Goal: Task Accomplishment & Management: Use online tool/utility

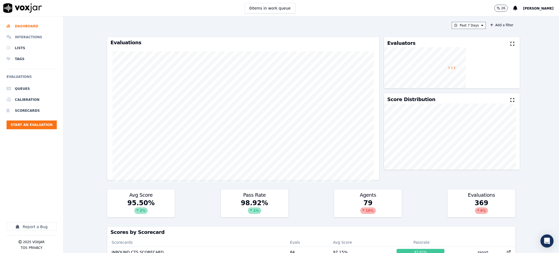
click at [38, 35] on li "Interactions" at bounding box center [32, 37] width 50 height 11
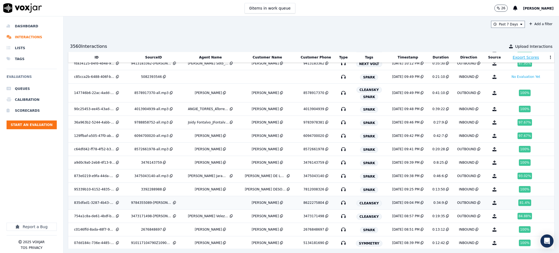
scroll to position [298, 0]
click at [339, 202] on icon "button" at bounding box center [343, 202] width 9 height 9
click at [339, 216] on icon "button" at bounding box center [343, 215] width 9 height 9
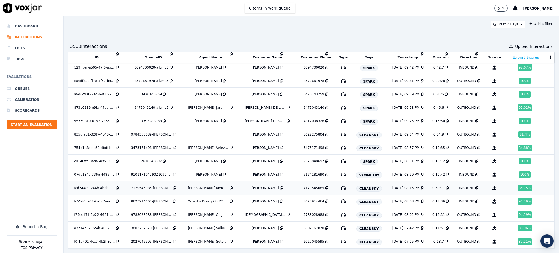
scroll to position [371, 0]
click at [339, 183] on icon "button" at bounding box center [343, 187] width 9 height 9
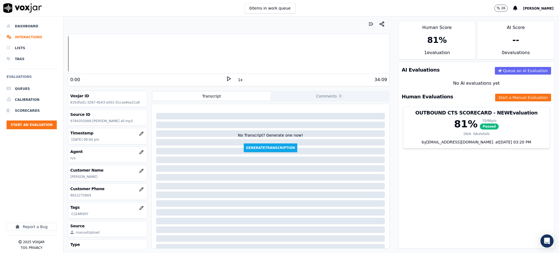
click at [226, 79] on icon at bounding box center [228, 78] width 5 height 5
click at [227, 78] on polygon at bounding box center [228, 79] width 3 height 4
drag, startPoint x: 99, startPoint y: 196, endPoint x: 67, endPoint y: 197, distance: 32.2
click at [68, 197] on div "Customer Phone 3473171498" at bounding box center [107, 192] width 79 height 16
copy p "3473171498"
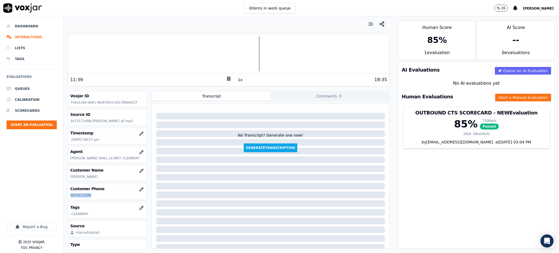
click at [180, 57] on div at bounding box center [228, 53] width 321 height 35
click at [162, 57] on div at bounding box center [228, 53] width 321 height 35
click at [222, 60] on div at bounding box center [228, 53] width 321 height 35
click at [236, 58] on div at bounding box center [228, 53] width 321 height 35
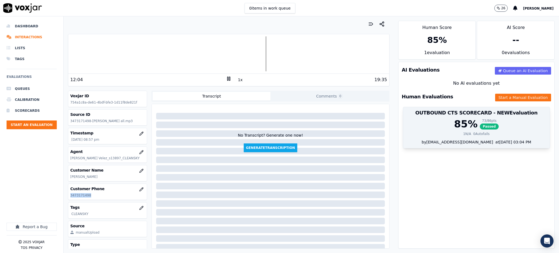
click at [480, 127] on span "Passed" at bounding box center [489, 126] width 19 height 6
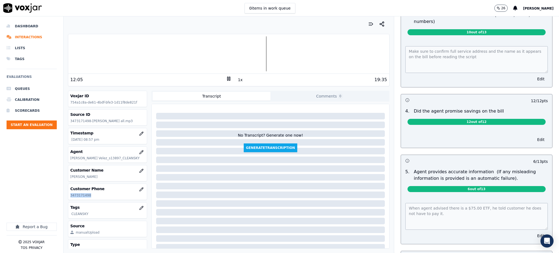
scroll to position [182, 0]
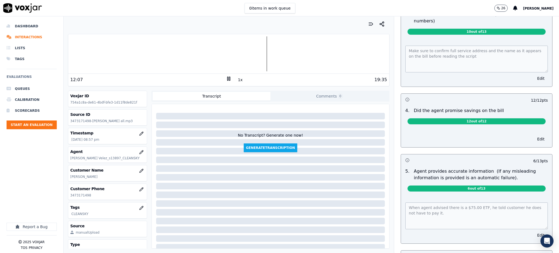
click at [401, 52] on div "Make sure to confirm full service address and the name as it appears on the bil…" at bounding box center [476, 62] width 151 height 47
click at [396, 199] on div "Untitled Section This is a new section 98 pts 12 / 12 pts 1 . Introduces themse…" at bounding box center [476, 152] width 161 height 596
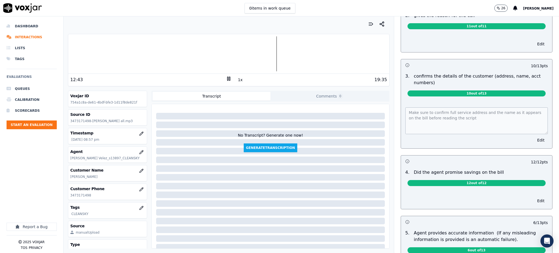
scroll to position [0, 0]
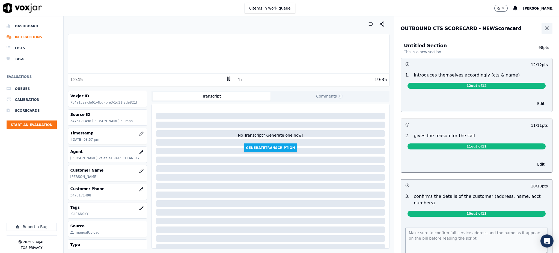
click at [544, 27] on icon "button" at bounding box center [547, 28] width 7 height 7
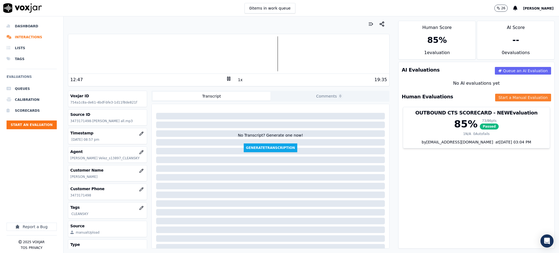
click at [496, 98] on button "Start a Manual Evaluation" at bounding box center [523, 98] width 56 height 8
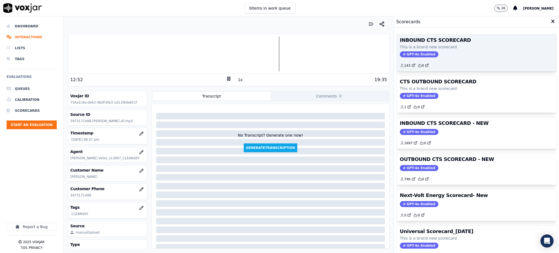
click at [402, 52] on span "GPT-4o Enabled" at bounding box center [419, 54] width 38 height 6
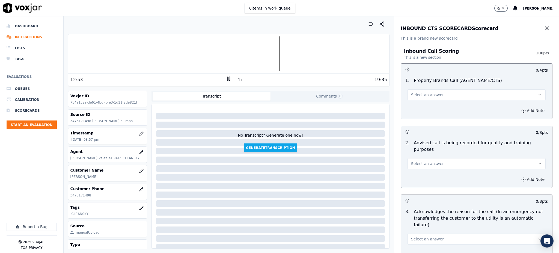
click at [420, 92] on span "Select an answer" at bounding box center [427, 94] width 33 height 5
click at [411, 108] on div "Yes" at bounding box center [465, 107] width 126 height 9
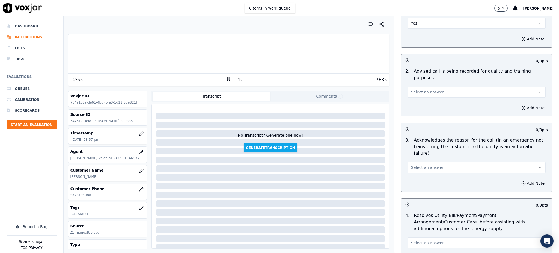
scroll to position [73, 0]
click at [411, 88] on span "Select an answer" at bounding box center [427, 90] width 33 height 5
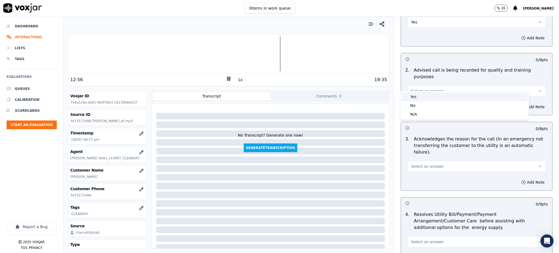
click at [410, 97] on div "Yes" at bounding box center [465, 96] width 126 height 9
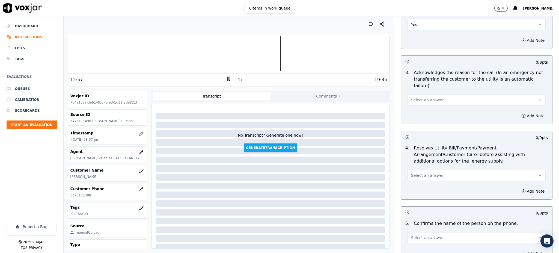
scroll to position [146, 0]
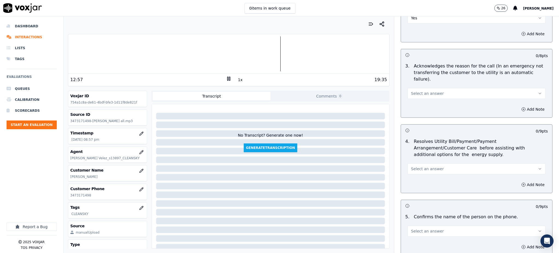
click at [411, 91] on span "Select an answer" at bounding box center [427, 93] width 33 height 5
click at [415, 92] on div "Yes" at bounding box center [465, 92] width 126 height 9
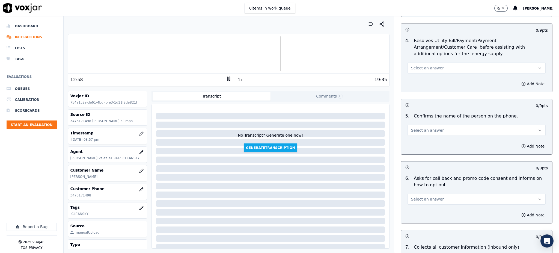
scroll to position [255, 0]
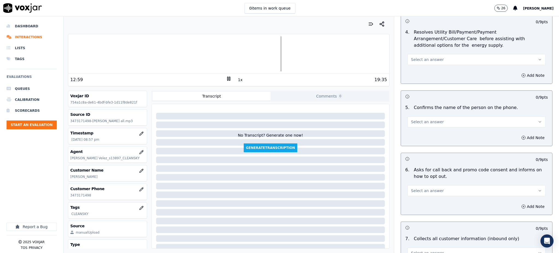
click at [416, 54] on button "Select an answer" at bounding box center [477, 59] width 138 height 11
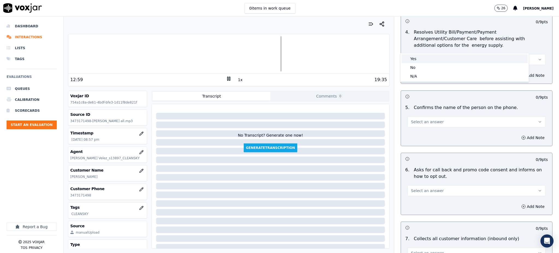
click at [417, 55] on div "Yes" at bounding box center [465, 58] width 126 height 9
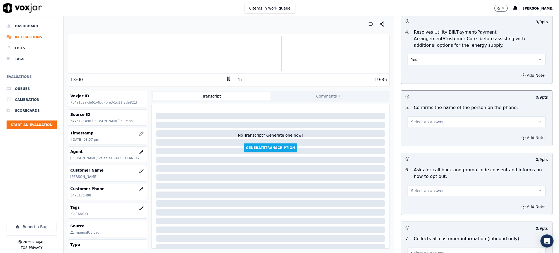
click at [417, 119] on span "Select an answer" at bounding box center [427, 121] width 33 height 5
click at [418, 121] on div "Yes" at bounding box center [465, 121] width 126 height 9
click at [418, 188] on span "Select an answer" at bounding box center [427, 190] width 33 height 5
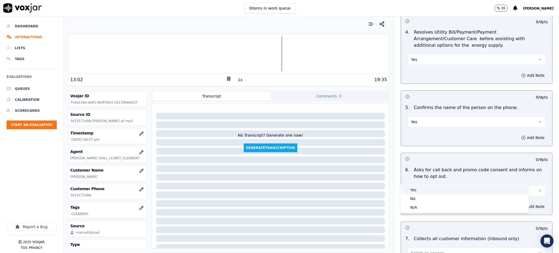
click at [418, 190] on div "Yes" at bounding box center [465, 189] width 126 height 9
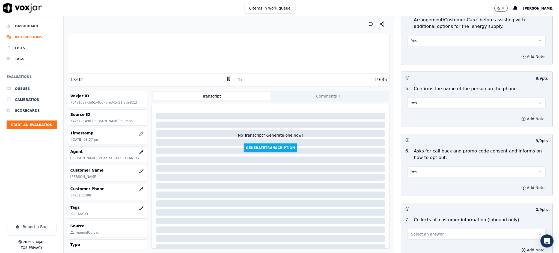
scroll to position [364, 0]
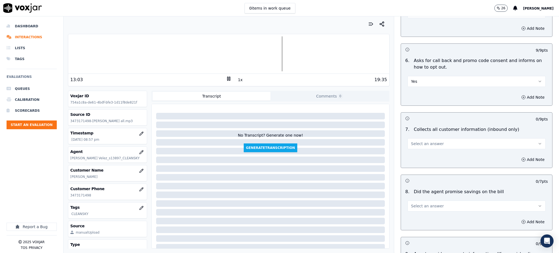
click at [411, 141] on span "Select an answer" at bounding box center [427, 143] width 33 height 5
drag, startPoint x: 415, startPoint y: 150, endPoint x: 490, endPoint y: 156, distance: 75.1
click at [415, 150] on div "No" at bounding box center [465, 151] width 126 height 9
click at [518, 156] on button "Add Note" at bounding box center [533, 160] width 30 height 8
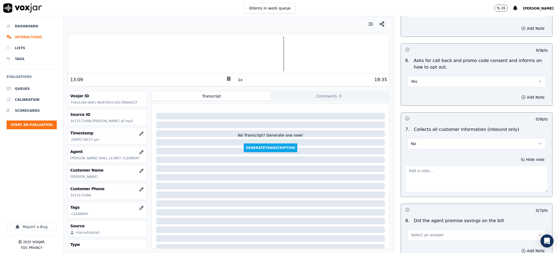
click at [417, 165] on textarea at bounding box center [476, 178] width 142 height 27
paste textarea "ECO REWARDS"
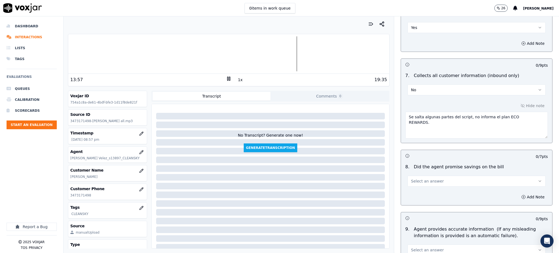
scroll to position [437, 0]
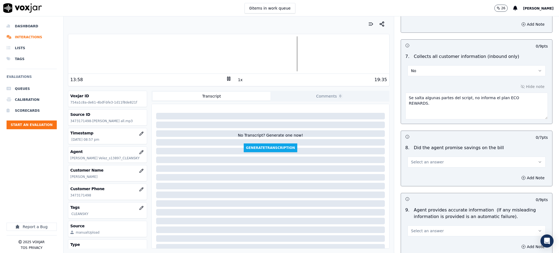
type textarea "Se salta algunas partes del script, no informa el plan ECO REWARDS."
click at [423, 159] on span "Select an answer" at bounding box center [427, 161] width 33 height 5
click at [420, 160] on div "Yes" at bounding box center [465, 161] width 126 height 9
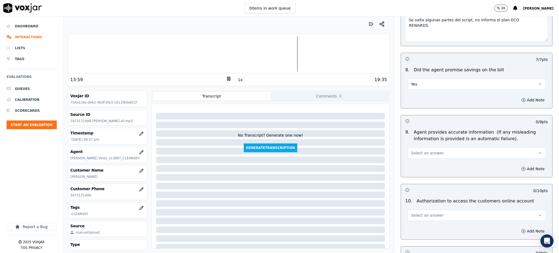
scroll to position [546, 0]
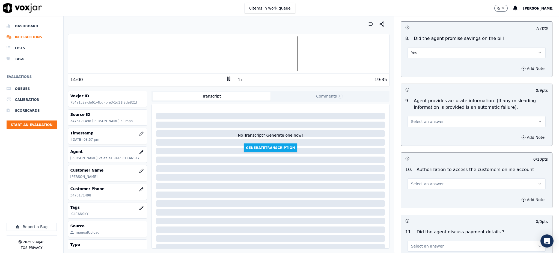
click at [411, 119] on span "Select an answer" at bounding box center [427, 121] width 33 height 5
click at [413, 124] on div "Yes" at bounding box center [465, 121] width 126 height 9
click at [414, 181] on span "Select an answer" at bounding box center [427, 183] width 33 height 5
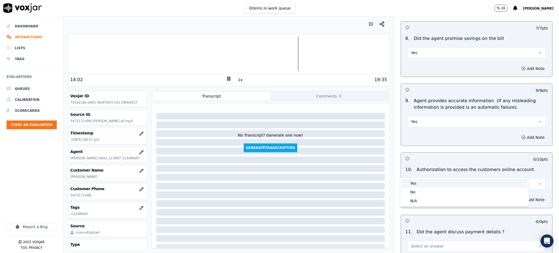
click at [416, 184] on div "Yes" at bounding box center [465, 183] width 126 height 9
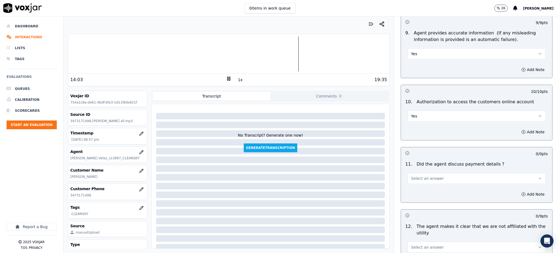
scroll to position [619, 0]
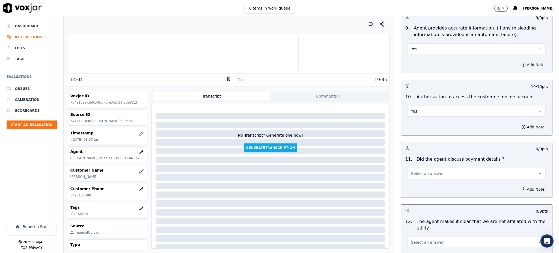
click at [414, 171] on span "Select an answer" at bounding box center [427, 173] width 33 height 5
drag, startPoint x: 411, startPoint y: 165, endPoint x: 433, endPoint y: 212, distance: 52.1
click at [411, 173] on div "Yes" at bounding box center [465, 172] width 126 height 9
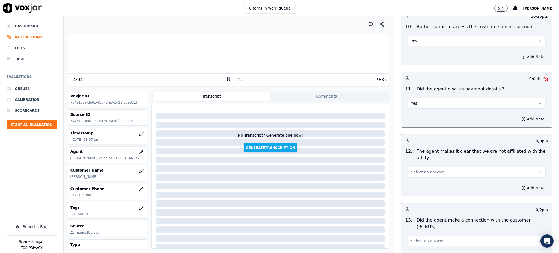
scroll to position [691, 0]
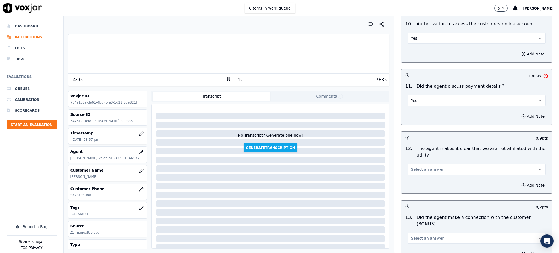
click at [412, 167] on span "Select an answer" at bounding box center [427, 169] width 33 height 5
click at [425, 168] on div "Yes" at bounding box center [465, 168] width 126 height 9
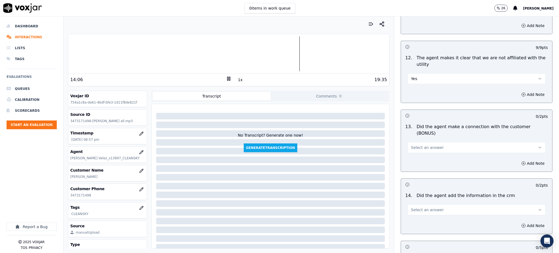
scroll to position [801, 0]
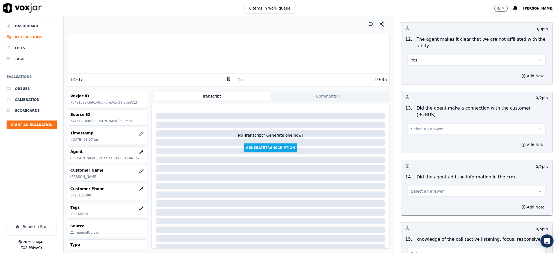
click at [421, 126] on span "Select an answer" at bounding box center [427, 128] width 33 height 5
drag, startPoint x: 421, startPoint y: 120, endPoint x: 415, endPoint y: 155, distance: 35.1
click at [421, 120] on div "Yes" at bounding box center [465, 122] width 126 height 9
click at [415, 186] on button "Select an answer" at bounding box center [477, 191] width 138 height 11
click at [418, 182] on div "Yes" at bounding box center [465, 184] width 126 height 9
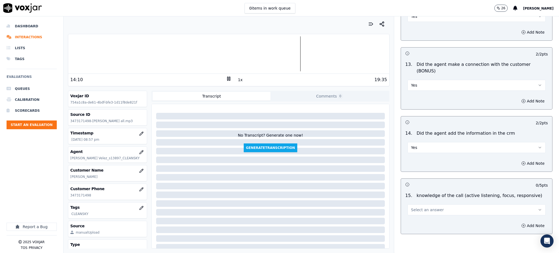
scroll to position [855, 0]
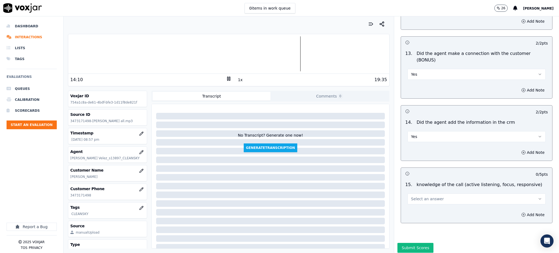
click at [420, 196] on span "Select an answer" at bounding box center [427, 198] width 33 height 5
click at [414, 190] on div "Yes" at bounding box center [465, 191] width 126 height 9
click at [405, 243] on button "Submit Scores" at bounding box center [415, 248] width 36 height 10
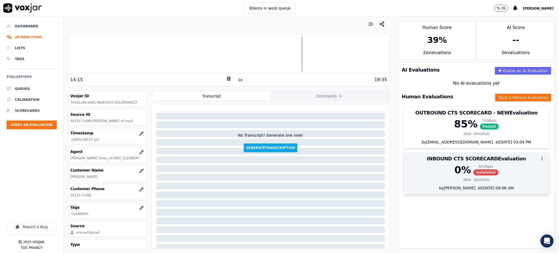
click at [473, 168] on div "0 / 100 pts" at bounding box center [485, 166] width 25 height 4
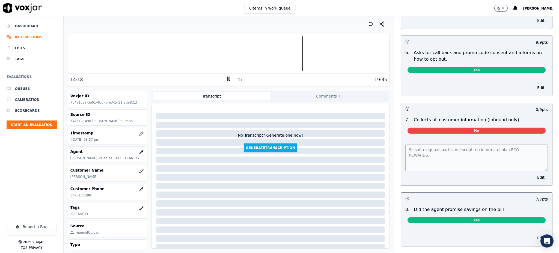
scroll to position [364, 0]
drag, startPoint x: 526, startPoint y: 95, endPoint x: 515, endPoint y: 97, distance: 10.9
click at [536, 106] on p "0 / 9 pts" at bounding box center [542, 108] width 12 height 5
click at [534, 173] on button "Edit" at bounding box center [541, 177] width 14 height 8
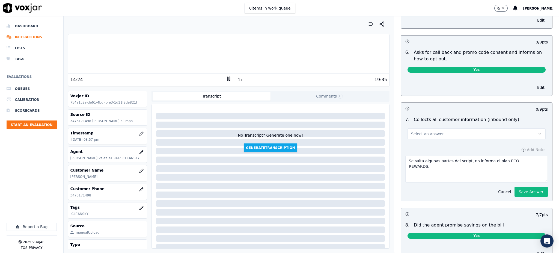
click at [536, 106] on p "0 / 9 pts" at bounding box center [542, 108] width 12 height 5
click at [519, 106] on div "0 / 9 pts" at bounding box center [523, 108] width 47 height 5
click at [536, 106] on p "0 / 9 pts" at bounding box center [542, 108] width 12 height 5
click at [539, 133] on icon "button" at bounding box center [540, 133] width 2 height 1
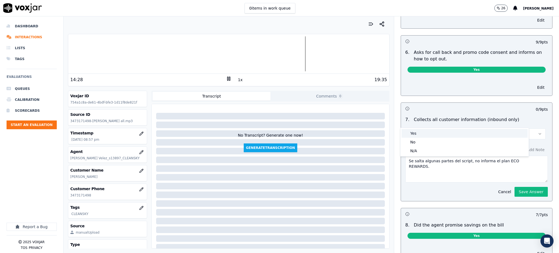
click at [417, 133] on div "Yes" at bounding box center [465, 133] width 126 height 9
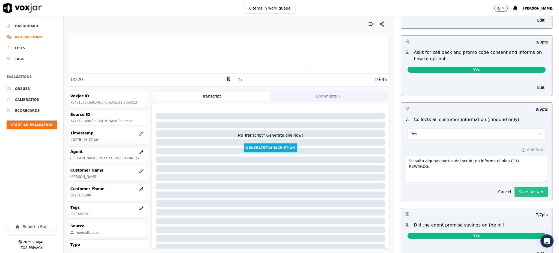
click at [515, 187] on button "Save Answer" at bounding box center [531, 192] width 33 height 10
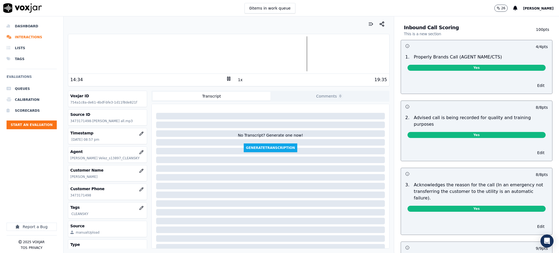
scroll to position [0, 0]
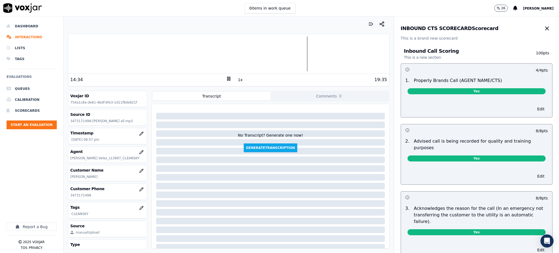
click at [542, 25] on button "button" at bounding box center [547, 28] width 11 height 11
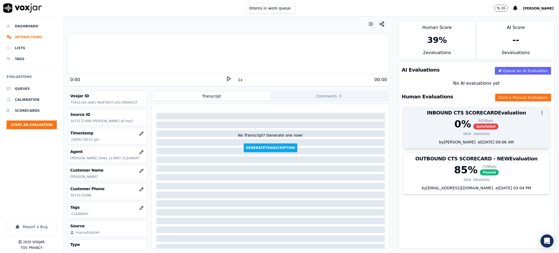
click at [473, 129] on span "Autofailed" at bounding box center [485, 126] width 25 height 6
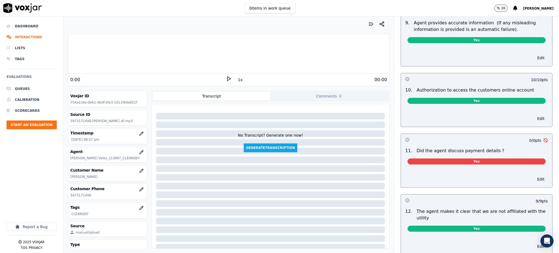
scroll to position [619, 0]
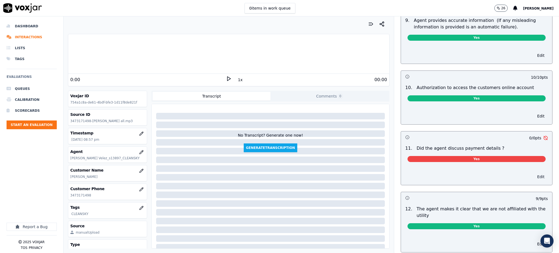
click at [534, 173] on button "Edit" at bounding box center [541, 177] width 14 height 8
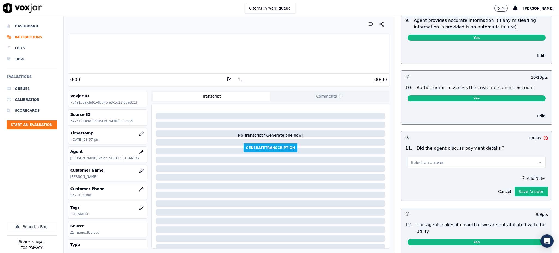
drag, startPoint x: 498, startPoint y: 152, endPoint x: 493, endPoint y: 154, distance: 5.6
click at [498, 157] on button "Select an answer" at bounding box center [477, 162] width 138 height 11
click at [428, 178] on div "N/A" at bounding box center [465, 179] width 126 height 9
drag, startPoint x: 520, startPoint y: 178, endPoint x: 508, endPoint y: 179, distance: 11.7
click at [520, 186] on button "Save Answer" at bounding box center [531, 191] width 33 height 10
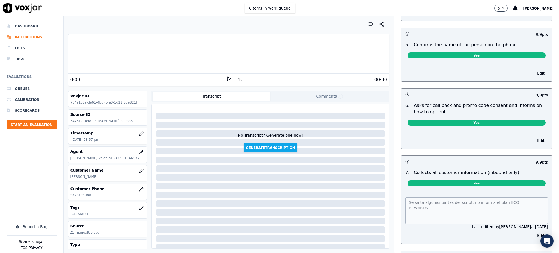
scroll to position [425, 0]
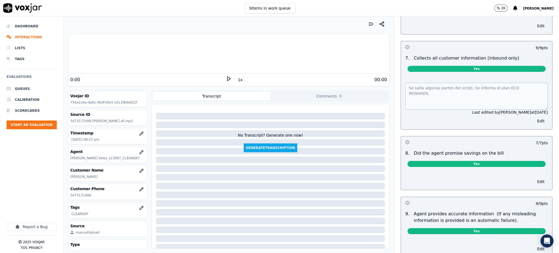
click at [499, 66] on span "Yes" at bounding box center [477, 69] width 138 height 6
click at [534, 117] on button "Edit" at bounding box center [541, 121] width 14 height 8
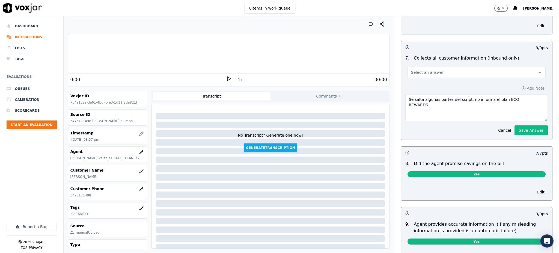
click at [493, 67] on button "Select an answer" at bounding box center [477, 72] width 138 height 11
click at [419, 79] on div "No" at bounding box center [465, 80] width 126 height 9
click at [515, 125] on button "Save Answer" at bounding box center [531, 130] width 33 height 10
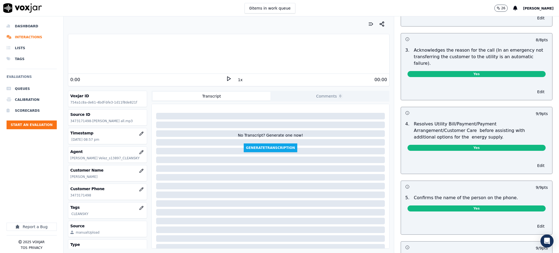
scroll to position [0, 0]
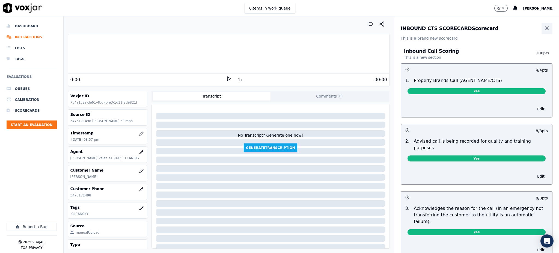
click at [544, 28] on icon "button" at bounding box center [547, 28] width 7 height 7
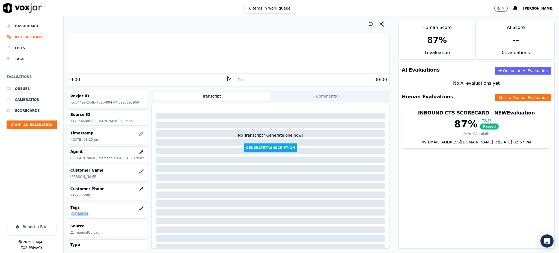
drag, startPoint x: 89, startPoint y: 214, endPoint x: 67, endPoint y: 215, distance: 21.8
click at [68, 215] on div "Tags CLEANSKY" at bounding box center [107, 210] width 79 height 16
copy p "CLEANSKY"
drag, startPoint x: 87, startPoint y: 196, endPoint x: 69, endPoint y: 198, distance: 19.0
click at [69, 198] on div "Customer Phone [PHONE_NUMBER]" at bounding box center [107, 192] width 79 height 16
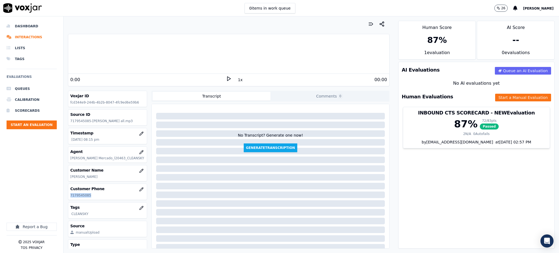
copy p "7179545085"
click at [226, 76] on icon at bounding box center [228, 78] width 5 height 5
click at [70, 66] on div at bounding box center [228, 53] width 321 height 35
click at [227, 80] on rect at bounding box center [227, 79] width 1 height 4
click at [226, 78] on icon at bounding box center [228, 78] width 5 height 5
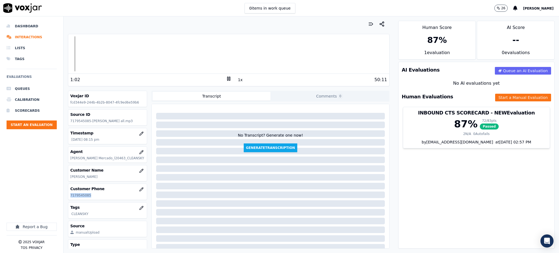
click at [226, 78] on icon at bounding box center [228, 78] width 5 height 5
click at [226, 77] on icon at bounding box center [228, 78] width 5 height 5
click at [222, 79] on div "5:51" at bounding box center [148, 79] width 156 height 7
click at [226, 79] on icon at bounding box center [228, 78] width 5 height 5
click at [227, 78] on polygon at bounding box center [228, 79] width 3 height 4
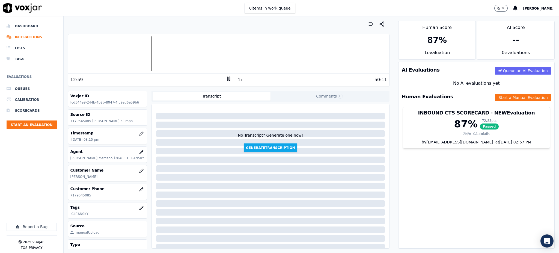
click at [226, 77] on icon at bounding box center [228, 78] width 5 height 5
click at [226, 81] on icon at bounding box center [228, 78] width 5 height 5
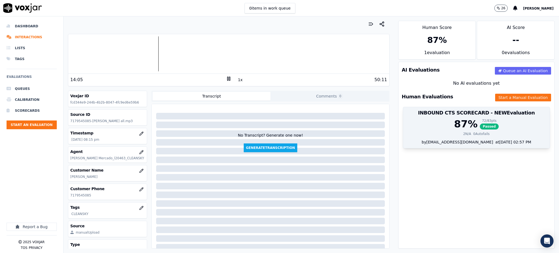
click at [411, 120] on div "87 % 72 / 83 pts Passed" at bounding box center [476, 123] width 140 height 11
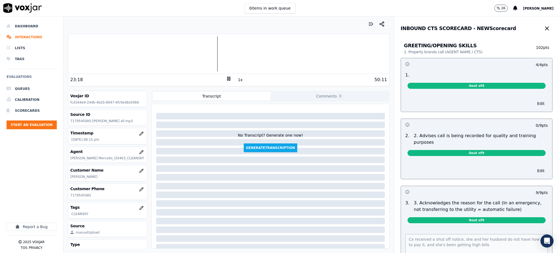
click at [544, 29] on icon "button" at bounding box center [547, 28] width 7 height 7
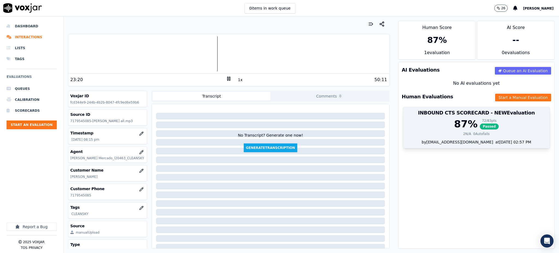
click at [480, 126] on span "Passed" at bounding box center [489, 126] width 19 height 6
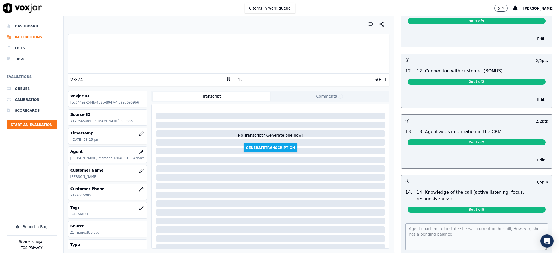
scroll to position [810, 0]
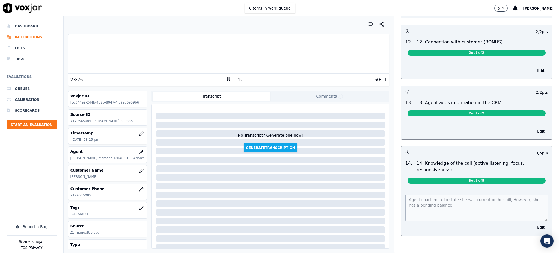
click at [401, 188] on div "Agent coached cx to state she was current on her bill, However, she has a pendi…" at bounding box center [476, 211] width 151 height 47
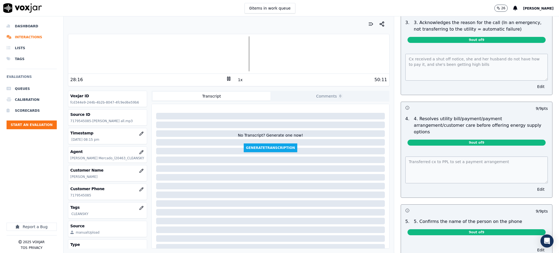
scroll to position [182, 0]
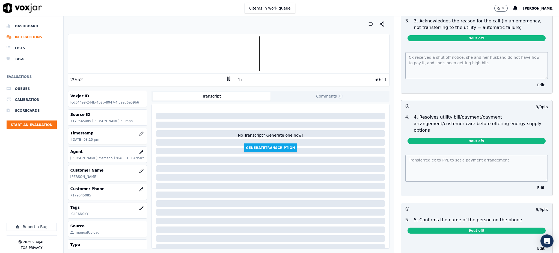
click at [226, 79] on icon at bounding box center [228, 78] width 5 height 5
click at [227, 80] on polygon at bounding box center [228, 79] width 3 height 4
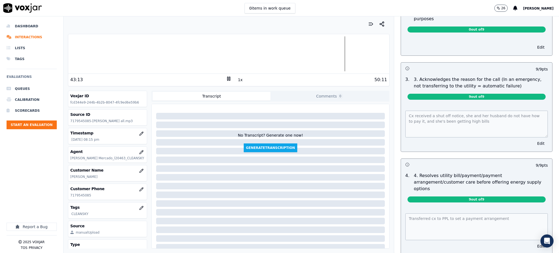
scroll to position [0, 0]
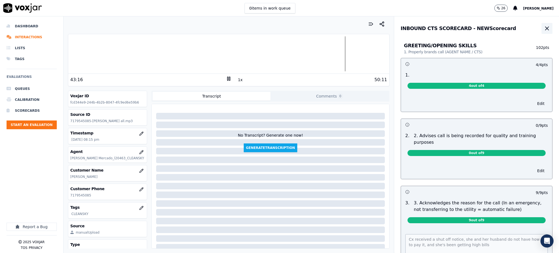
click at [544, 26] on icon "button" at bounding box center [547, 28] width 7 height 7
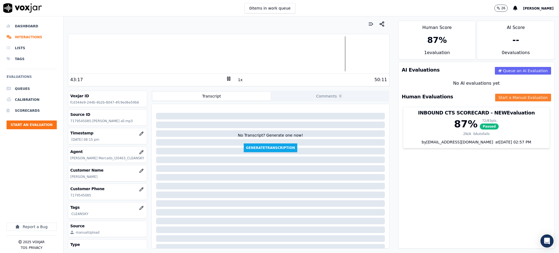
click at [495, 99] on button "Start a Manual Evaluation" at bounding box center [523, 98] width 56 height 8
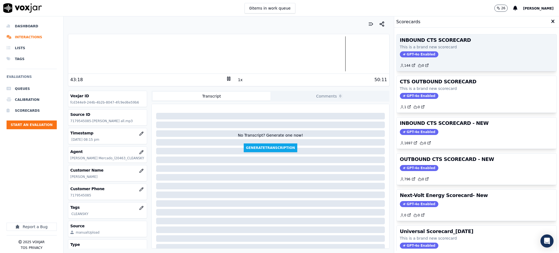
click at [409, 51] on span "GPT-4o Enabled" at bounding box center [419, 54] width 38 height 6
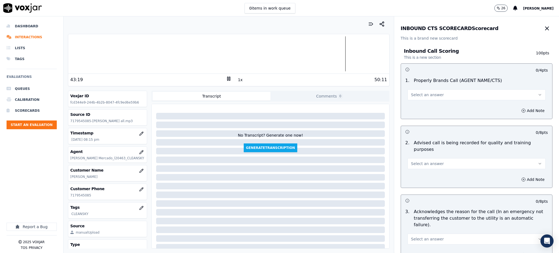
click at [423, 97] on span "Select an answer" at bounding box center [427, 94] width 33 height 5
click at [421, 108] on div "Yes" at bounding box center [465, 107] width 126 height 9
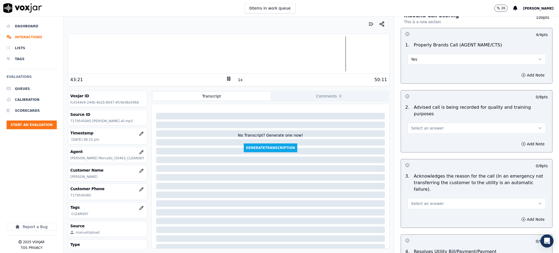
scroll to position [36, 0]
drag, startPoint x: 412, startPoint y: 119, endPoint x: 411, endPoint y: 126, distance: 6.6
click at [412, 124] on span "Select an answer" at bounding box center [427, 126] width 33 height 5
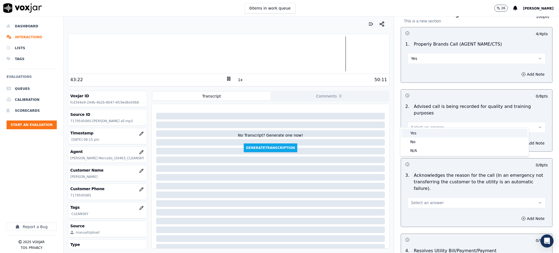
click at [413, 134] on div "Yes" at bounding box center [465, 133] width 126 height 9
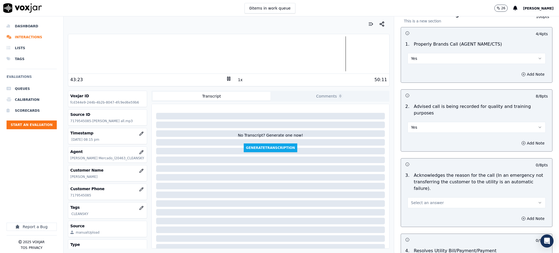
click at [427, 200] on span "Select an answer" at bounding box center [427, 202] width 33 height 5
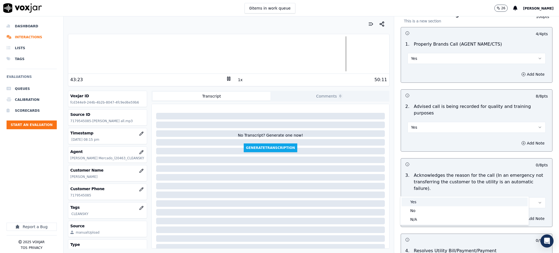
click at [417, 197] on div "Yes" at bounding box center [465, 201] width 126 height 9
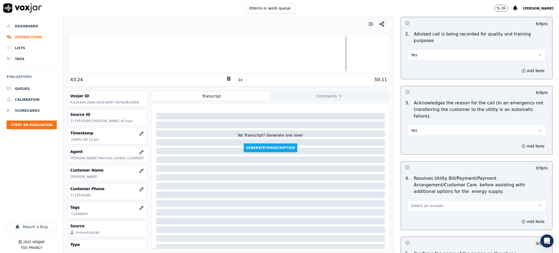
scroll to position [146, 0]
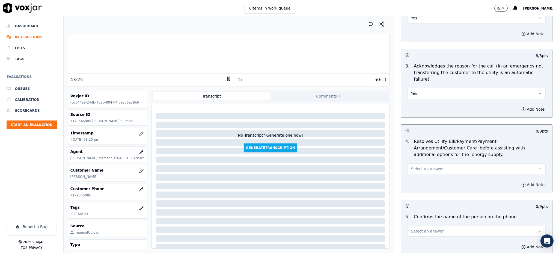
click at [413, 166] on span "Select an answer" at bounding box center [427, 168] width 33 height 5
drag, startPoint x: 418, startPoint y: 167, endPoint x: 404, endPoint y: 180, distance: 19.7
click at [418, 167] on div "Yes" at bounding box center [465, 168] width 126 height 9
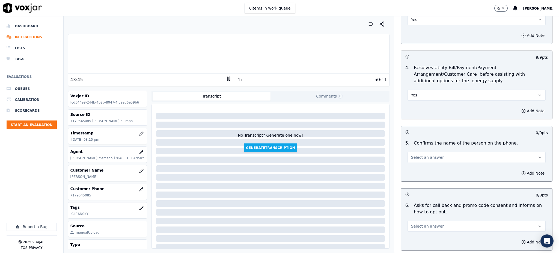
scroll to position [255, 0]
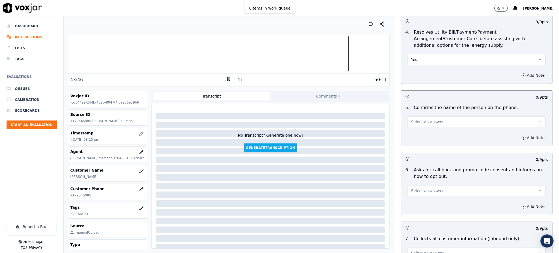
click at [421, 119] on span "Select an answer" at bounding box center [427, 121] width 33 height 5
click at [411, 122] on div "Yes" at bounding box center [465, 121] width 126 height 9
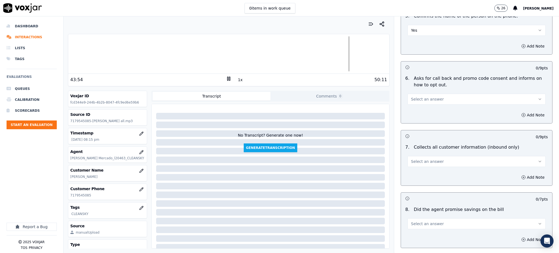
scroll to position [364, 0]
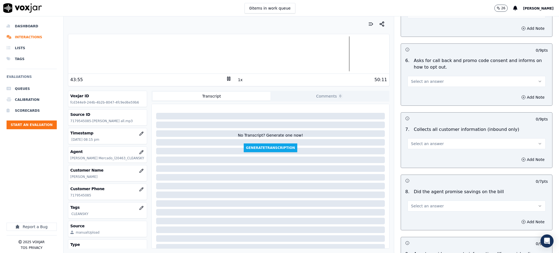
click at [417, 79] on span "Select an answer" at bounding box center [427, 81] width 33 height 5
click at [417, 78] on div "Yes" at bounding box center [465, 80] width 126 height 9
drag, startPoint x: 422, startPoint y: 130, endPoint x: 421, endPoint y: 133, distance: 3.5
click at [422, 141] on span "Select an answer" at bounding box center [427, 143] width 33 height 5
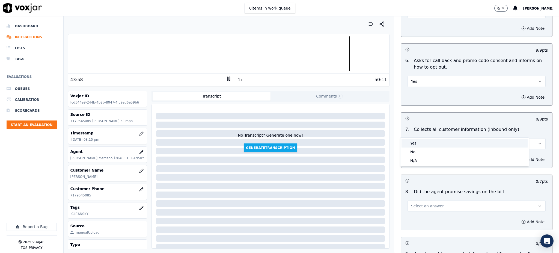
click at [416, 141] on div "Yes" at bounding box center [465, 143] width 126 height 9
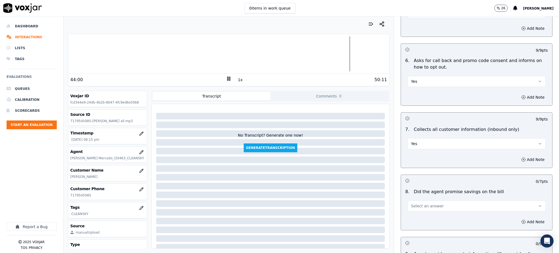
click at [411, 203] on span "Select an answer" at bounding box center [427, 205] width 33 height 5
click at [412, 206] on div "Yes" at bounding box center [465, 205] width 126 height 9
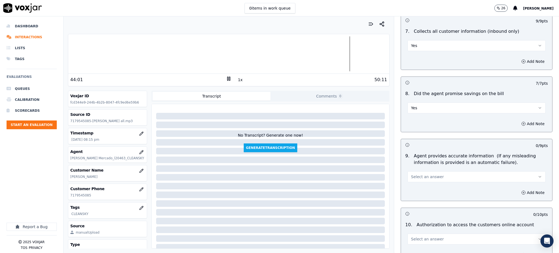
scroll to position [473, 0]
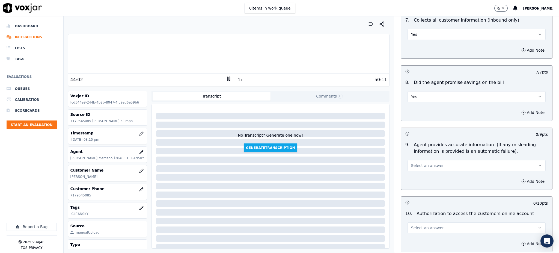
click at [415, 160] on button "Select an answer" at bounding box center [477, 165] width 138 height 11
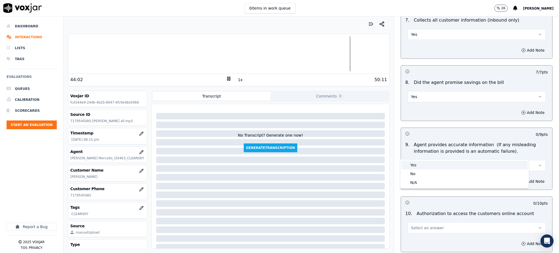
drag, startPoint x: 415, startPoint y: 158, endPoint x: 413, endPoint y: 186, distance: 28.7
click at [414, 163] on div "Yes" at bounding box center [465, 165] width 126 height 9
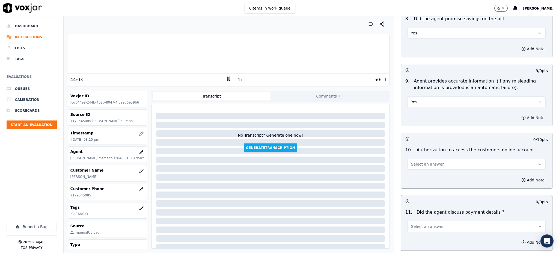
scroll to position [546, 0]
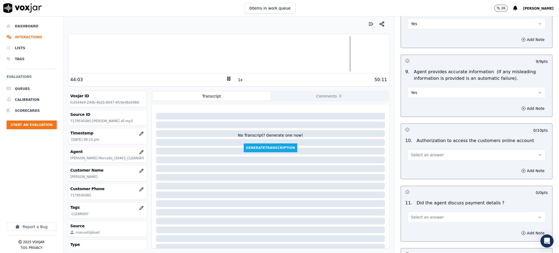
click at [415, 152] on span "Select an answer" at bounding box center [427, 154] width 33 height 5
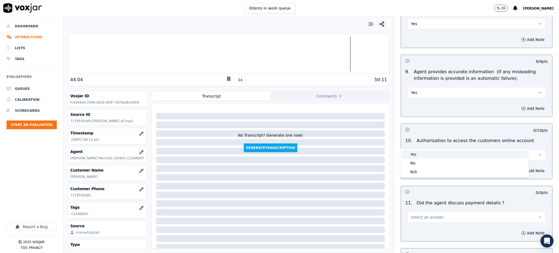
drag, startPoint x: 416, startPoint y: 154, endPoint x: 405, endPoint y: 198, distance: 45.1
click at [416, 155] on div "Yes" at bounding box center [465, 154] width 126 height 9
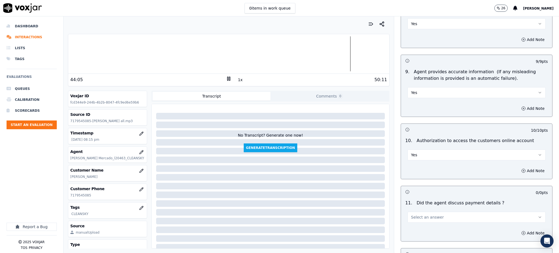
drag, startPoint x: 405, startPoint y: 207, endPoint x: 408, endPoint y: 209, distance: 3.7
click at [408, 212] on button "Select an answer" at bounding box center [477, 217] width 138 height 11
click at [411, 217] on div "Yes" at bounding box center [465, 216] width 126 height 9
click at [418, 212] on button "Yes" at bounding box center [477, 217] width 138 height 11
click at [421, 233] on div "N/A" at bounding box center [465, 234] width 126 height 9
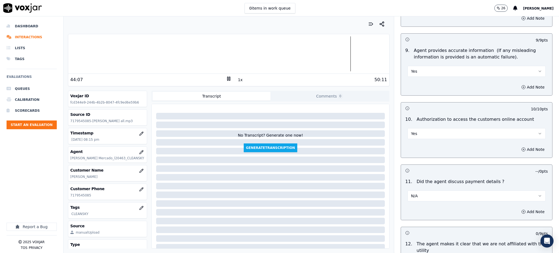
scroll to position [655, 0]
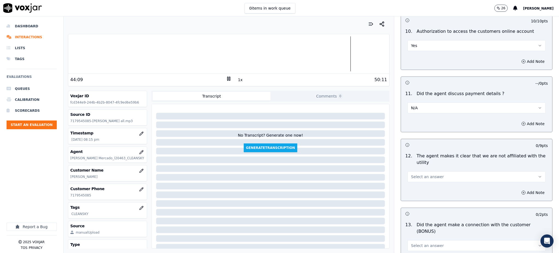
click at [412, 174] on span "Select an answer" at bounding box center [427, 176] width 33 height 5
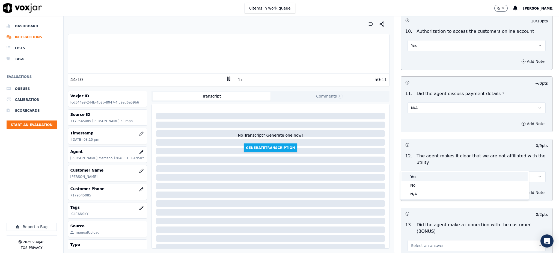
click at [412, 178] on div "Yes" at bounding box center [465, 176] width 126 height 9
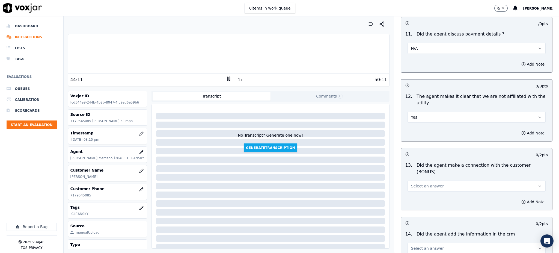
scroll to position [728, 0]
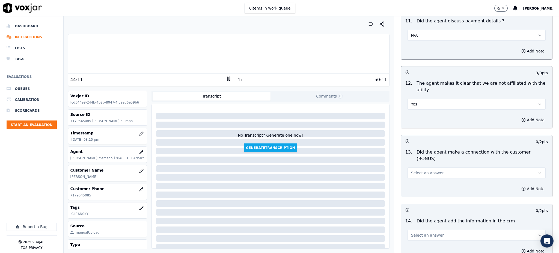
click at [411, 170] on span "Select an answer" at bounding box center [427, 172] width 33 height 5
click at [415, 165] on div "Yes" at bounding box center [465, 165] width 126 height 9
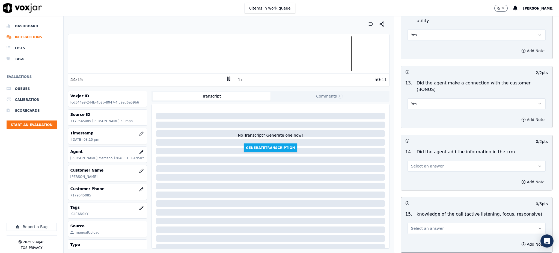
scroll to position [826, 0]
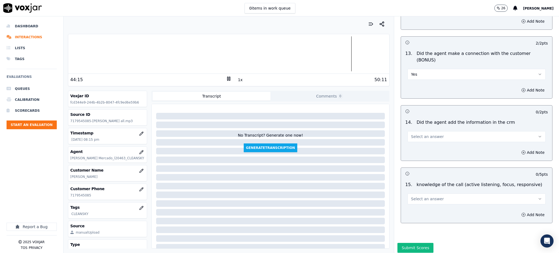
click at [416, 134] on span "Select an answer" at bounding box center [427, 136] width 33 height 5
click at [414, 130] on div "Yes" at bounding box center [465, 129] width 126 height 9
click at [412, 196] on span "Select an answer" at bounding box center [427, 198] width 33 height 5
click at [413, 191] on div "Yes" at bounding box center [465, 192] width 126 height 9
click at [404, 243] on button "Submit Scores" at bounding box center [415, 248] width 36 height 10
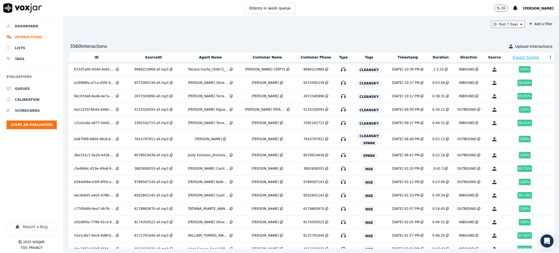
scroll to position [371, 0]
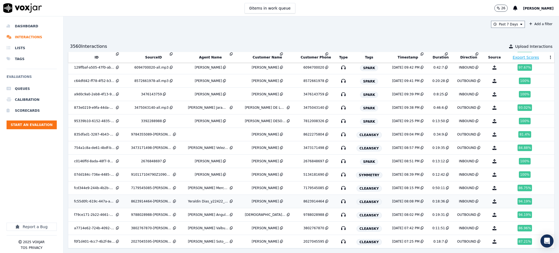
click at [339, 197] on icon "button" at bounding box center [343, 201] width 9 height 9
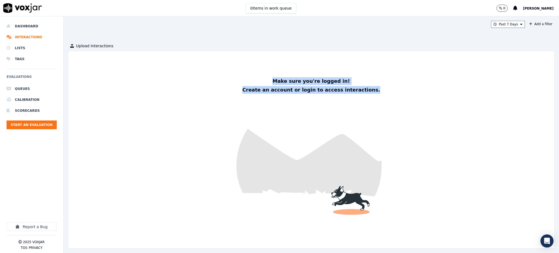
drag, startPoint x: 358, startPoint y: 90, endPoint x: 254, endPoint y: 78, distance: 105.3
click at [254, 78] on div "Make sure you're logged in! Create an account or login to access interactions." at bounding box center [311, 85] width 142 height 17
copy div "Make sure you're logged in! Create an account or login to access interactions."
click at [530, 8] on span "[PERSON_NAME]" at bounding box center [538, 9] width 31 height 4
click at [512, 36] on div "Log out" at bounding box center [526, 38] width 58 height 9
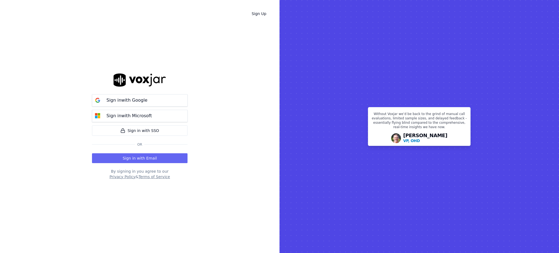
click at [119, 155] on button "Sign in with Email" at bounding box center [140, 158] width 96 height 10
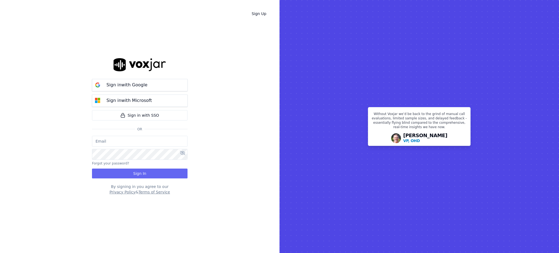
type input "[EMAIL_ADDRESS][DOMAIN_NAME]"
click at [125, 170] on button "Sign In" at bounding box center [140, 173] width 96 height 10
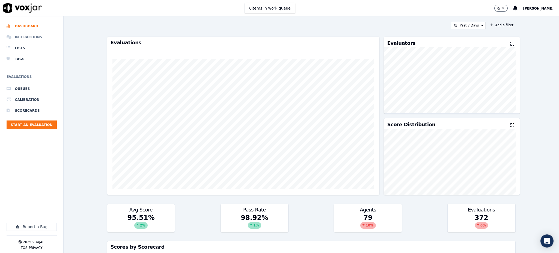
click at [28, 37] on li "Interactions" at bounding box center [32, 37] width 50 height 11
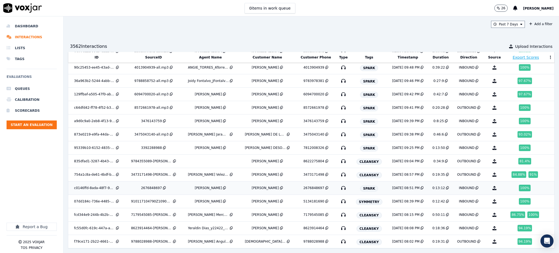
scroll to position [383, 0]
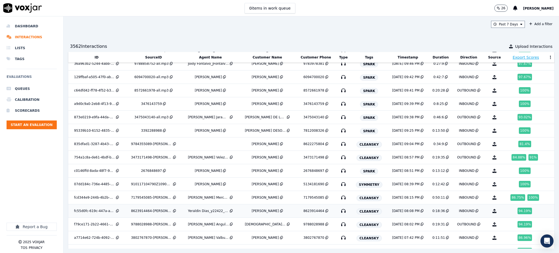
click at [339, 212] on icon "button" at bounding box center [343, 210] width 9 height 9
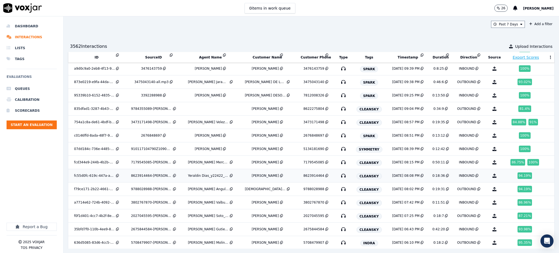
scroll to position [420, 0]
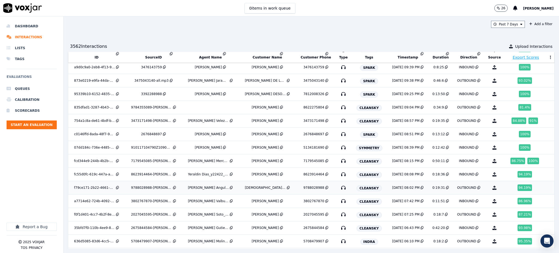
click at [339, 189] on icon "button" at bounding box center [343, 187] width 9 height 9
click at [325, 175] on icon at bounding box center [326, 174] width 3 height 3
click at [485, 133] on td at bounding box center [495, 133] width 20 height 13
click at [339, 202] on icon "button" at bounding box center [343, 201] width 9 height 9
click at [339, 203] on icon "button" at bounding box center [343, 201] width 9 height 9
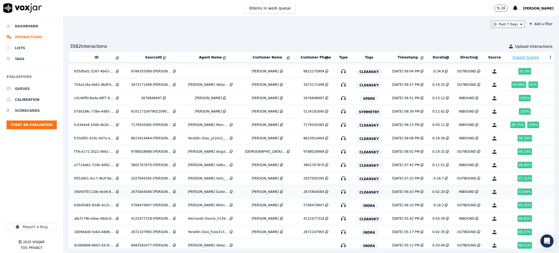
scroll to position [456, 0]
click at [339, 179] on icon "button" at bounding box center [343, 178] width 9 height 9
click at [339, 192] on icon "button" at bounding box center [343, 191] width 9 height 9
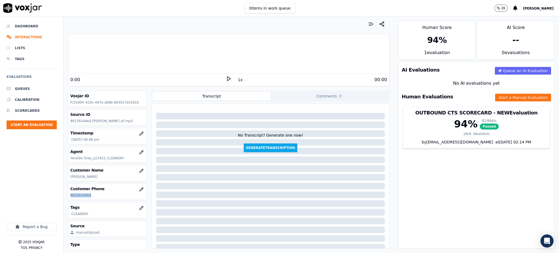
drag, startPoint x: 88, startPoint y: 195, endPoint x: 68, endPoint y: 199, distance: 20.0
click at [68, 199] on div "Customer Phone [PHONE_NUMBER]" at bounding box center [107, 192] width 79 height 16
copy p "8623914464"
click at [222, 78] on div "0:00" at bounding box center [148, 79] width 156 height 7
click at [226, 80] on icon at bounding box center [228, 78] width 5 height 5
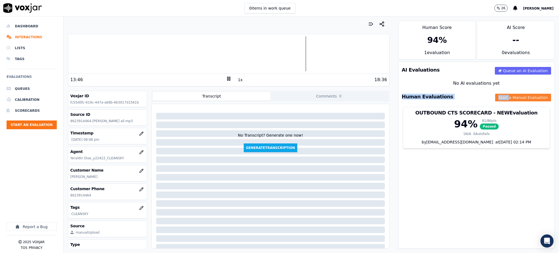
drag, startPoint x: 496, startPoint y: 88, endPoint x: 497, endPoint y: 96, distance: 7.6
click at [497, 96] on div "AI Evaluations Queue an AI Evaluation No AI evaluations yet Human Evaluations S…" at bounding box center [476, 155] width 156 height 187
click at [497, 96] on button "Start a Manual Evaluation" at bounding box center [523, 98] width 56 height 8
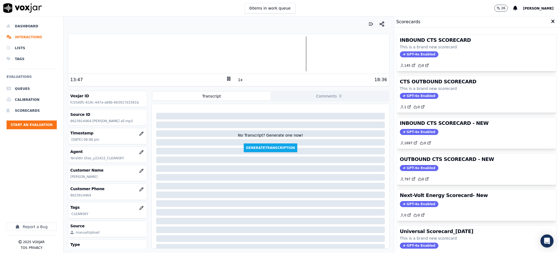
click at [405, 54] on span "GPT-4o Enabled" at bounding box center [419, 54] width 38 height 6
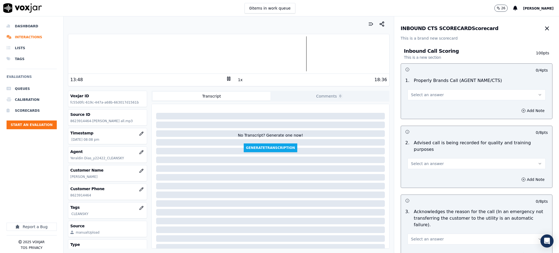
click at [418, 97] on span "Select an answer" at bounding box center [427, 94] width 33 height 5
click at [419, 105] on div "Yes" at bounding box center [465, 107] width 126 height 9
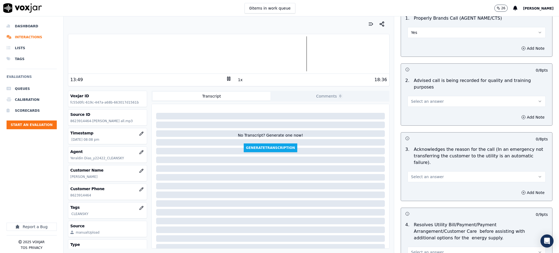
scroll to position [73, 0]
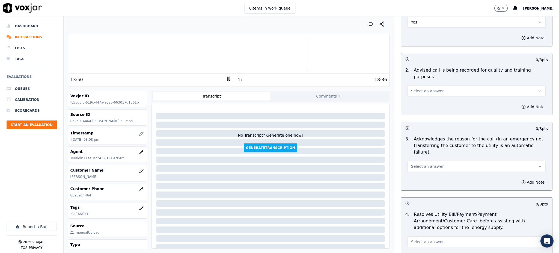
click at [412, 88] on span "Select an answer" at bounding box center [427, 90] width 33 height 5
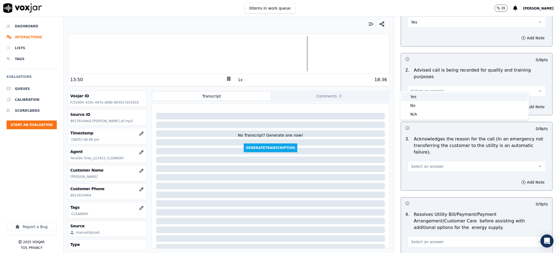
click at [411, 97] on div "Yes" at bounding box center [465, 96] width 126 height 9
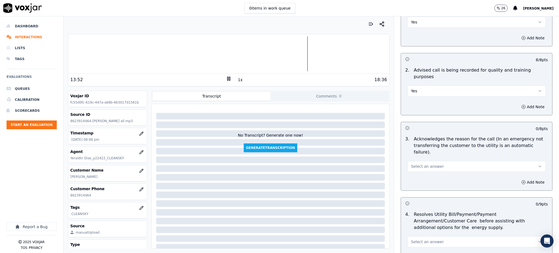
click at [416, 164] on span "Select an answer" at bounding box center [427, 166] width 33 height 5
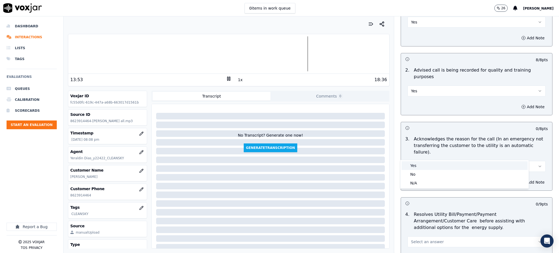
click at [424, 165] on div "Yes" at bounding box center [465, 165] width 126 height 9
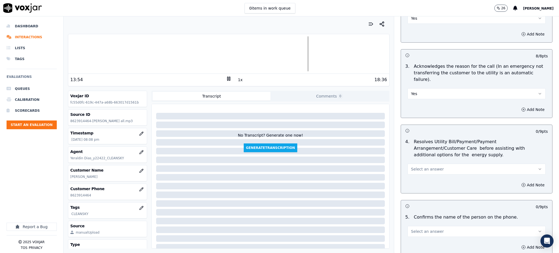
scroll to position [146, 0]
drag, startPoint x: 416, startPoint y: 157, endPoint x: 416, endPoint y: 161, distance: 3.5
click at [416, 166] on span "Select an answer" at bounding box center [427, 168] width 33 height 5
click at [416, 168] on div "Yes" at bounding box center [465, 168] width 126 height 9
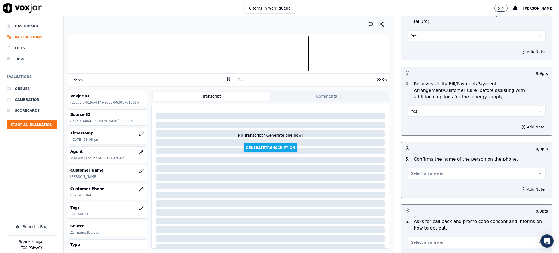
scroll to position [218, 0]
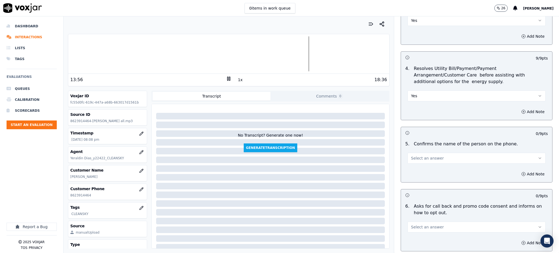
click at [418, 155] on span "Select an answer" at bounding box center [427, 157] width 33 height 5
click at [415, 160] on div "Yes" at bounding box center [465, 157] width 126 height 9
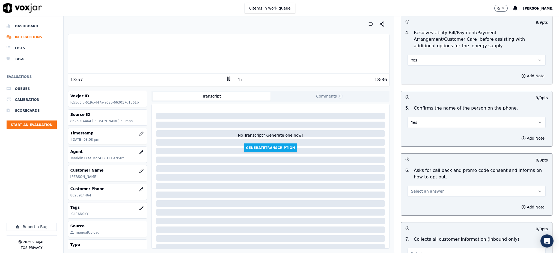
scroll to position [255, 0]
click at [414, 188] on span "Select an answer" at bounding box center [427, 190] width 33 height 5
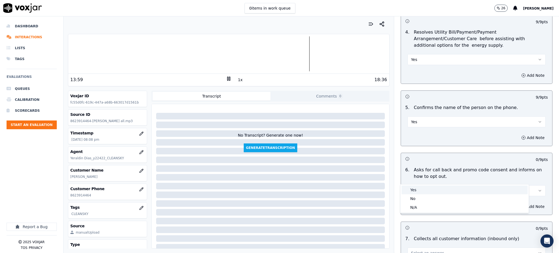
click at [422, 192] on div "Yes" at bounding box center [465, 189] width 126 height 9
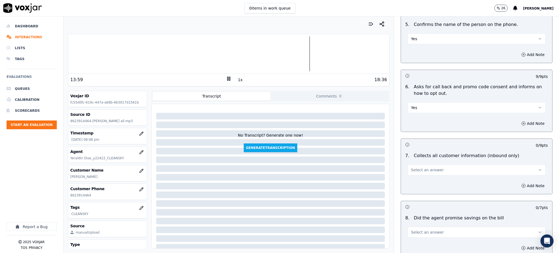
scroll to position [364, 0]
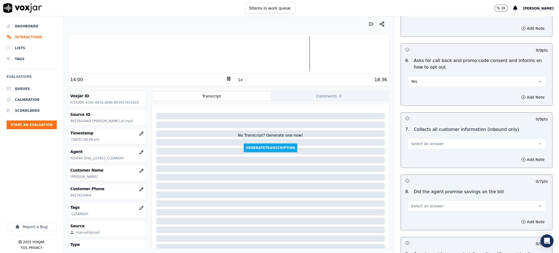
click at [415, 141] on span "Select an answer" at bounding box center [427, 143] width 33 height 5
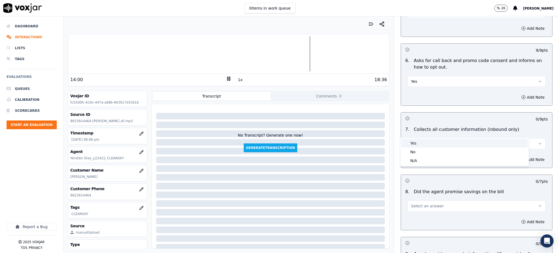
click at [414, 143] on div "Yes" at bounding box center [465, 143] width 126 height 9
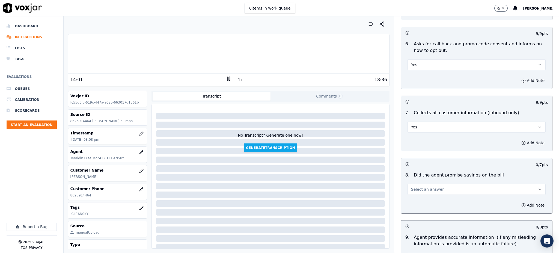
scroll to position [400, 0]
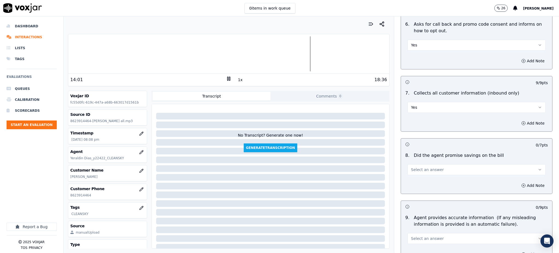
click at [414, 167] on span "Select an answer" at bounding box center [427, 169] width 33 height 5
drag, startPoint x: 420, startPoint y: 167, endPoint x: 416, endPoint y: 183, distance: 16.5
click at [420, 167] on div "Yes" at bounding box center [465, 168] width 126 height 9
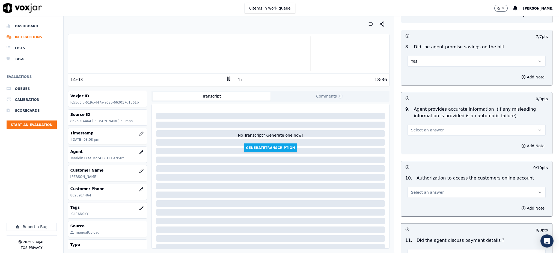
scroll to position [509, 0]
click at [414, 162] on h3 at bounding box center [440, 165] width 71 height 7
click at [411, 126] on span "Select an answer" at bounding box center [427, 128] width 33 height 5
click at [411, 127] on div "Yes" at bounding box center [465, 128] width 126 height 9
click at [419, 189] on span "Select an answer" at bounding box center [427, 191] width 33 height 5
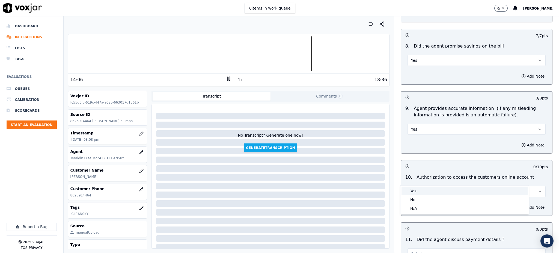
click at [411, 186] on div "Yes No N/A" at bounding box center [464, 199] width 128 height 28
click at [413, 191] on div "Yes" at bounding box center [465, 190] width 126 height 9
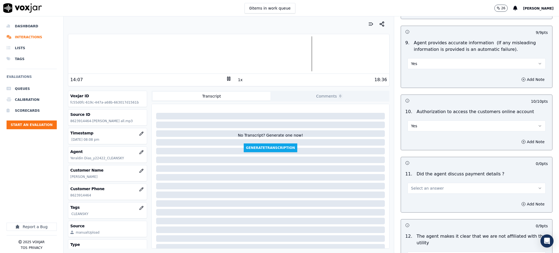
scroll to position [582, 0]
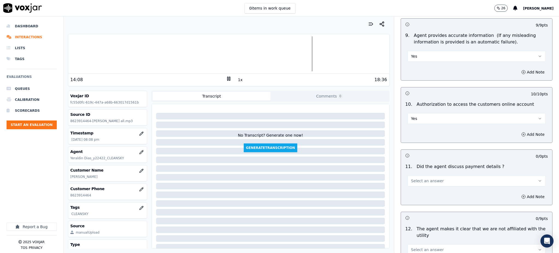
click at [412, 178] on span "Select an answer" at bounding box center [427, 180] width 33 height 5
click at [420, 195] on div "N/A" at bounding box center [465, 197] width 126 height 9
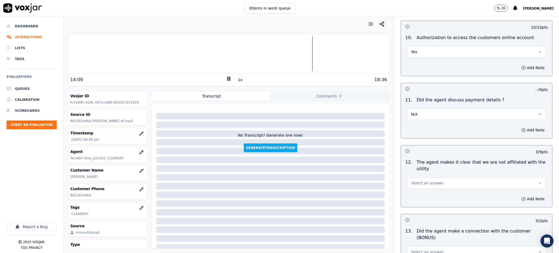
scroll to position [655, 0]
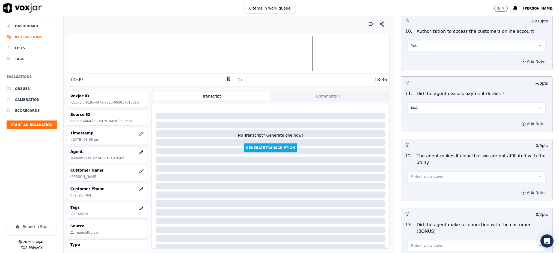
click at [411, 171] on button "Select an answer" at bounding box center [477, 176] width 138 height 11
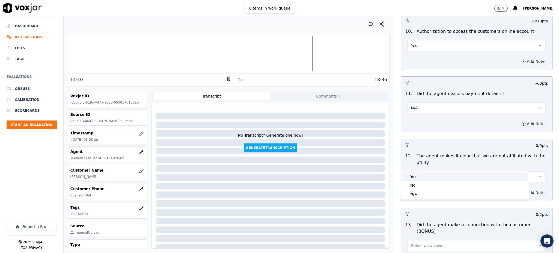
click at [412, 175] on div "Yes" at bounding box center [465, 176] width 126 height 9
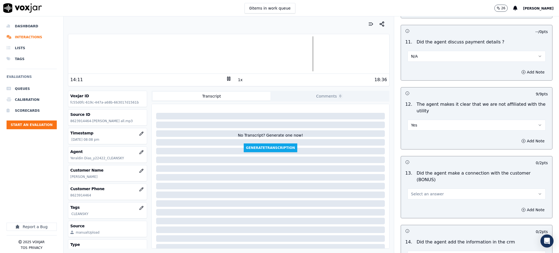
scroll to position [728, 0]
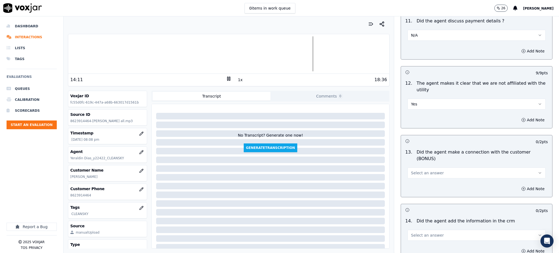
click at [411, 170] on span "Select an answer" at bounding box center [427, 172] width 33 height 5
click at [411, 167] on div "Yes" at bounding box center [465, 165] width 126 height 9
click at [417, 232] on span "Select an answer" at bounding box center [427, 234] width 33 height 5
click at [419, 226] on div "Yes" at bounding box center [465, 228] width 126 height 9
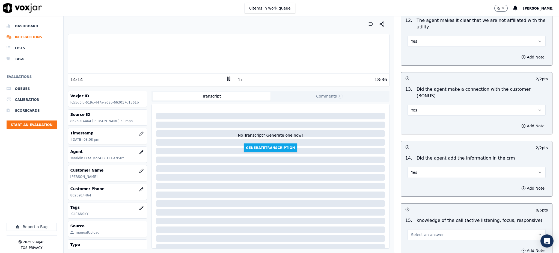
scroll to position [801, 0]
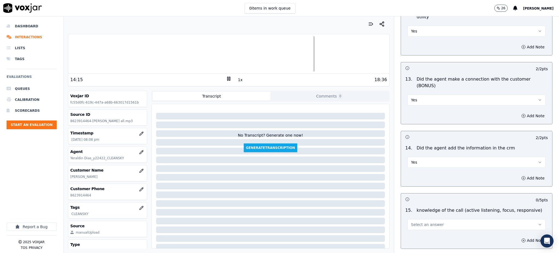
click at [411, 222] on span "Select an answer" at bounding box center [427, 224] width 33 height 5
click at [412, 216] on div "Yes" at bounding box center [465, 217] width 126 height 9
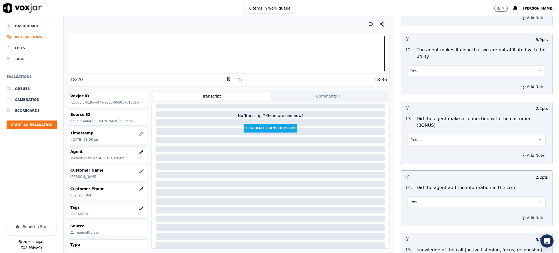
scroll to position [826, 0]
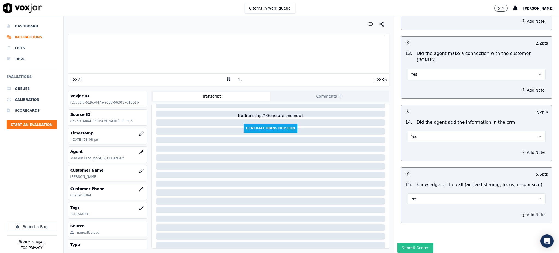
click at [399, 243] on button "Submit Scores" at bounding box center [415, 248] width 36 height 10
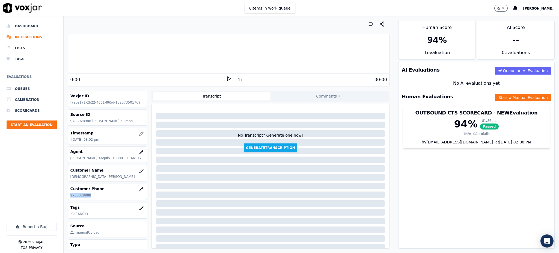
drag, startPoint x: 87, startPoint y: 197, endPoint x: 43, endPoint y: 191, distance: 44.1
click at [67, 197] on div "Your browser does not support the audio element. 0:00 1x 00:00 Voxjar ID f79ce1…" at bounding box center [229, 134] width 330 height 236
copy p "9788028988"
click at [226, 78] on icon at bounding box center [228, 78] width 5 height 5
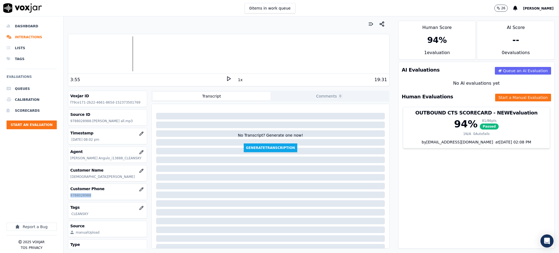
click at [226, 79] on icon at bounding box center [228, 78] width 5 height 5
click at [226, 78] on icon at bounding box center [228, 78] width 5 height 5
click at [226, 79] on icon at bounding box center [228, 78] width 5 height 5
click at [507, 96] on button "Start a Manual Evaluation" at bounding box center [523, 98] width 56 height 8
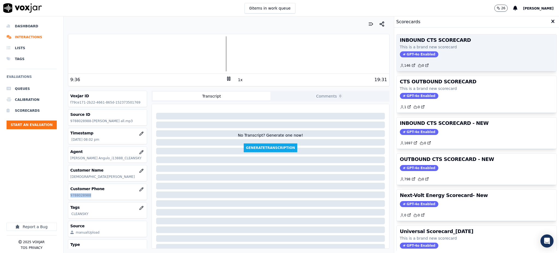
click at [409, 56] on span "GPT-4o Enabled" at bounding box center [419, 54] width 38 height 6
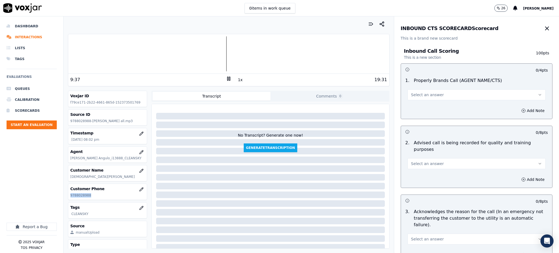
click at [418, 92] on span "Select an answer" at bounding box center [427, 94] width 33 height 5
click at [420, 106] on div "Yes" at bounding box center [465, 107] width 126 height 9
click at [414, 161] on span "Select an answer" at bounding box center [427, 163] width 33 height 5
drag, startPoint x: 412, startPoint y: 169, endPoint x: 405, endPoint y: 215, distance: 45.9
click at [412, 169] on div "Yes" at bounding box center [465, 169] width 126 height 9
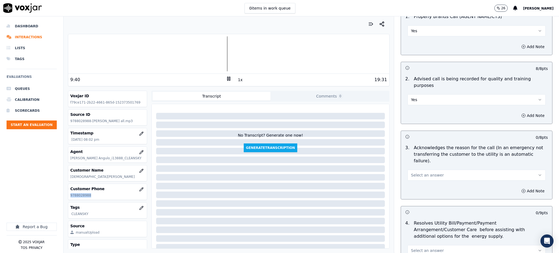
scroll to position [73, 0]
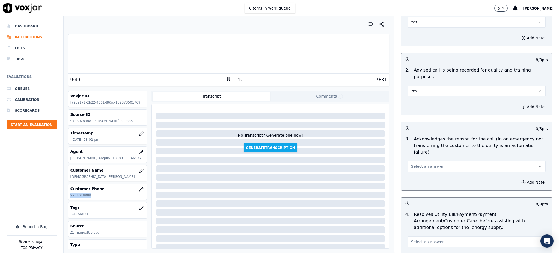
click at [418, 164] on span "Select an answer" at bounding box center [427, 166] width 33 height 5
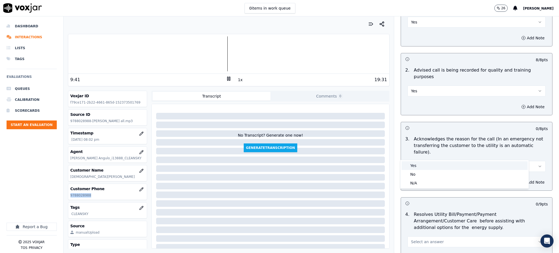
click at [416, 162] on div "Yes" at bounding box center [465, 165] width 126 height 9
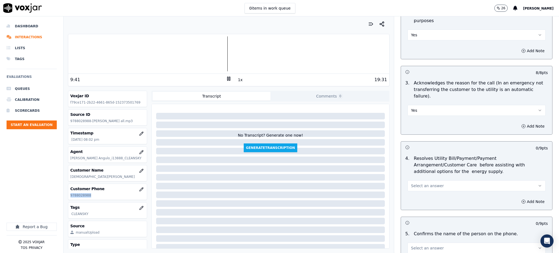
scroll to position [146, 0]
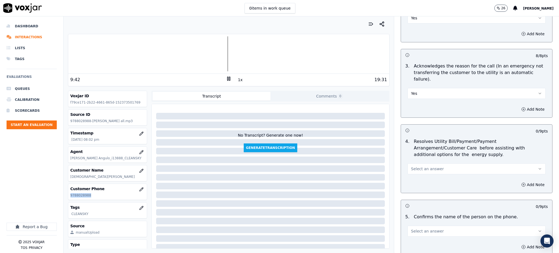
click at [414, 166] on span "Select an answer" at bounding box center [427, 168] width 33 height 5
click at [412, 170] on div "Yes" at bounding box center [465, 168] width 126 height 9
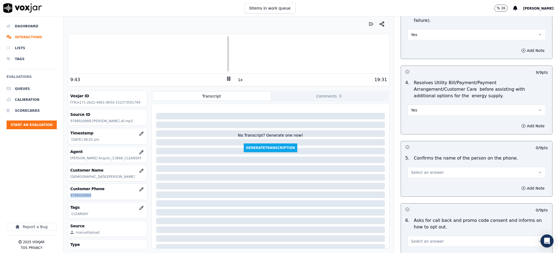
scroll to position [255, 0]
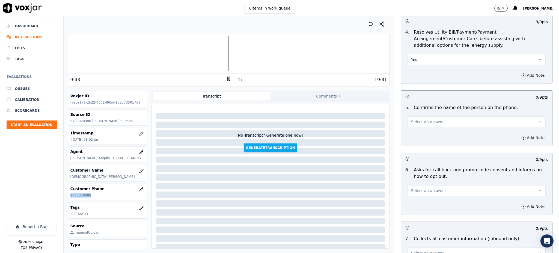
click at [421, 116] on button "Select an answer" at bounding box center [477, 121] width 138 height 11
drag, startPoint x: 422, startPoint y: 119, endPoint x: 418, endPoint y: 161, distance: 42.2
click at [422, 120] on div "Yes" at bounding box center [465, 121] width 126 height 9
click at [418, 188] on span "Select an answer" at bounding box center [427, 190] width 33 height 5
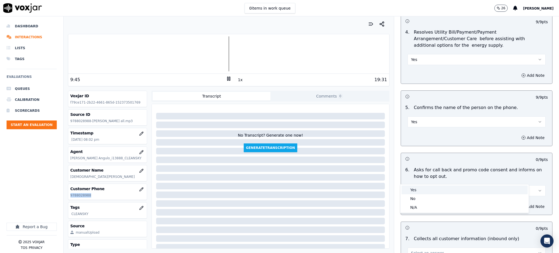
click at [416, 191] on div "Yes" at bounding box center [465, 189] width 126 height 9
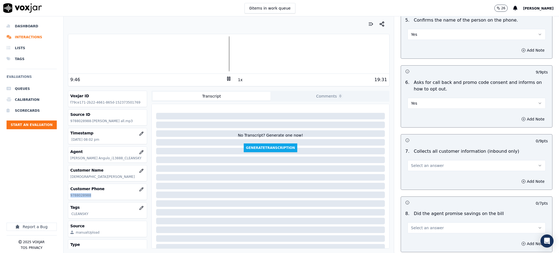
scroll to position [364, 0]
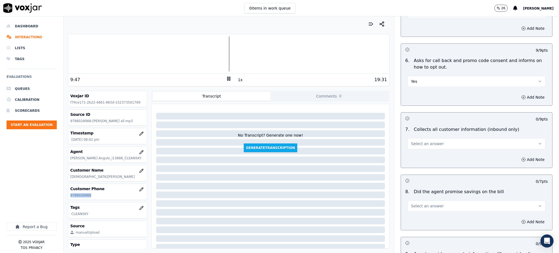
click at [419, 141] on span "Select an answer" at bounding box center [427, 143] width 33 height 5
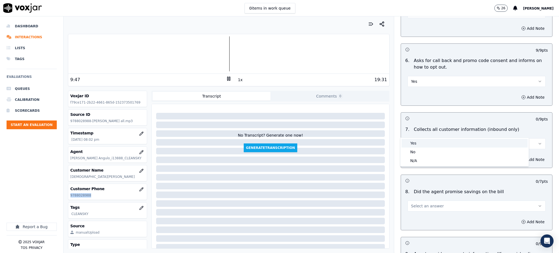
drag, startPoint x: 416, startPoint y: 142, endPoint x: 415, endPoint y: 162, distance: 20.2
click at [416, 142] on div "Yes" at bounding box center [465, 143] width 126 height 9
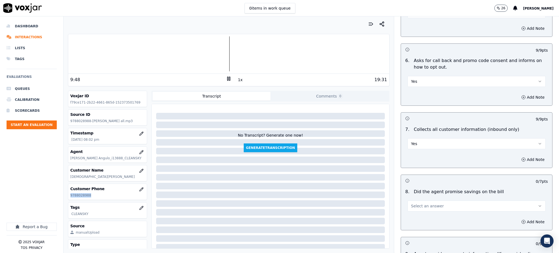
click at [412, 200] on button "Select an answer" at bounding box center [477, 205] width 138 height 11
click at [414, 205] on div "Yes" at bounding box center [465, 205] width 126 height 9
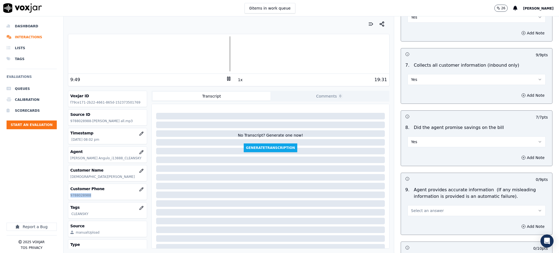
scroll to position [437, 0]
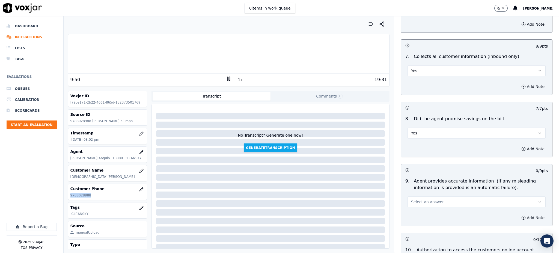
click at [418, 196] on button "Select an answer" at bounding box center [477, 201] width 138 height 11
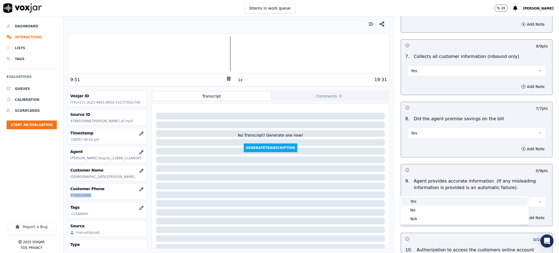
drag, startPoint x: 417, startPoint y: 199, endPoint x: 411, endPoint y: 202, distance: 6.0
click at [416, 200] on div "Yes" at bounding box center [465, 201] width 126 height 9
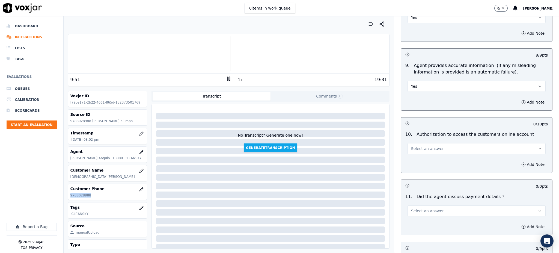
scroll to position [582, 0]
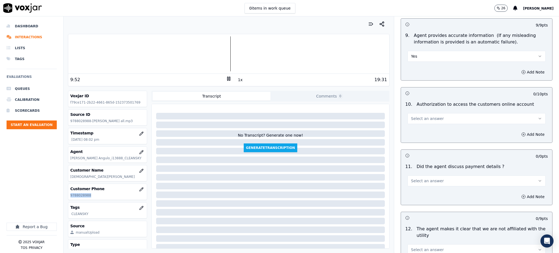
click at [412, 116] on span "Select an answer" at bounding box center [427, 118] width 33 height 5
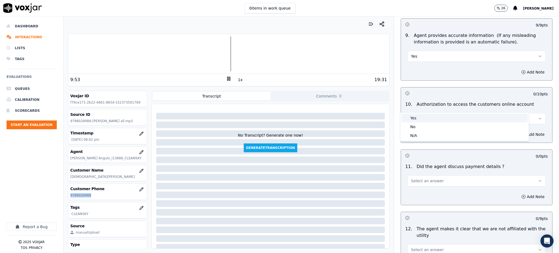
click at [418, 115] on div "Yes" at bounding box center [465, 118] width 126 height 9
drag, startPoint x: 406, startPoint y: 168, endPoint x: 406, endPoint y: 172, distance: 3.5
click at [411, 178] on span "Select an answer" at bounding box center [427, 180] width 33 height 5
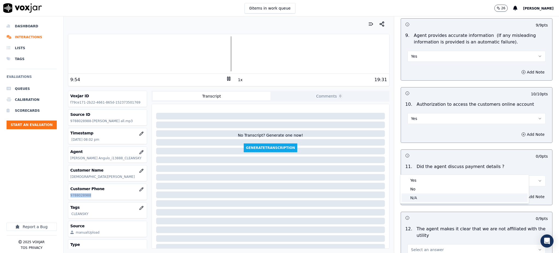
drag, startPoint x: 414, startPoint y: 195, endPoint x: 409, endPoint y: 211, distance: 16.7
click at [414, 196] on div "N/A" at bounding box center [465, 197] width 126 height 9
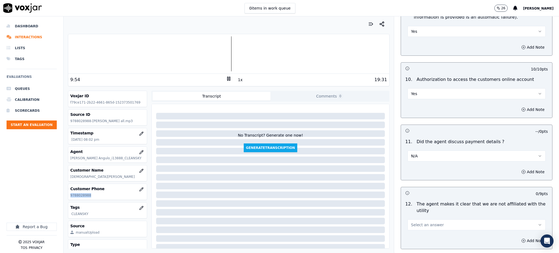
scroll to position [655, 0]
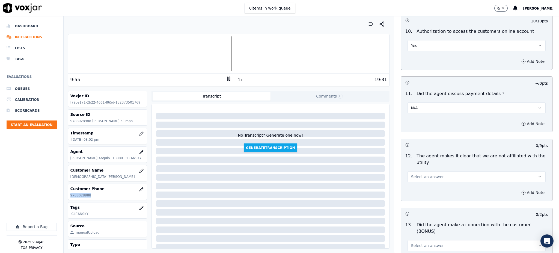
click at [411, 174] on span "Select an answer" at bounding box center [427, 176] width 33 height 5
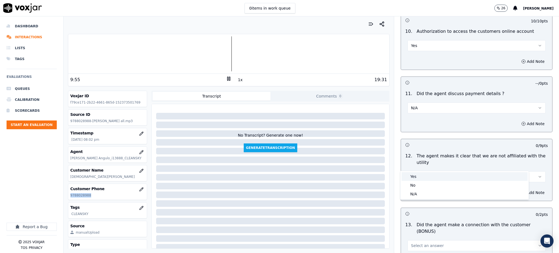
click at [416, 177] on div "Yes" at bounding box center [465, 176] width 126 height 9
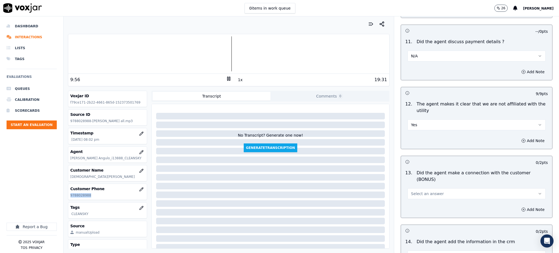
scroll to position [728, 0]
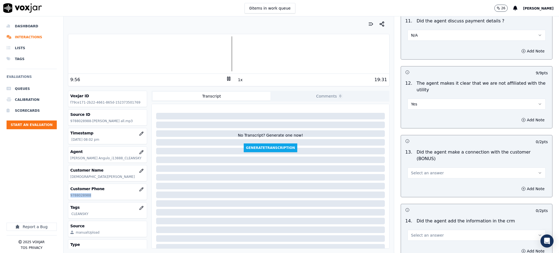
click at [421, 170] on span "Select an answer" at bounding box center [427, 172] width 33 height 5
click at [418, 165] on div "Yes" at bounding box center [465, 165] width 126 height 9
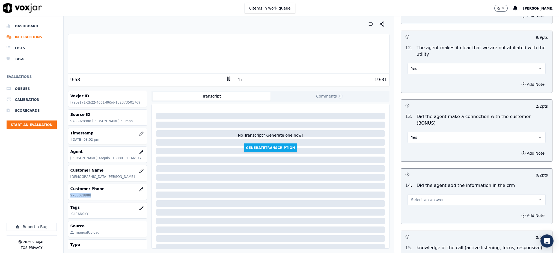
scroll to position [764, 0]
click at [412, 196] on span "Select an answer" at bounding box center [427, 198] width 33 height 5
drag, startPoint x: 411, startPoint y: 189, endPoint x: 412, endPoint y: 206, distance: 16.1
click at [412, 189] on div "Yes" at bounding box center [465, 191] width 126 height 9
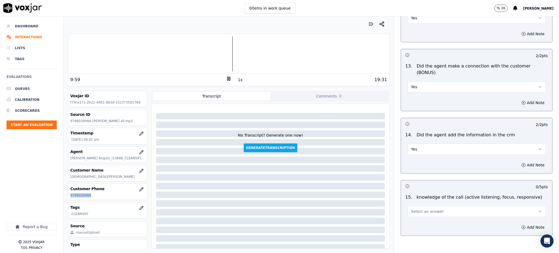
scroll to position [826, 0]
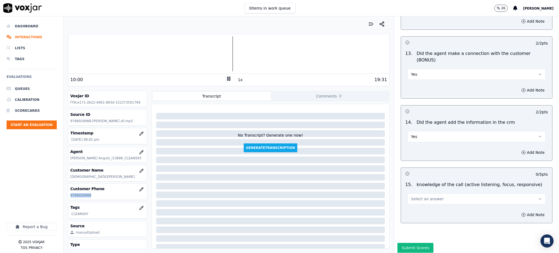
click at [420, 196] on span "Select an answer" at bounding box center [427, 198] width 33 height 5
click at [414, 192] on div "Yes" at bounding box center [465, 192] width 126 height 9
click at [405, 243] on button "Submit Scores" at bounding box center [415, 248] width 36 height 10
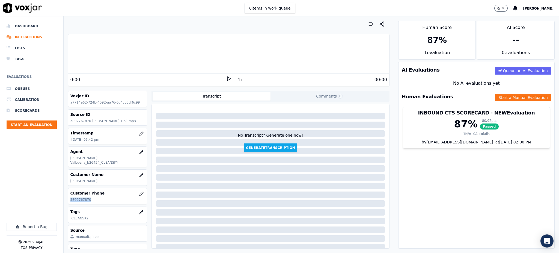
drag, startPoint x: 81, startPoint y: 198, endPoint x: 64, endPoint y: 200, distance: 17.8
click at [64, 200] on div "Your browser does not support the audio element. 0:00 1x 00:00 Voxjar ID a7714e…" at bounding box center [229, 134] width 330 height 236
copy p "3802767870"
click at [227, 77] on polygon at bounding box center [228, 79] width 3 height 4
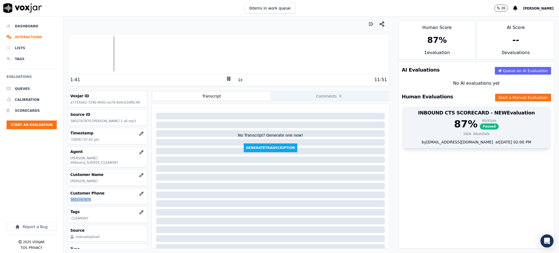
click at [480, 127] on span "Passed" at bounding box center [489, 126] width 19 height 6
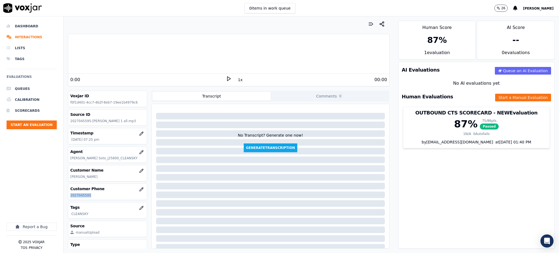
drag, startPoint x: 93, startPoint y: 197, endPoint x: 65, endPoint y: 198, distance: 28.4
click at [65, 198] on div "Your browser does not support the audio element. 0:00 1x 00:00 Voxjar ID f0f1d4…" at bounding box center [229, 134] width 330 height 236
copy p "2027045595"
click at [226, 76] on icon at bounding box center [228, 78] width 5 height 5
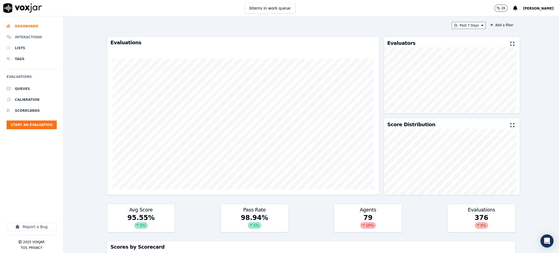
click at [24, 38] on li "Interactions" at bounding box center [32, 37] width 50 height 11
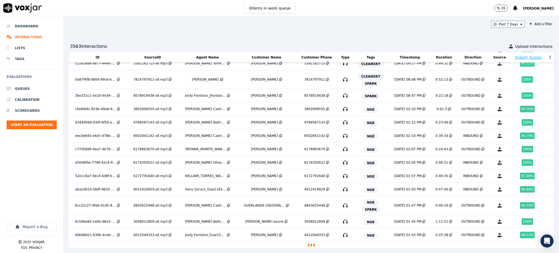
scroll to position [110, 0]
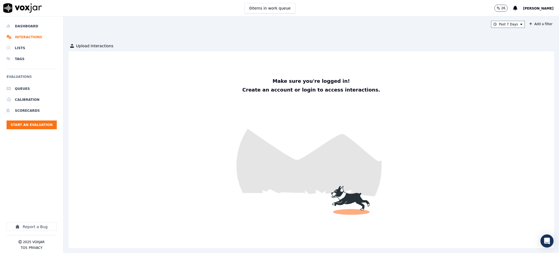
click at [532, 74] on img at bounding box center [311, 149] width 486 height 197
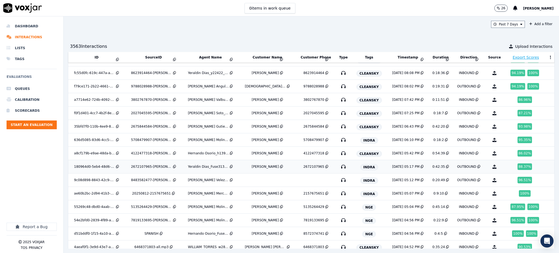
scroll to position [535, 0]
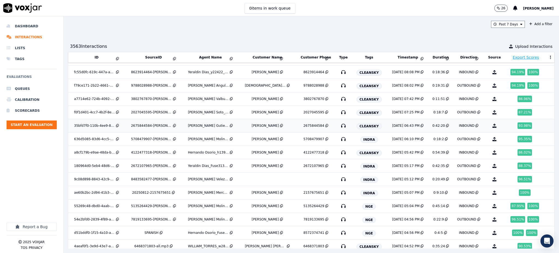
click at [339, 126] on icon "button" at bounding box center [343, 125] width 9 height 9
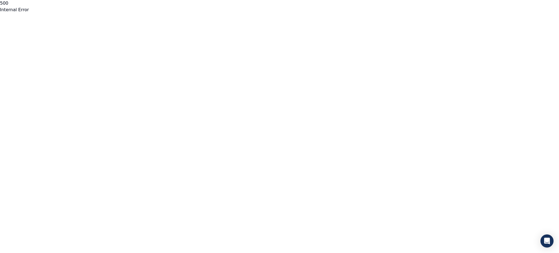
click at [186, 13] on html "500 Internal Error" at bounding box center [279, 6] width 559 height 13
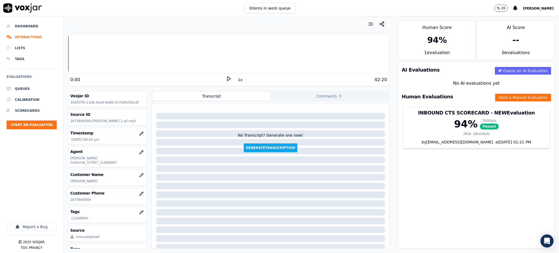
click at [227, 77] on polygon at bounding box center [228, 79] width 3 height 4
drag, startPoint x: 90, startPoint y: 195, endPoint x: 67, endPoint y: 200, distance: 23.1
click at [68, 200] on div "Voxjar ID 35bfd7f0-110b-4ee9-8e86-0170d925b1df Source ID 2675844584-[PERSON_NAM…" at bounding box center [107, 170] width 79 height 158
copy p "2675844584"
click at [226, 76] on icon at bounding box center [228, 78] width 5 height 5
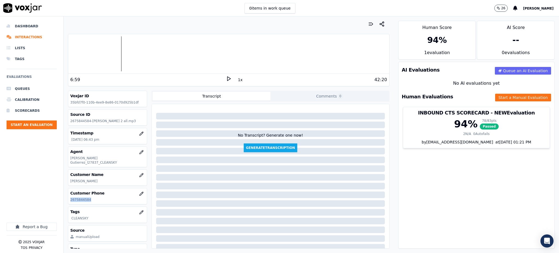
click at [226, 77] on icon at bounding box center [228, 78] width 5 height 5
click at [227, 77] on rect at bounding box center [227, 79] width 1 height 4
click at [226, 78] on icon at bounding box center [228, 78] width 5 height 5
click at [226, 79] on icon at bounding box center [228, 78] width 5 height 5
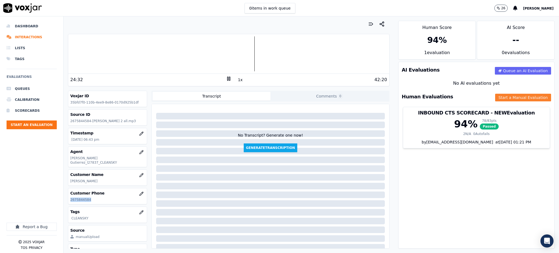
click at [495, 97] on button "Start a Manual Evaluation" at bounding box center [523, 98] width 56 height 8
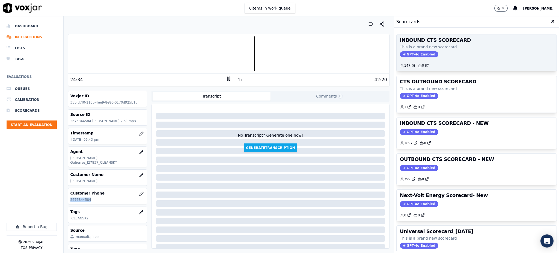
click at [401, 56] on span "GPT-4o Enabled" at bounding box center [419, 54] width 38 height 6
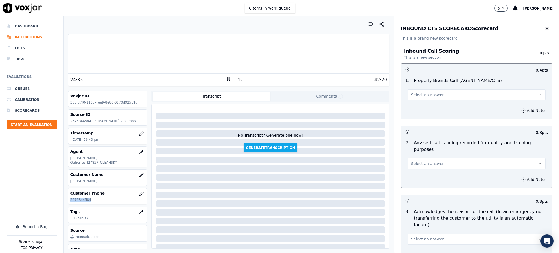
click at [411, 96] on span "Select an answer" at bounding box center [427, 94] width 33 height 5
click at [413, 104] on div "Yes" at bounding box center [465, 107] width 126 height 9
click at [413, 161] on span "Select an answer" at bounding box center [427, 163] width 33 height 5
click at [411, 167] on div "Yes" at bounding box center [465, 169] width 126 height 9
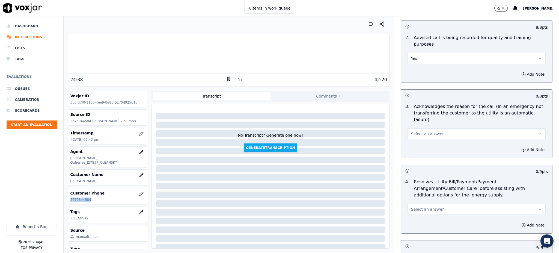
scroll to position [109, 0]
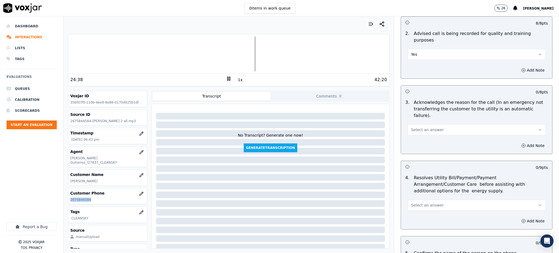
click at [416, 127] on span "Select an answer" at bounding box center [427, 129] width 33 height 5
click at [414, 125] on div "Yes" at bounding box center [465, 128] width 126 height 9
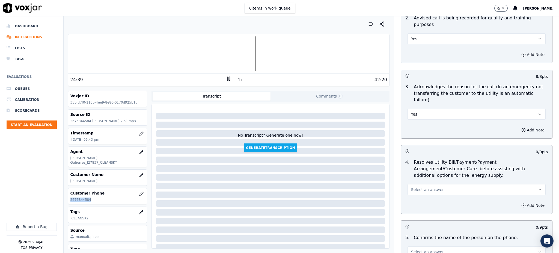
scroll to position [146, 0]
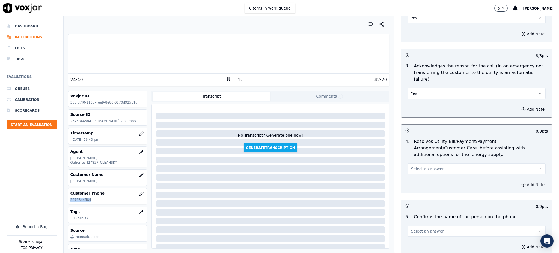
click at [417, 166] on span "Select an answer" at bounding box center [427, 168] width 33 height 5
click at [416, 166] on div "Yes" at bounding box center [465, 168] width 126 height 9
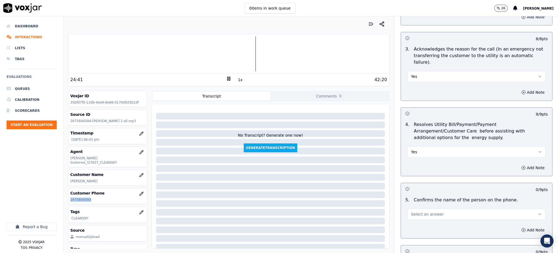
scroll to position [255, 0]
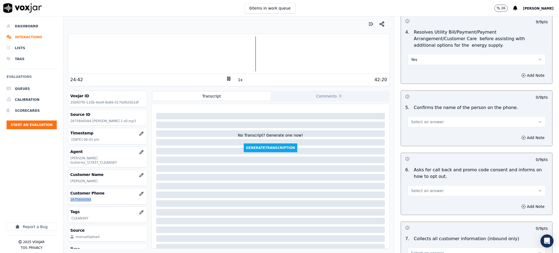
click at [411, 119] on span "Select an answer" at bounding box center [427, 121] width 33 height 5
click at [411, 123] on div "Yes" at bounding box center [465, 121] width 126 height 9
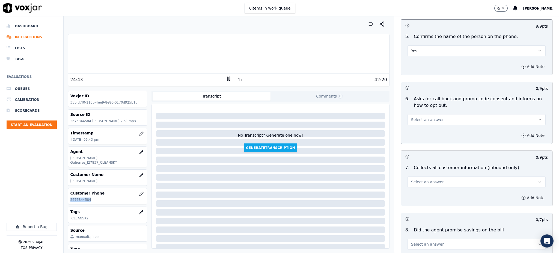
scroll to position [328, 0]
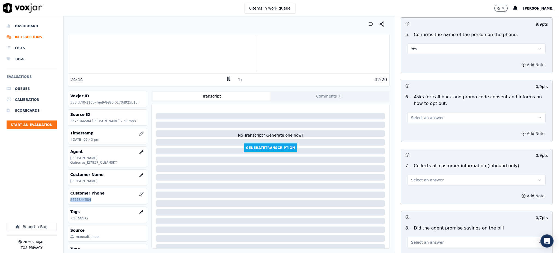
click at [416, 115] on span "Select an answer" at bounding box center [427, 117] width 33 height 5
click at [414, 120] on div "Yes" at bounding box center [465, 117] width 126 height 9
click at [411, 177] on span "Select an answer" at bounding box center [427, 179] width 33 height 5
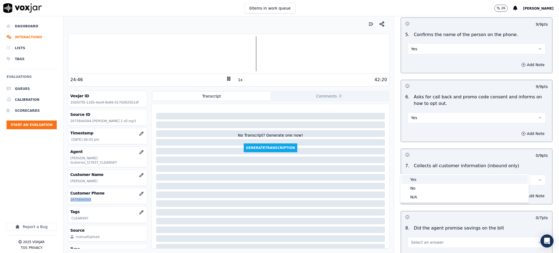
click at [413, 180] on div "Yes" at bounding box center [465, 179] width 126 height 9
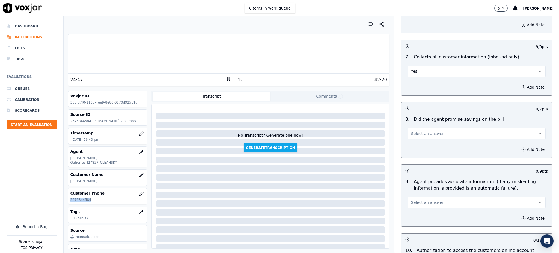
scroll to position [437, 0]
click at [418, 130] on span "Select an answer" at bounding box center [427, 132] width 33 height 5
click at [416, 129] on div "Yes" at bounding box center [465, 132] width 126 height 9
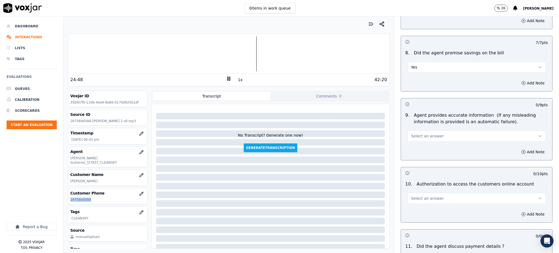
scroll to position [509, 0]
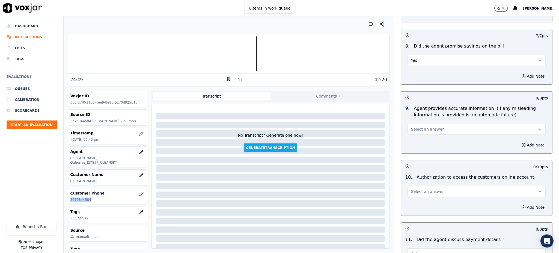
click at [412, 126] on span "Select an answer" at bounding box center [427, 128] width 33 height 5
drag, startPoint x: 412, startPoint y: 130, endPoint x: 411, endPoint y: 150, distance: 20.5
click at [412, 130] on div "Yes" at bounding box center [465, 128] width 126 height 9
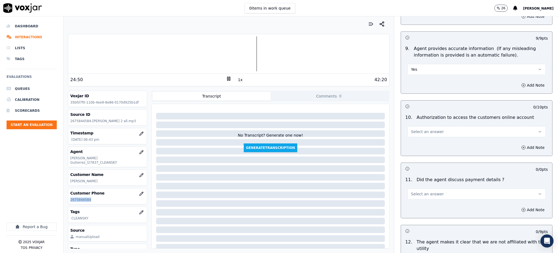
scroll to position [582, 0]
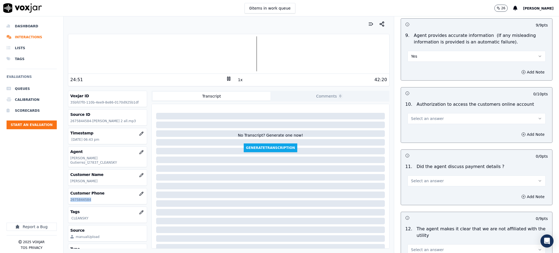
click at [411, 116] on span "Select an answer" at bounding box center [427, 118] width 33 height 5
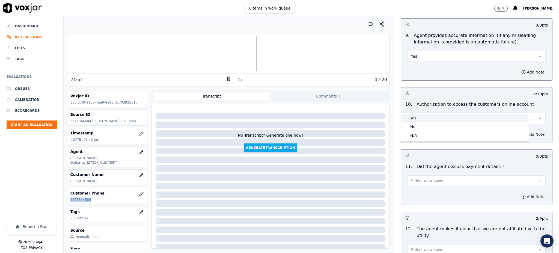
click at [410, 118] on div "Yes" at bounding box center [465, 118] width 126 height 9
click at [411, 178] on span "Select an answer" at bounding box center [427, 180] width 33 height 5
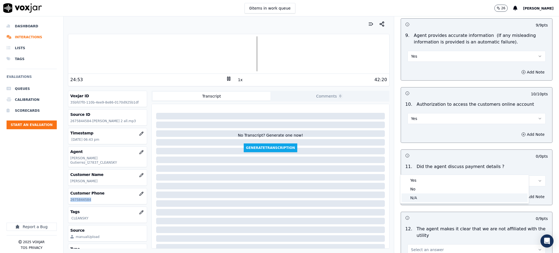
click at [416, 194] on div "N/A" at bounding box center [465, 197] width 126 height 9
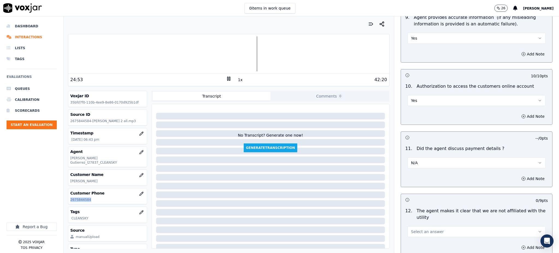
scroll to position [691, 0]
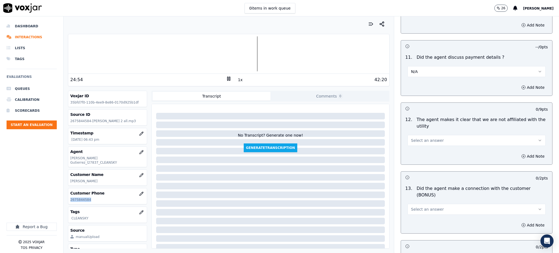
click at [415, 138] on span "Select an answer" at bounding box center [427, 140] width 33 height 5
click at [412, 143] on div "Yes" at bounding box center [465, 139] width 126 height 9
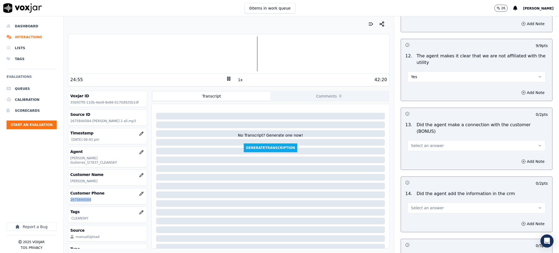
scroll to position [764, 0]
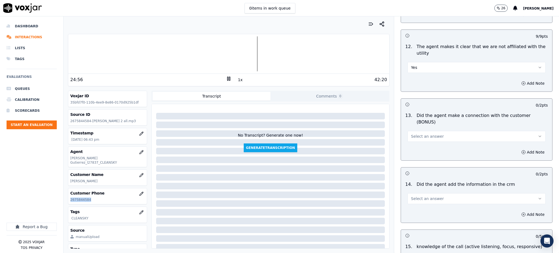
click at [417, 133] on span "Select an answer" at bounding box center [427, 135] width 33 height 5
click at [416, 130] on div "Yes" at bounding box center [465, 129] width 126 height 9
click at [416, 193] on button "Select an answer" at bounding box center [477, 198] width 138 height 11
click at [416, 192] on div "Yes" at bounding box center [465, 191] width 126 height 9
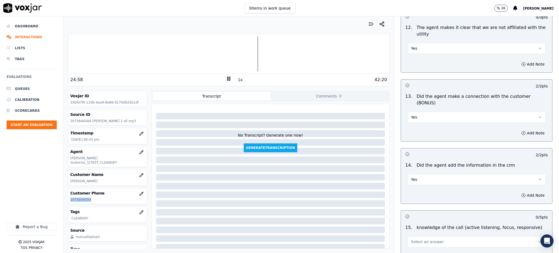
scroll to position [826, 0]
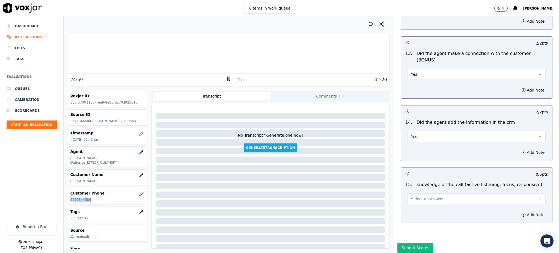
click at [412, 196] on span "Select an answer" at bounding box center [427, 198] width 33 height 5
click at [412, 194] on div "Yes" at bounding box center [465, 192] width 126 height 9
click at [412, 243] on button "Submit Scores" at bounding box center [415, 248] width 36 height 10
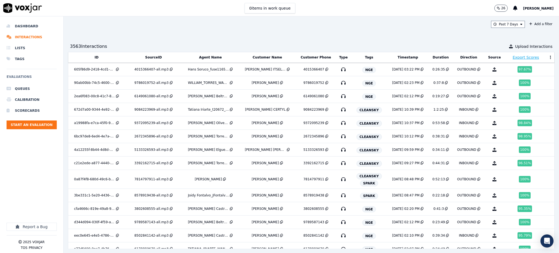
scroll to position [535, 0]
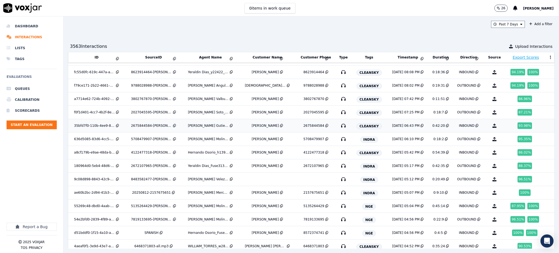
click at [325, 126] on icon at bounding box center [326, 125] width 3 height 3
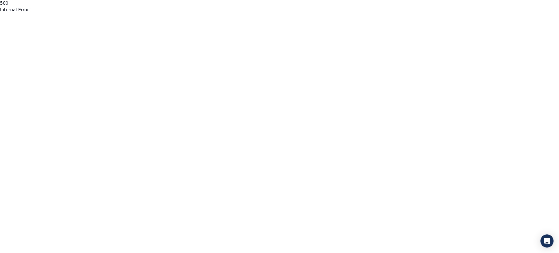
click at [66, 13] on html "500 Internal Error untitled page" at bounding box center [279, 6] width 559 height 13
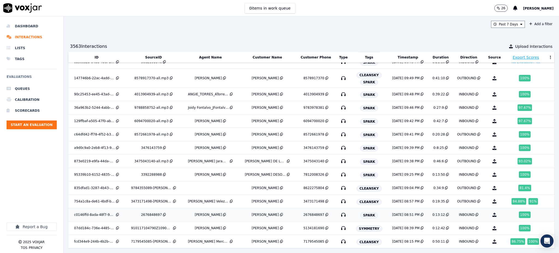
scroll to position [383, 0]
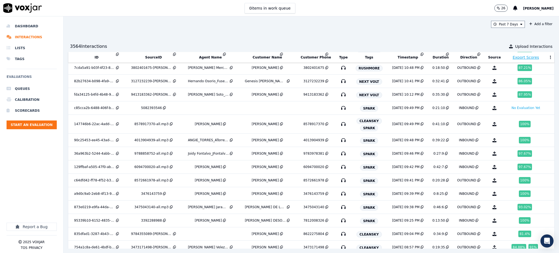
scroll to position [319, 0]
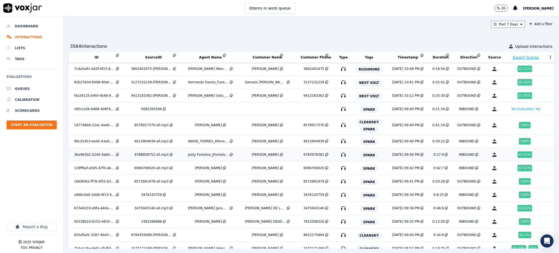
click at [311, 154] on div "9783978381" at bounding box center [313, 154] width 21 height 4
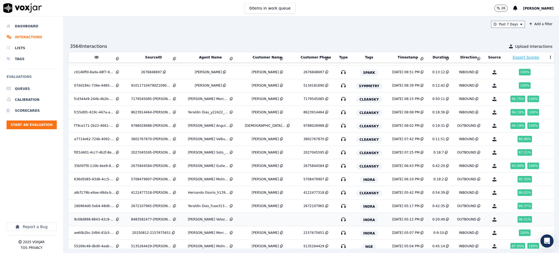
scroll to position [509, 0]
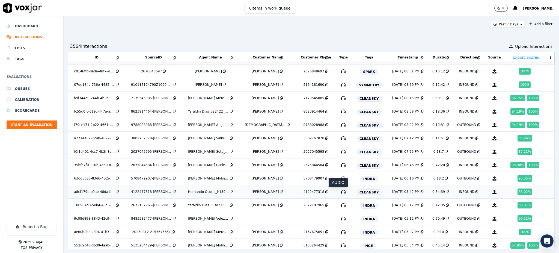
click at [339, 194] on icon "button" at bounding box center [343, 191] width 9 height 9
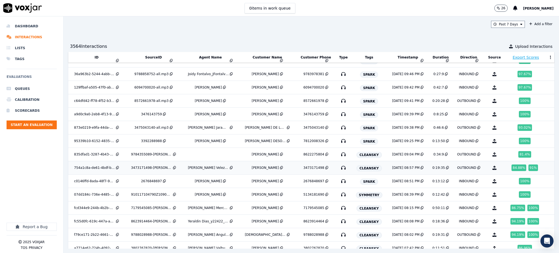
scroll to position [400, 0]
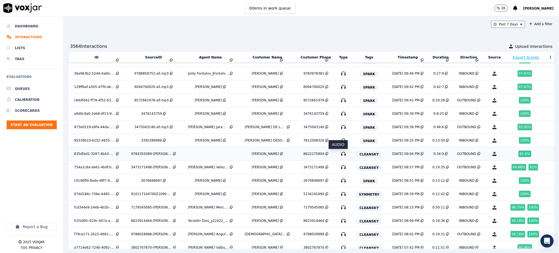
click at [339, 153] on icon "button" at bounding box center [343, 153] width 9 height 9
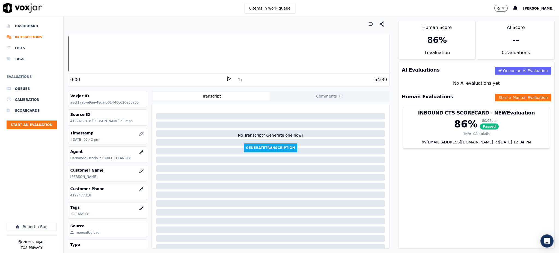
click at [226, 78] on icon at bounding box center [228, 78] width 5 height 5
click at [154, 75] on div "0:00 1x 34:09" at bounding box center [228, 80] width 321 height 12
click at [222, 81] on div "0:00" at bounding box center [148, 79] width 156 height 7
click at [226, 78] on icon at bounding box center [228, 78] width 5 height 5
drag, startPoint x: 90, startPoint y: 194, endPoint x: 67, endPoint y: 198, distance: 23.7
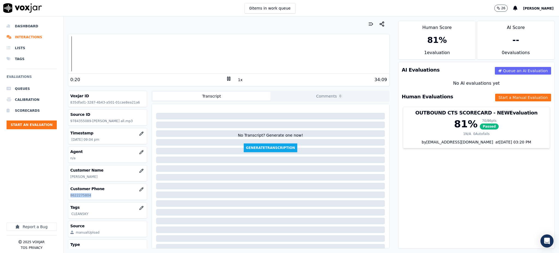
click at [67, 198] on div "Your browser does not support the audio element. 0:20 1x 34:09 Voxjar ID 835dfa…" at bounding box center [229, 134] width 330 height 236
copy p "8622275804"
click at [226, 78] on icon at bounding box center [228, 78] width 5 height 5
click at [226, 81] on icon at bounding box center [228, 78] width 5 height 5
click at [229, 78] on rect at bounding box center [229, 79] width 1 height 4
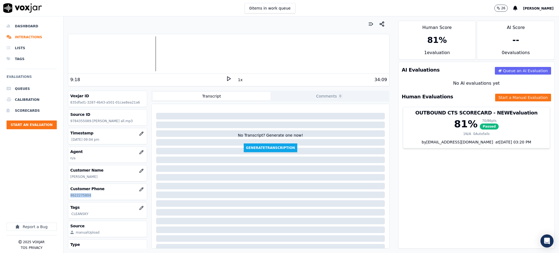
click at [226, 79] on icon at bounding box center [228, 78] width 5 height 5
click at [227, 76] on icon at bounding box center [228, 78] width 5 height 5
click at [226, 78] on icon at bounding box center [228, 78] width 5 height 5
click at [226, 77] on icon at bounding box center [228, 78] width 5 height 5
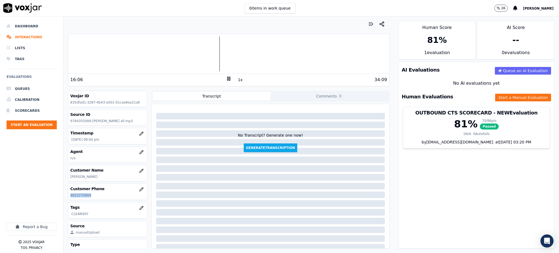
click at [226, 80] on icon at bounding box center [228, 78] width 5 height 5
click at [227, 77] on polygon at bounding box center [228, 79] width 3 height 4
click at [226, 78] on icon at bounding box center [228, 78] width 5 height 5
click at [226, 79] on icon at bounding box center [228, 78] width 5 height 5
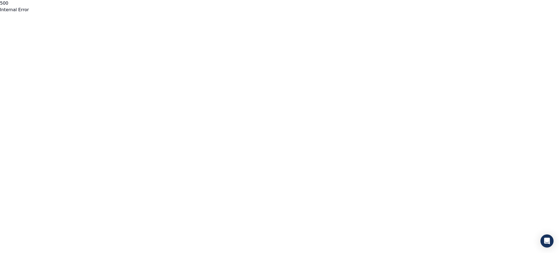
drag, startPoint x: 5, startPoint y: 45, endPoint x: 9, endPoint y: 43, distance: 4.9
click at [5, 13] on html "500 Internal Error untitled page" at bounding box center [279, 6] width 559 height 13
click at [205, 13] on html "500 Internal Error untitled page" at bounding box center [279, 6] width 559 height 13
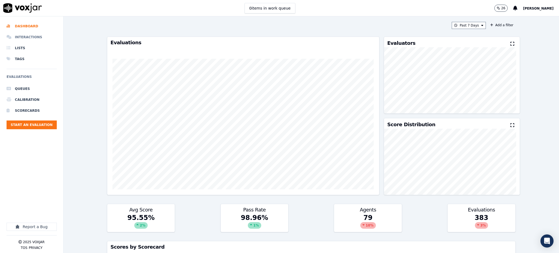
click at [41, 38] on li "Interactions" at bounding box center [32, 37] width 50 height 11
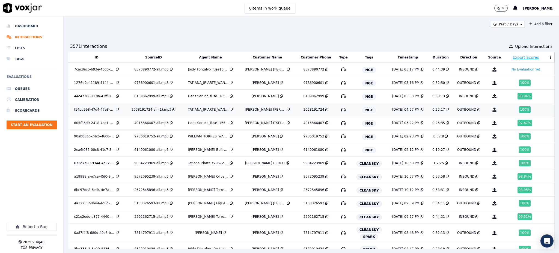
click at [339, 108] on icon "button" at bounding box center [343, 109] width 9 height 9
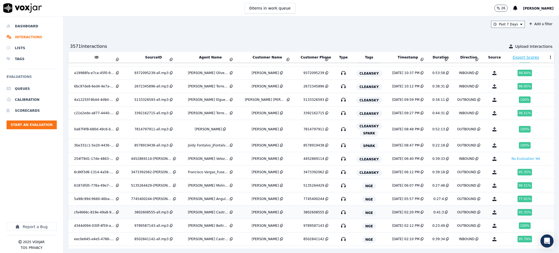
scroll to position [104, 0]
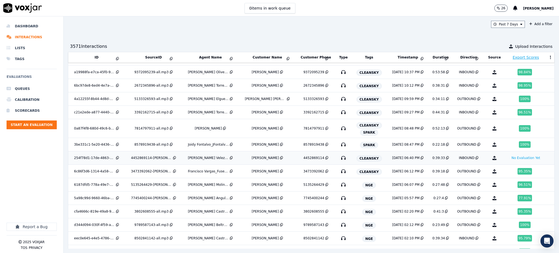
click at [339, 159] on icon "button" at bounding box center [343, 157] width 9 height 9
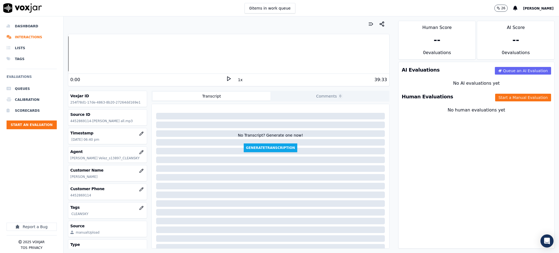
click at [227, 79] on polygon at bounding box center [228, 79] width 3 height 4
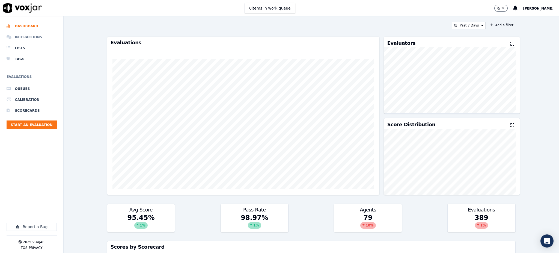
click at [25, 35] on li "Interactions" at bounding box center [32, 37] width 50 height 11
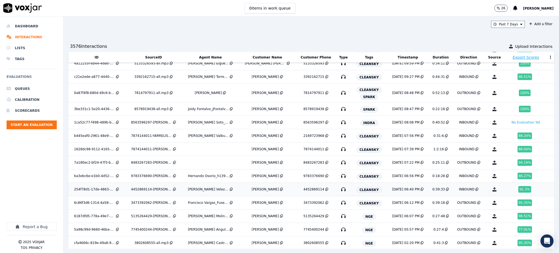
scroll to position [141, 0]
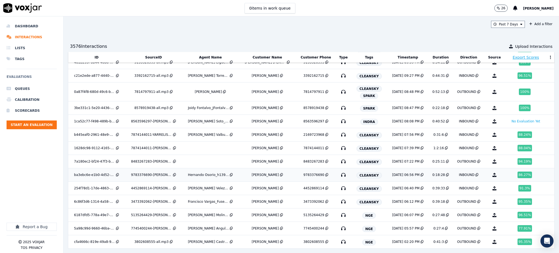
click at [339, 176] on icon "button" at bounding box center [343, 174] width 9 height 9
click at [339, 190] on icon "button" at bounding box center [343, 188] width 9 height 9
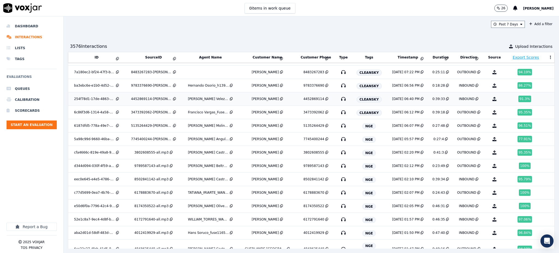
scroll to position [250, 0]
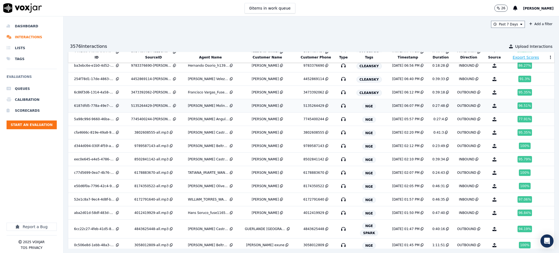
click at [339, 107] on icon "button" at bounding box center [343, 105] width 9 height 9
click at [339, 119] on icon "button" at bounding box center [343, 119] width 9 height 9
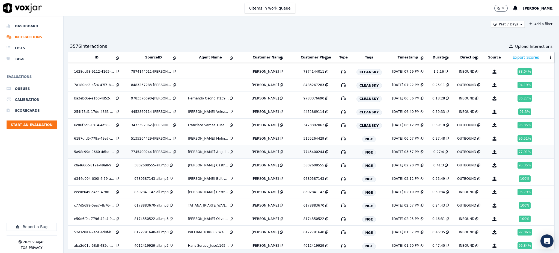
scroll to position [208, 0]
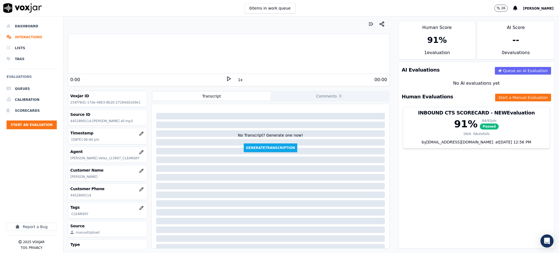
click at [226, 76] on icon at bounding box center [228, 78] width 5 height 5
click at [447, 179] on div "AI Evaluations Queue an AI Evaluation No AI evaluations yet Human Evaluations S…" at bounding box center [476, 155] width 156 height 187
click at [226, 79] on icon at bounding box center [228, 78] width 5 height 5
click at [226, 77] on icon at bounding box center [228, 78] width 5 height 5
drag, startPoint x: 90, startPoint y: 197, endPoint x: 72, endPoint y: 196, distance: 18.0
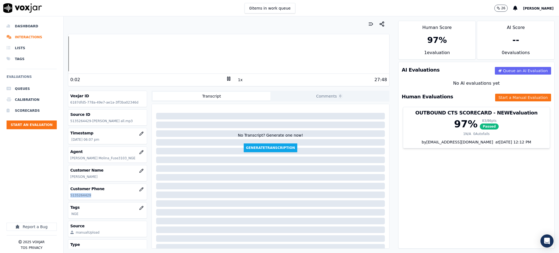
click at [70, 196] on p "5135264429" at bounding box center [107, 195] width 75 height 4
copy p "5135264429"
click at [226, 76] on icon at bounding box center [228, 78] width 5 height 5
click at [227, 80] on polygon at bounding box center [228, 79] width 3 height 4
click at [495, 96] on button "Start a Manual Evaluation" at bounding box center [523, 98] width 56 height 8
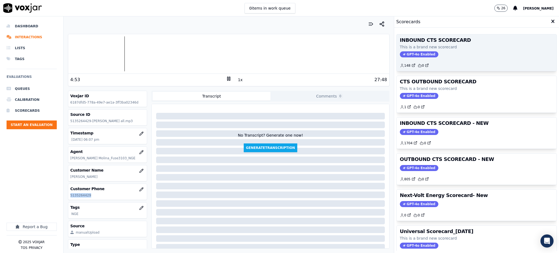
click at [407, 53] on span "GPT-4o Enabled" at bounding box center [419, 54] width 38 height 6
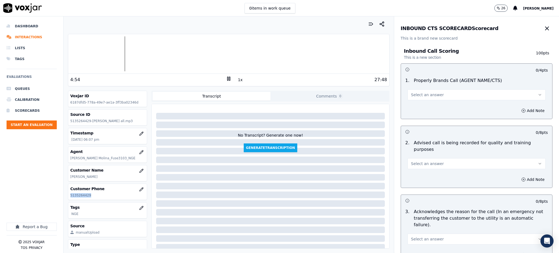
click at [415, 94] on span "Select an answer" at bounding box center [427, 94] width 33 height 5
click at [411, 107] on div "Yes" at bounding box center [465, 107] width 126 height 9
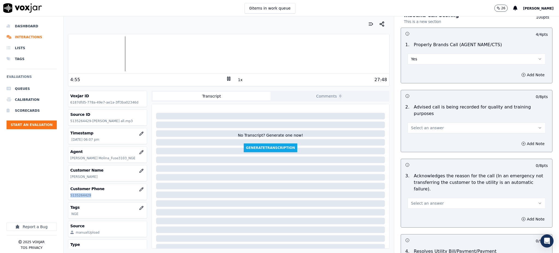
scroll to position [36, 0]
click at [411, 124] on span "Select an answer" at bounding box center [427, 126] width 33 height 5
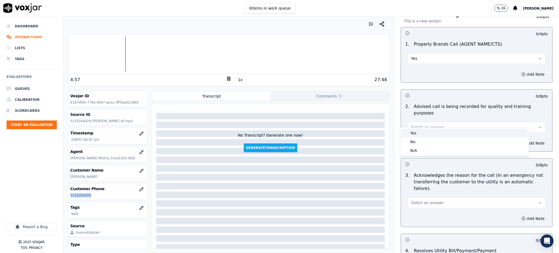
click at [409, 135] on div "Yes" at bounding box center [465, 133] width 126 height 9
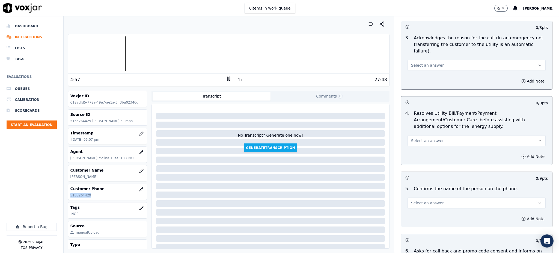
scroll to position [182, 0]
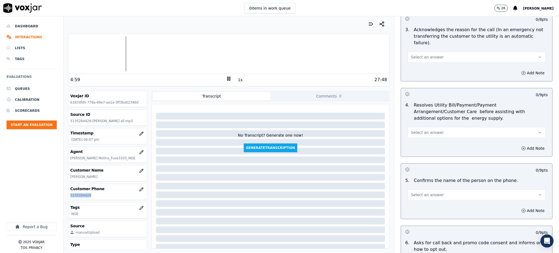
click at [412, 54] on span "Select an answer" at bounding box center [427, 56] width 33 height 5
click at [417, 56] on div "Yes" at bounding box center [465, 56] width 126 height 9
click at [422, 127] on button "Select an answer" at bounding box center [477, 132] width 138 height 11
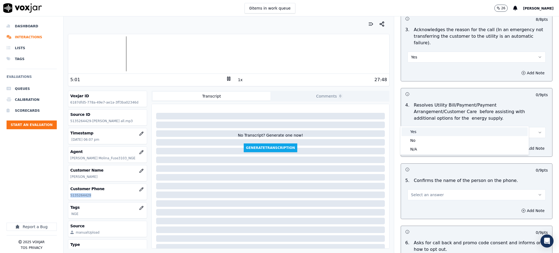
click at [419, 132] on div "Yes" at bounding box center [465, 131] width 126 height 9
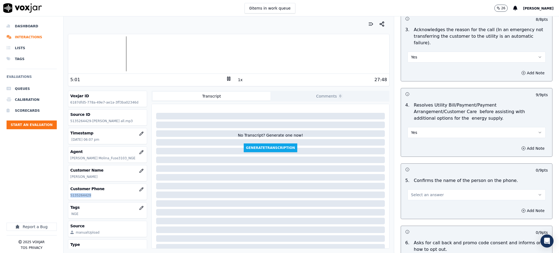
click at [420, 192] on span "Select an answer" at bounding box center [427, 194] width 33 height 5
click at [417, 191] on div "Yes" at bounding box center [465, 193] width 126 height 9
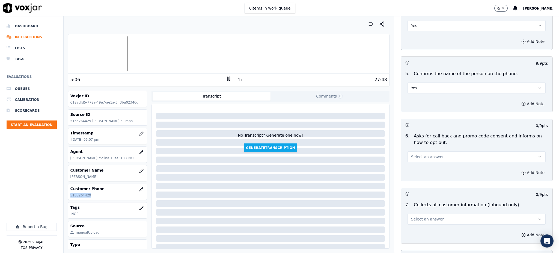
scroll to position [291, 0]
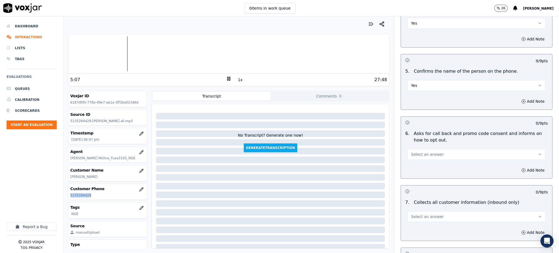
drag, startPoint x: 426, startPoint y: 142, endPoint x: 423, endPoint y: 147, distance: 6.0
click at [426, 152] on span "Select an answer" at bounding box center [427, 154] width 33 height 5
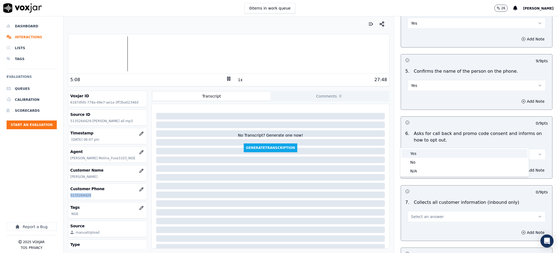
click at [414, 156] on div "Yes" at bounding box center [465, 153] width 126 height 9
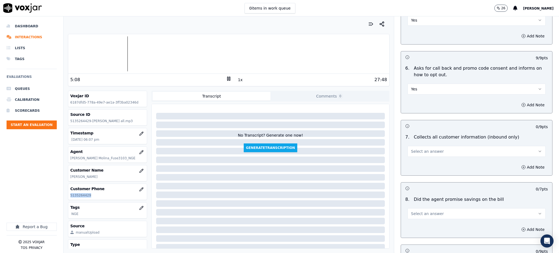
scroll to position [364, 0]
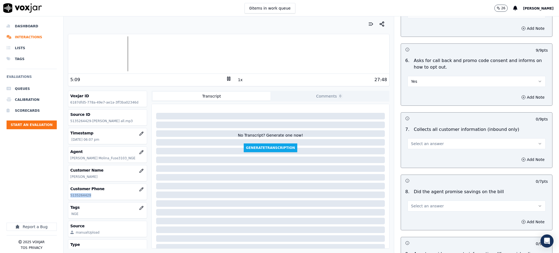
click at [424, 141] on span "Select an answer" at bounding box center [427, 143] width 33 height 5
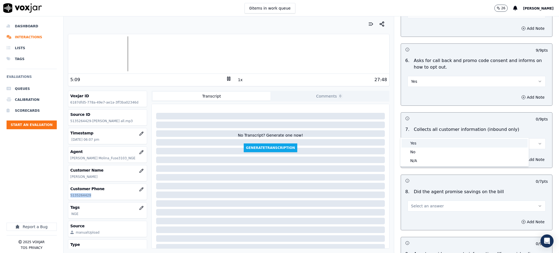
click at [418, 145] on div "Yes" at bounding box center [465, 143] width 126 height 9
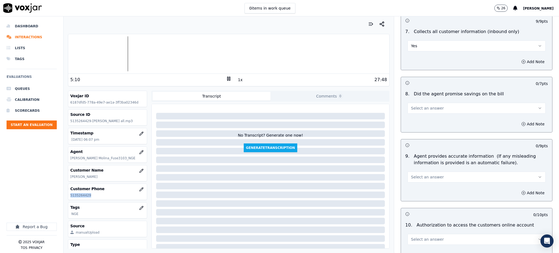
scroll to position [473, 0]
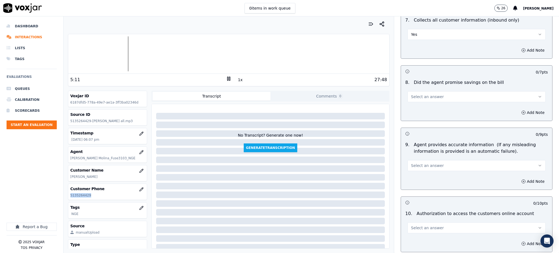
drag, startPoint x: 415, startPoint y: 82, endPoint x: 414, endPoint y: 89, distance: 7.0
click at [415, 94] on span "Select an answer" at bounding box center [427, 96] width 33 height 5
click at [415, 94] on div "Yes" at bounding box center [465, 96] width 126 height 9
click at [411, 163] on span "Select an answer" at bounding box center [427, 165] width 33 height 5
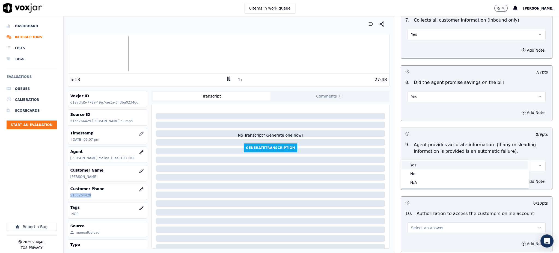
click at [410, 167] on div "Yes" at bounding box center [465, 165] width 126 height 9
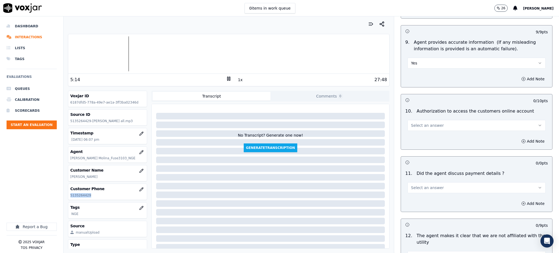
scroll to position [582, 0]
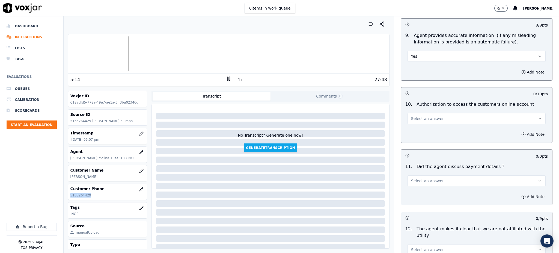
click at [413, 113] on button "Select an answer" at bounding box center [477, 118] width 138 height 11
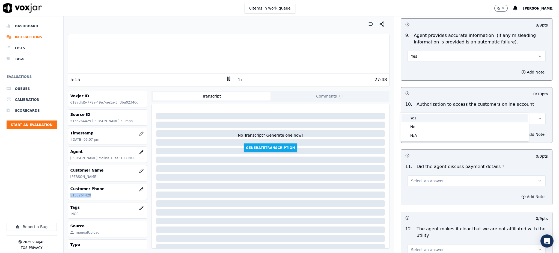
click at [414, 115] on div "Yes" at bounding box center [465, 118] width 126 height 9
click at [412, 178] on span "Select an answer" at bounding box center [427, 180] width 33 height 5
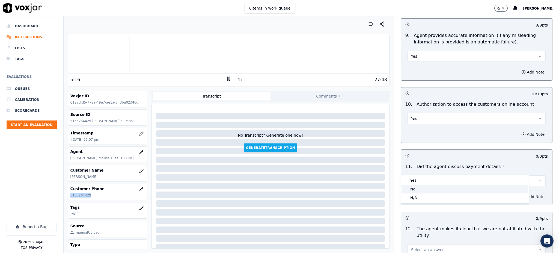
drag, startPoint x: 416, startPoint y: 193, endPoint x: 416, endPoint y: 197, distance: 4.4
click at [416, 194] on div "Yes No N/A" at bounding box center [464, 189] width 128 height 28
click at [416, 198] on div "N/A" at bounding box center [465, 197] width 126 height 9
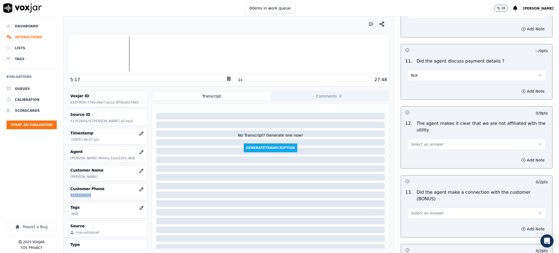
scroll to position [691, 0]
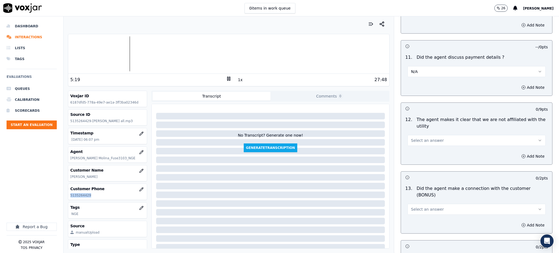
click at [411, 138] on span "Select an answer" at bounding box center [427, 140] width 33 height 5
click at [414, 140] on div "Yes" at bounding box center [465, 139] width 126 height 9
click at [412, 206] on span "Select an answer" at bounding box center [427, 208] width 33 height 5
click at [414, 204] on div "Yes" at bounding box center [465, 202] width 126 height 9
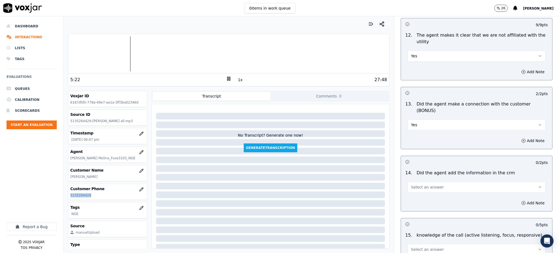
scroll to position [801, 0]
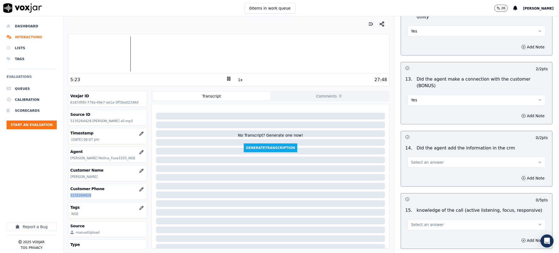
click at [411, 159] on span "Select an answer" at bounding box center [427, 161] width 33 height 5
click at [412, 157] on div "Yes" at bounding box center [465, 155] width 126 height 9
click at [411, 222] on span "Select an answer" at bounding box center [427, 224] width 33 height 5
click at [411, 216] on div "Yes" at bounding box center [465, 217] width 126 height 9
copy p "5135264429"
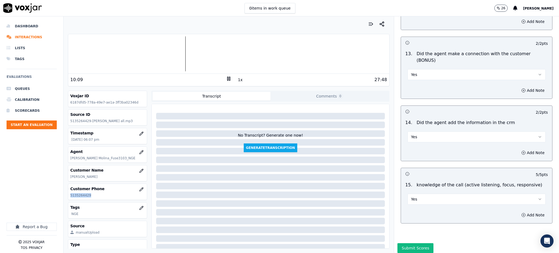
scroll to position [826, 0]
click at [406, 243] on button "Submit Scores" at bounding box center [415, 248] width 36 height 10
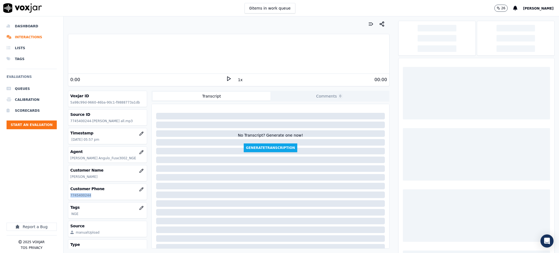
drag, startPoint x: 93, startPoint y: 194, endPoint x: 69, endPoint y: 198, distance: 24.6
click at [69, 199] on div "Customer Phone 7745400244" at bounding box center [107, 192] width 79 height 16
copy p "7745400244"
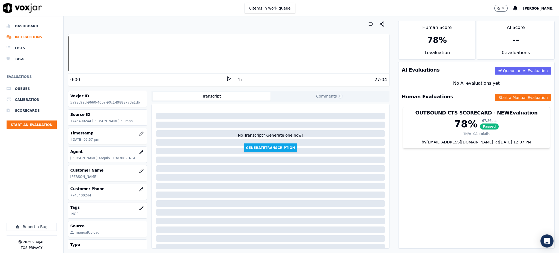
drag, startPoint x: 449, startPoint y: 174, endPoint x: 437, endPoint y: 162, distance: 16.4
click at [449, 174] on div "AI Evaluations Queue an AI Evaluation No AI evaluations yet Human Evaluations S…" at bounding box center [476, 155] width 156 height 187
click at [226, 79] on icon at bounding box center [228, 78] width 5 height 5
click at [227, 80] on rect at bounding box center [227, 79] width 1 height 4
click at [226, 77] on icon at bounding box center [228, 78] width 5 height 5
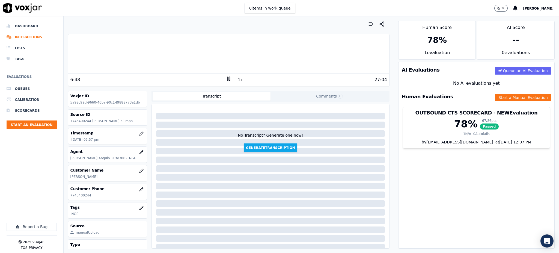
click at [145, 57] on div at bounding box center [228, 53] width 321 height 35
click at [226, 78] on icon at bounding box center [228, 78] width 5 height 5
click at [227, 78] on polygon at bounding box center [228, 79] width 3 height 4
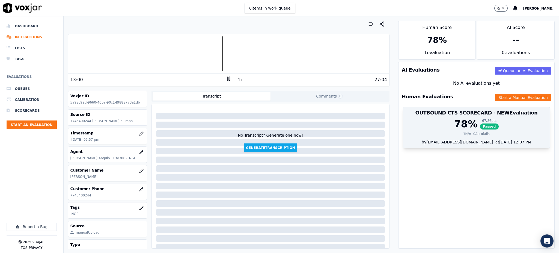
click at [480, 126] on span "Passed" at bounding box center [489, 126] width 19 height 6
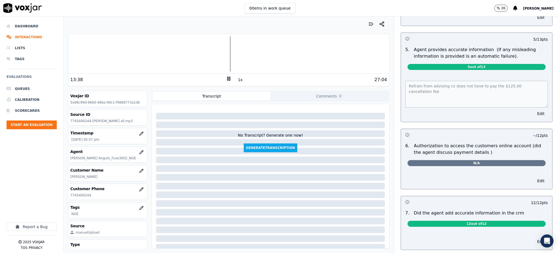
scroll to position [328, 0]
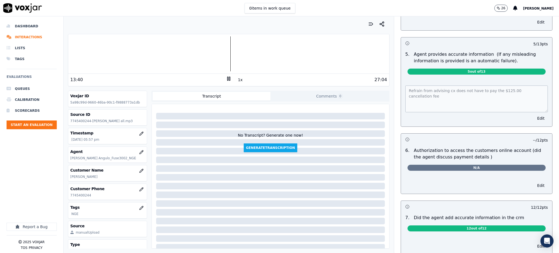
click at [401, 98] on div "Refrain from advising cx does not have to pay the $125.00 cancellation fee Edit" at bounding box center [476, 102] width 151 height 47
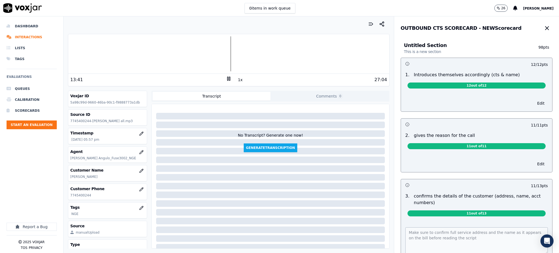
scroll to position [0, 0]
click at [544, 27] on icon "button" at bounding box center [547, 28] width 7 height 7
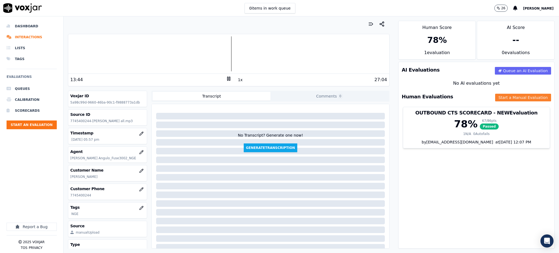
click at [503, 96] on button "Start a Manual Evaluation" at bounding box center [523, 98] width 56 height 8
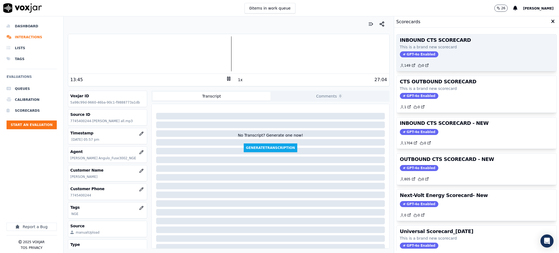
click at [409, 56] on span "GPT-4o Enabled" at bounding box center [419, 54] width 38 height 6
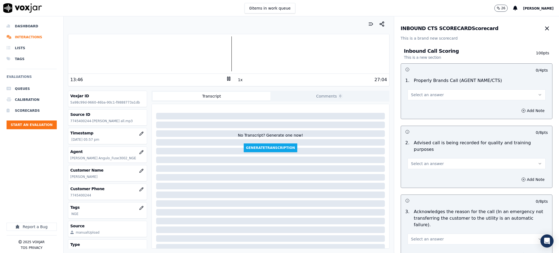
click at [421, 95] on span "Select an answer" at bounding box center [427, 94] width 33 height 5
click at [422, 109] on div "Yes" at bounding box center [465, 107] width 126 height 9
click at [418, 161] on span "Select an answer" at bounding box center [427, 163] width 33 height 5
click at [421, 172] on div "Yes" at bounding box center [465, 169] width 126 height 9
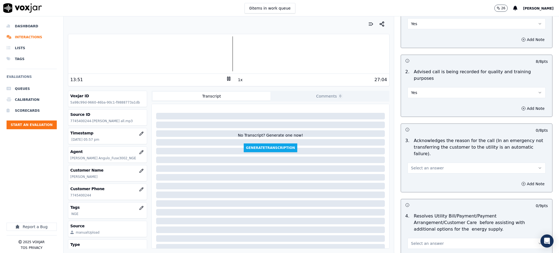
scroll to position [109, 0]
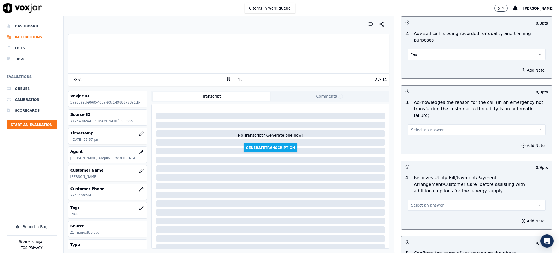
click at [415, 127] on span "Select an answer" at bounding box center [427, 129] width 33 height 5
click at [417, 127] on div "Yes" at bounding box center [465, 128] width 126 height 9
click at [413, 202] on span "Select an answer" at bounding box center [427, 204] width 33 height 5
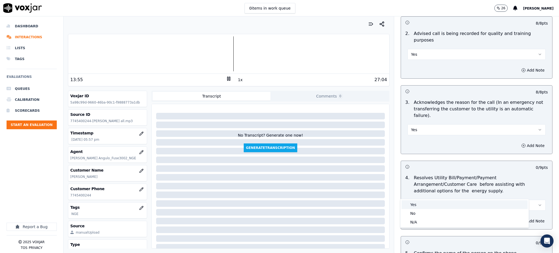
click at [411, 206] on div "Yes" at bounding box center [465, 204] width 126 height 9
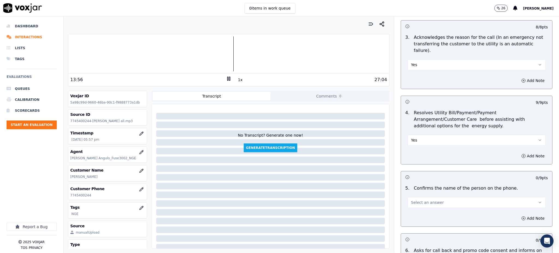
scroll to position [182, 0]
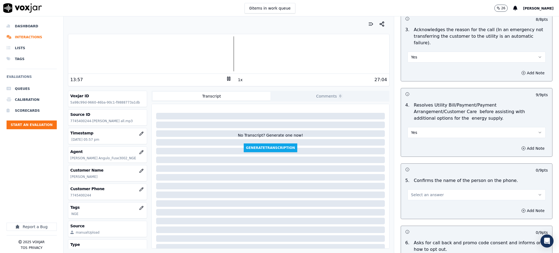
click at [411, 192] on span "Select an answer" at bounding box center [427, 194] width 33 height 5
click at [411, 195] on div "Yes" at bounding box center [465, 193] width 126 height 9
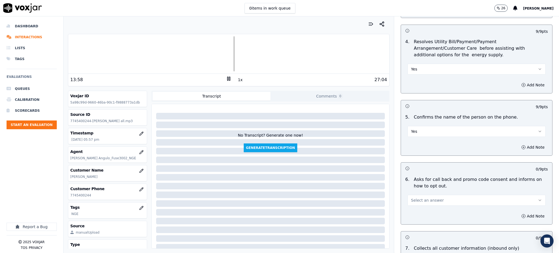
scroll to position [291, 0]
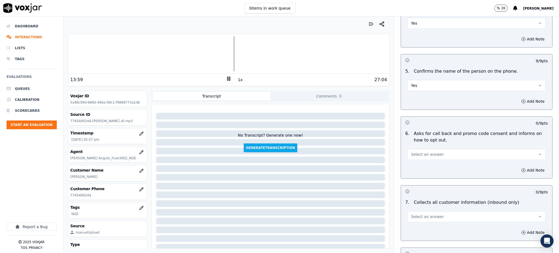
click at [412, 152] on span "Select an answer" at bounding box center [427, 154] width 33 height 5
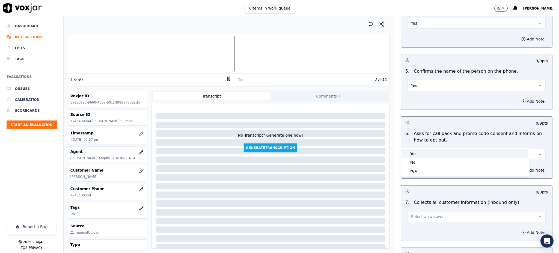
click at [412, 150] on div "Yes" at bounding box center [465, 153] width 126 height 9
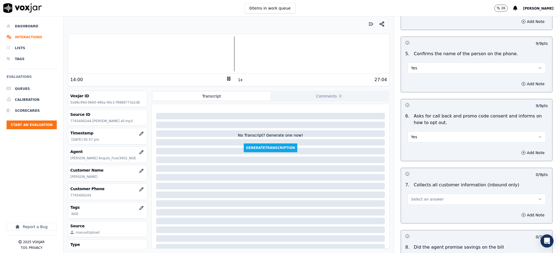
scroll to position [364, 0]
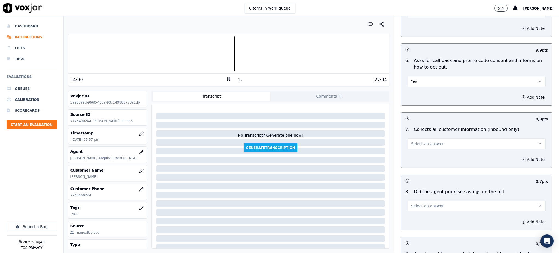
click at [411, 141] on span "Select an answer" at bounding box center [427, 143] width 33 height 5
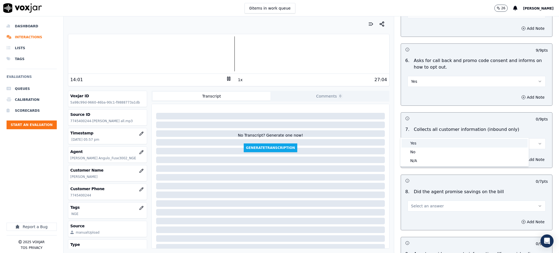
click at [412, 142] on div "Yes" at bounding box center [465, 143] width 126 height 9
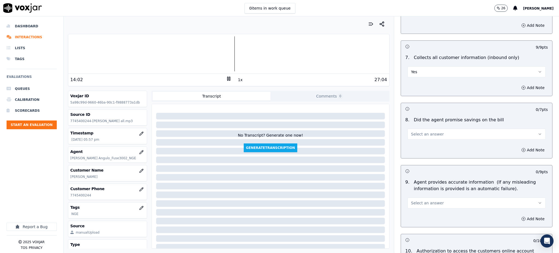
scroll to position [437, 0]
click at [411, 130] on span "Select an answer" at bounding box center [427, 132] width 33 height 5
click at [415, 131] on div "Yes" at bounding box center [465, 132] width 126 height 9
click at [419, 199] on span "Select an answer" at bounding box center [427, 201] width 33 height 5
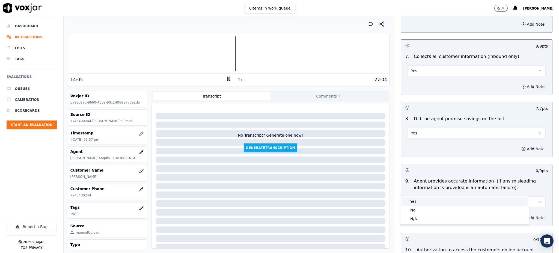
click at [416, 201] on div "Yes" at bounding box center [465, 201] width 126 height 9
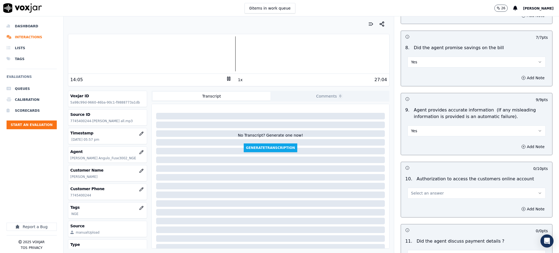
scroll to position [546, 0]
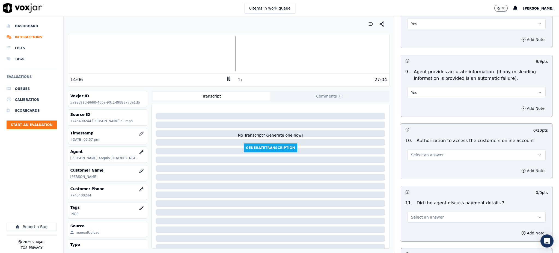
click at [412, 152] on span "Select an answer" at bounding box center [427, 154] width 33 height 5
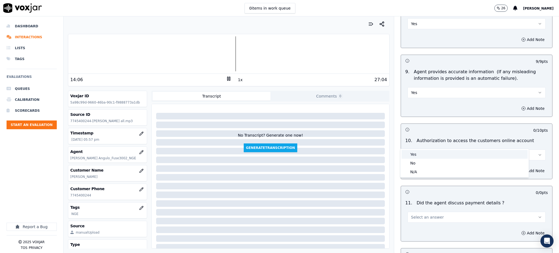
click at [414, 152] on div "Yes" at bounding box center [465, 154] width 126 height 9
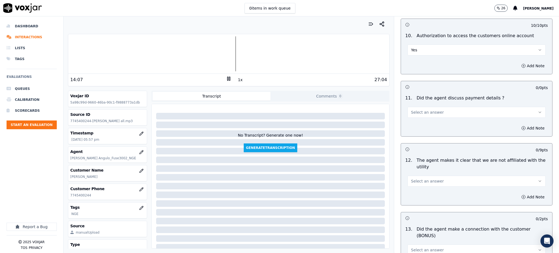
scroll to position [655, 0]
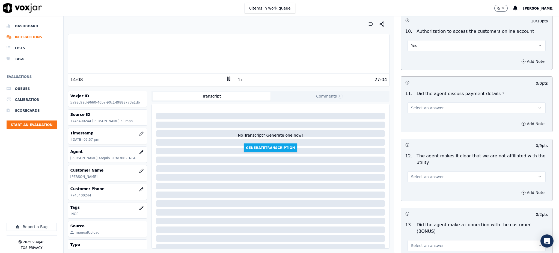
click at [411, 105] on span "Select an answer" at bounding box center [427, 107] width 33 height 5
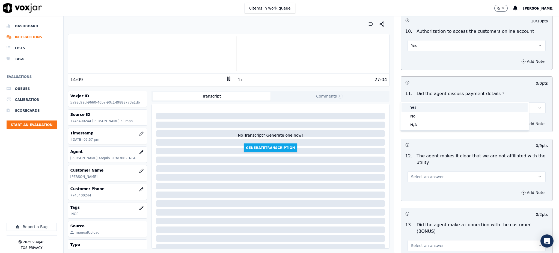
click at [414, 109] on div "Yes" at bounding box center [465, 107] width 126 height 9
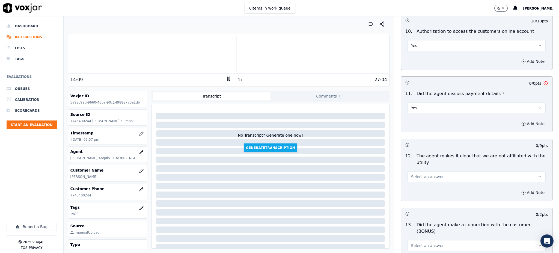
click at [413, 174] on span "Select an answer" at bounding box center [427, 176] width 33 height 5
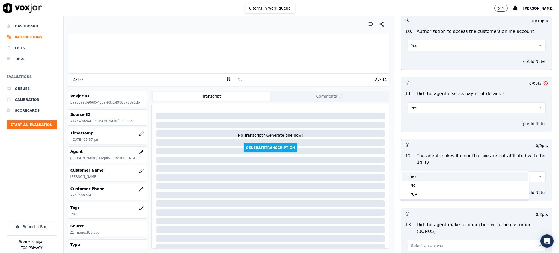
click at [413, 174] on div "Yes" at bounding box center [465, 176] width 126 height 9
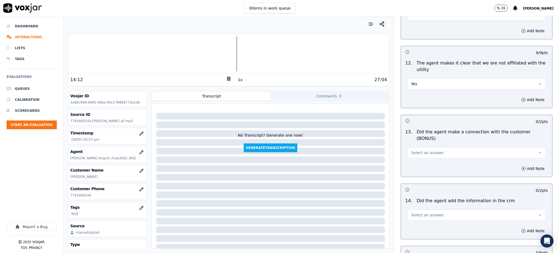
scroll to position [691, 0]
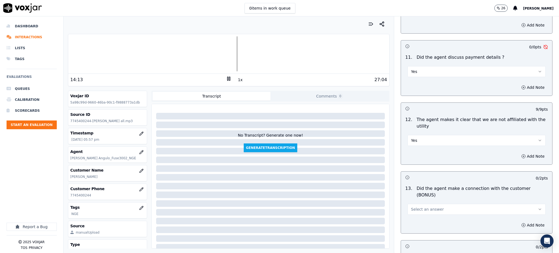
click at [418, 66] on button "Yes" at bounding box center [477, 71] width 138 height 11
drag, startPoint x: 426, startPoint y: 85, endPoint x: 423, endPoint y: 112, distance: 27.0
click at [426, 86] on div "N/A" at bounding box center [465, 88] width 126 height 9
click at [413, 206] on span "Select an answer" at bounding box center [427, 208] width 33 height 5
click at [414, 203] on div "Yes" at bounding box center [465, 202] width 126 height 9
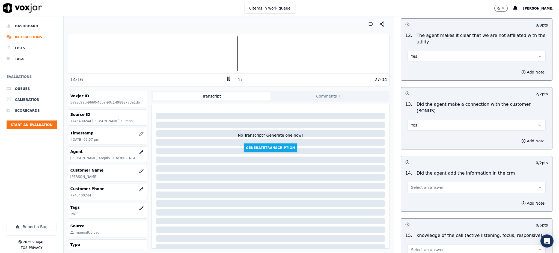
scroll to position [801, 0]
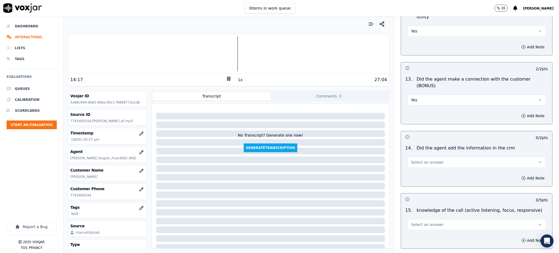
click at [408, 157] on button "Select an answer" at bounding box center [477, 162] width 138 height 11
click at [411, 152] on div "Yes" at bounding box center [465, 155] width 126 height 9
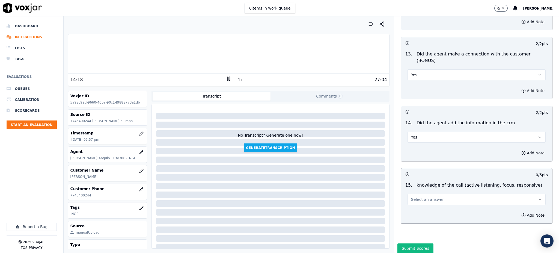
scroll to position [826, 0]
click at [414, 196] on span "Select an answer" at bounding box center [427, 198] width 33 height 5
click at [412, 193] on div "Yes" at bounding box center [465, 192] width 126 height 9
click at [414, 243] on button "Submit Scores" at bounding box center [415, 248] width 36 height 10
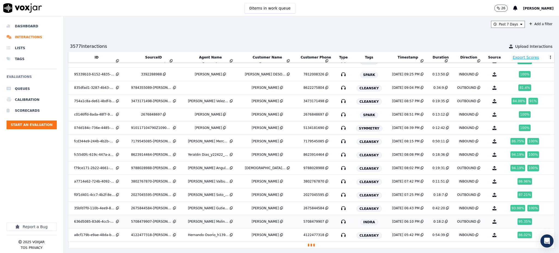
scroll to position [658, 0]
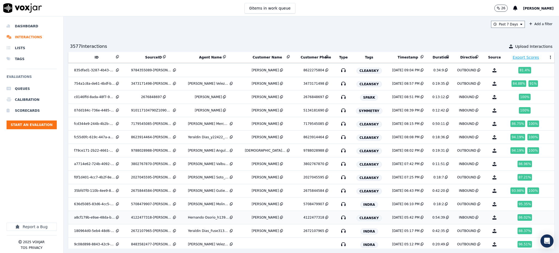
click at [340, 218] on icon "button" at bounding box center [343, 217] width 9 height 9
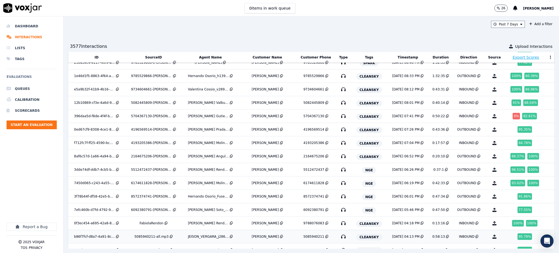
scroll to position [2112, 0]
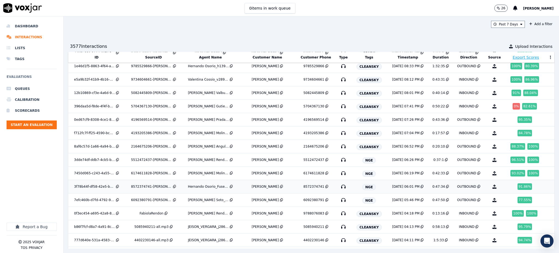
click at [339, 191] on icon "button" at bounding box center [343, 186] width 9 height 9
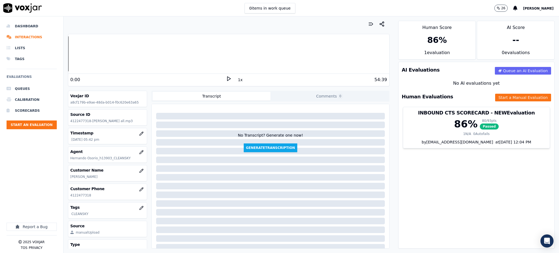
click at [226, 80] on icon at bounding box center [228, 78] width 5 height 5
click at [226, 78] on icon at bounding box center [228, 78] width 5 height 5
drag, startPoint x: 87, startPoint y: 197, endPoint x: 68, endPoint y: 197, distance: 18.6
click at [68, 197] on div "Customer Phone [PHONE_NUMBER]" at bounding box center [107, 192] width 79 height 16
copy p "8572374741"
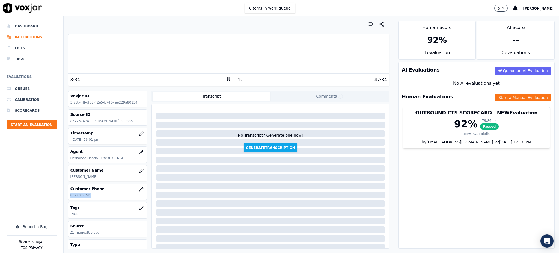
click at [226, 78] on icon at bounding box center [228, 78] width 5 height 5
click at [223, 78] on div "8:34 1x 47:34" at bounding box center [228, 80] width 321 height 12
click at [226, 79] on icon at bounding box center [228, 78] width 5 height 5
click at [226, 78] on icon at bounding box center [228, 78] width 5 height 5
click at [226, 79] on icon at bounding box center [228, 78] width 5 height 5
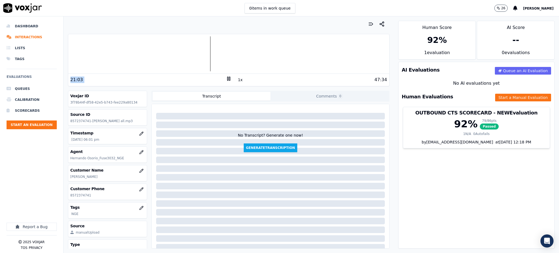
click at [226, 78] on icon at bounding box center [228, 78] width 5 height 5
click at [226, 79] on icon at bounding box center [228, 78] width 5 height 5
click at [227, 80] on polygon at bounding box center [228, 79] width 3 height 4
click at [499, 99] on button "Start a Manual Evaluation" at bounding box center [523, 98] width 56 height 8
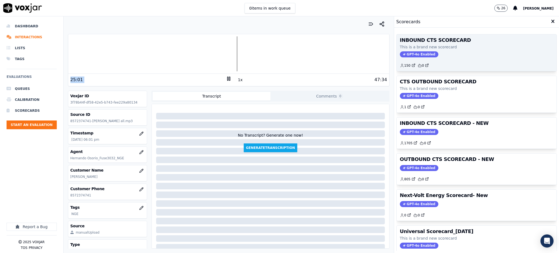
click at [412, 56] on span "GPT-4o Enabled" at bounding box center [419, 54] width 38 height 6
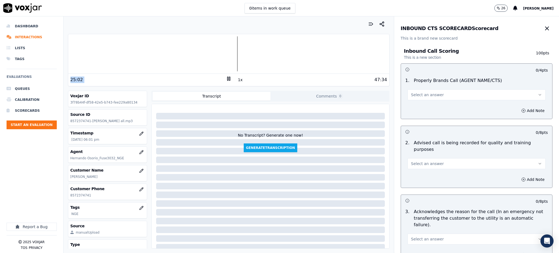
click at [422, 97] on span "Select an answer" at bounding box center [427, 94] width 33 height 5
click at [420, 108] on div "Yes" at bounding box center [465, 107] width 126 height 9
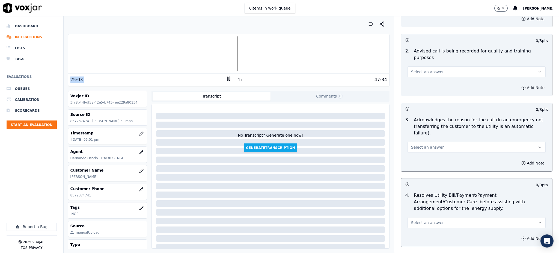
scroll to position [109, 0]
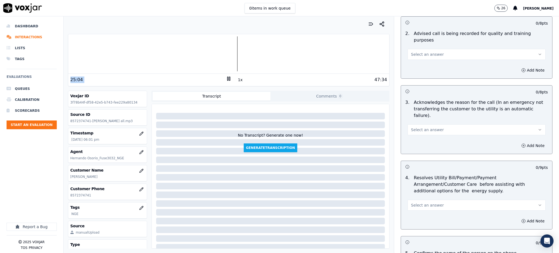
click at [423, 52] on span "Select an answer" at bounding box center [427, 54] width 33 height 5
click at [426, 61] on div "Yes" at bounding box center [465, 60] width 126 height 9
click at [427, 127] on span "Select an answer" at bounding box center [427, 129] width 33 height 5
click at [427, 131] on div "Yes" at bounding box center [465, 128] width 126 height 9
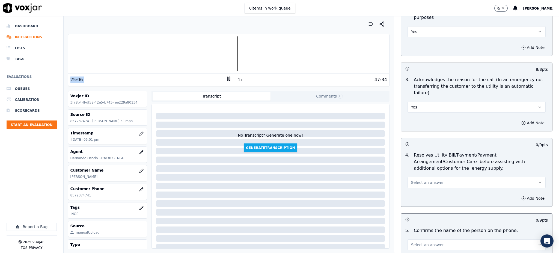
scroll to position [182, 0]
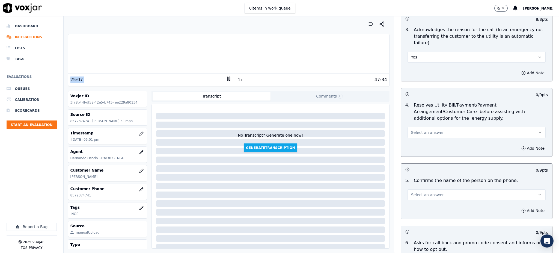
click at [419, 130] on span "Select an answer" at bounding box center [427, 132] width 33 height 5
click at [421, 132] on div "Yes" at bounding box center [465, 131] width 126 height 9
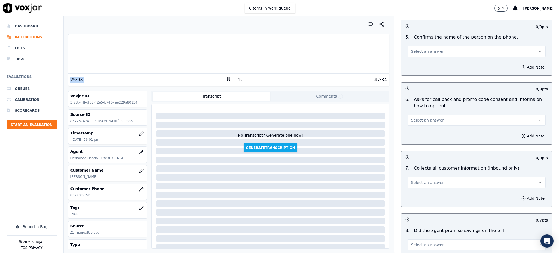
scroll to position [328, 0]
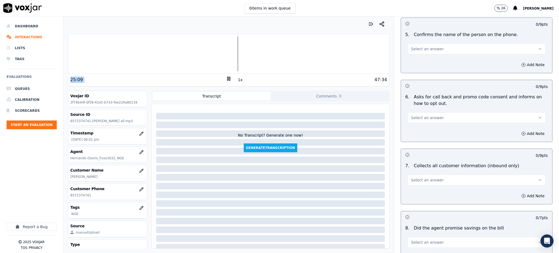
click at [417, 46] on span "Select an answer" at bounding box center [427, 48] width 33 height 5
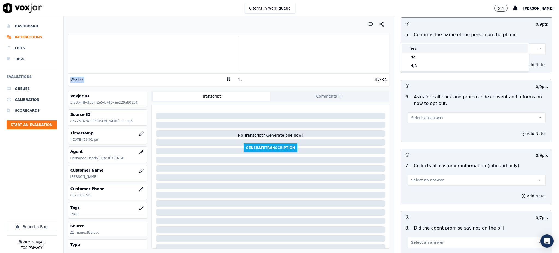
click at [421, 46] on div "Yes" at bounding box center [465, 48] width 126 height 9
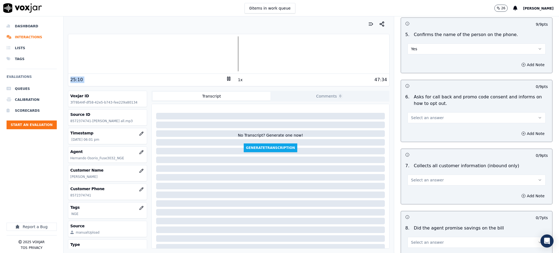
click at [420, 115] on span "Select an answer" at bounding box center [427, 117] width 33 height 5
click at [414, 118] on div "Yes" at bounding box center [465, 117] width 126 height 9
click at [414, 177] on span "Select an answer" at bounding box center [427, 179] width 33 height 5
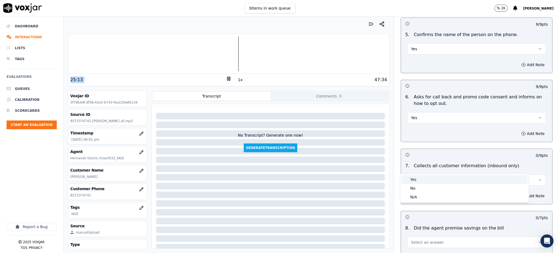
click at [412, 177] on div "Yes" at bounding box center [465, 179] width 126 height 9
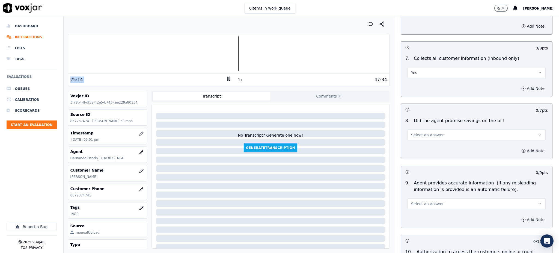
scroll to position [437, 0]
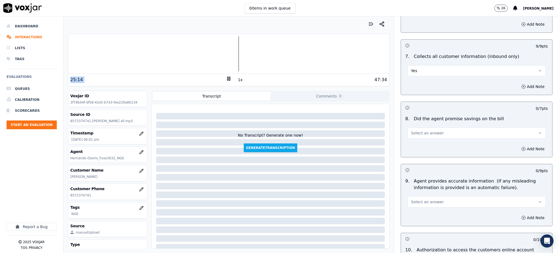
click at [415, 130] on span "Select an answer" at bounding box center [427, 132] width 33 height 5
click at [417, 132] on div "Yes" at bounding box center [465, 132] width 126 height 9
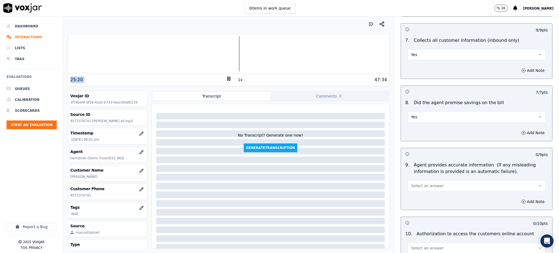
scroll to position [509, 0]
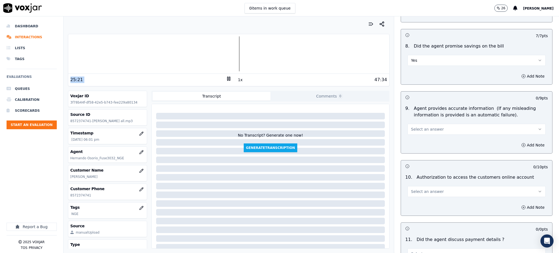
click at [429, 126] on span "Select an answer" at bounding box center [427, 128] width 33 height 5
click at [423, 130] on div "Yes" at bounding box center [465, 128] width 126 height 9
click at [421, 189] on span "Select an answer" at bounding box center [427, 191] width 33 height 5
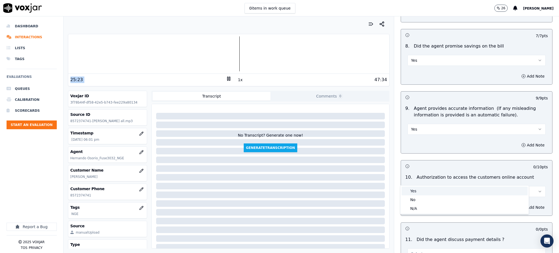
click at [419, 189] on div "Yes" at bounding box center [465, 190] width 126 height 9
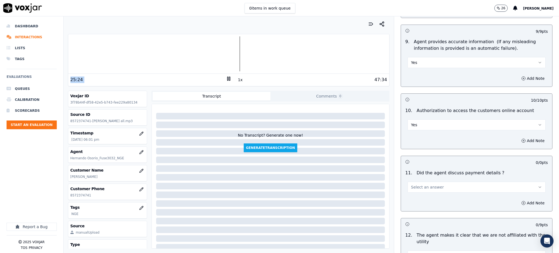
scroll to position [619, 0]
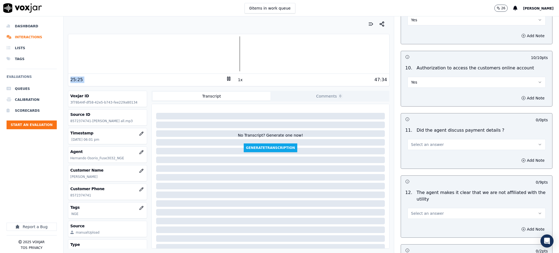
click at [429, 142] on span "Select an answer" at bounding box center [427, 144] width 33 height 5
click at [421, 164] on div "N/A" at bounding box center [465, 161] width 126 height 9
click at [411, 210] on span "Select an answer" at bounding box center [427, 212] width 33 height 5
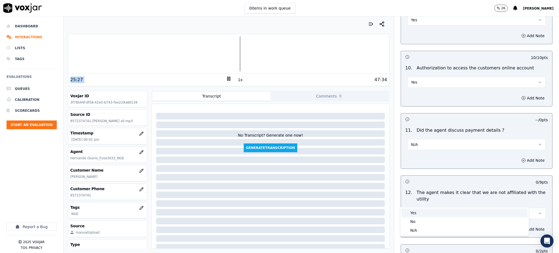
click at [411, 211] on div "Yes" at bounding box center [465, 212] width 126 height 9
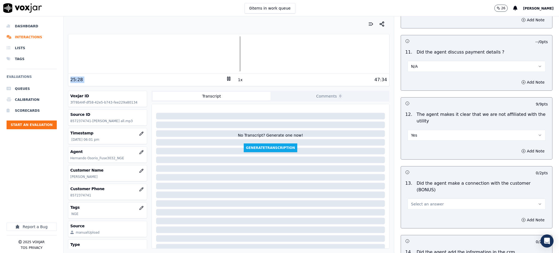
scroll to position [728, 0]
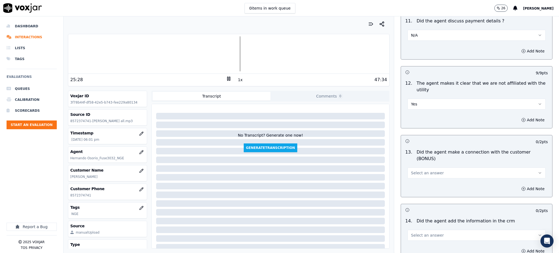
click at [421, 166] on div "Select an answer" at bounding box center [477, 172] width 138 height 12
click at [418, 170] on span "Select an answer" at bounding box center [427, 172] width 33 height 5
click at [418, 170] on div "Yes" at bounding box center [465, 165] width 126 height 9
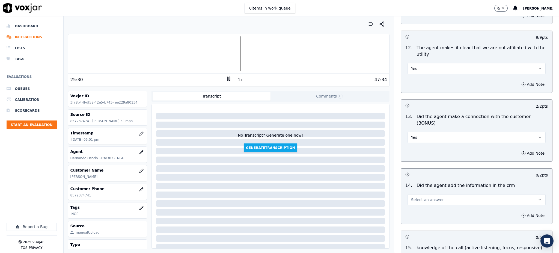
scroll to position [764, 0]
click at [414, 196] on span "Select an answer" at bounding box center [427, 198] width 33 height 5
click at [418, 192] on div "Yes" at bounding box center [465, 191] width 126 height 9
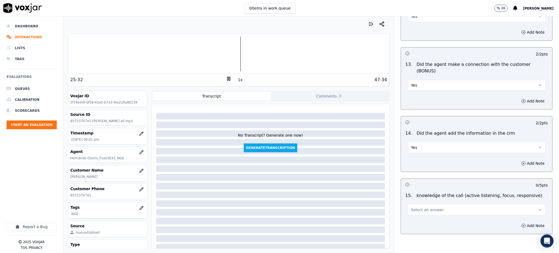
scroll to position [826, 0]
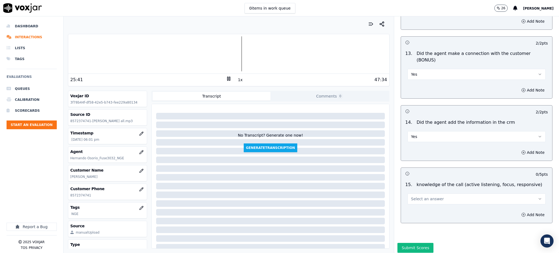
click at [468, 193] on button "Select an answer" at bounding box center [477, 198] width 138 height 11
click at [422, 190] on div "Yes" at bounding box center [465, 192] width 126 height 9
click at [406, 243] on button "Submit Scores" at bounding box center [415, 248] width 36 height 10
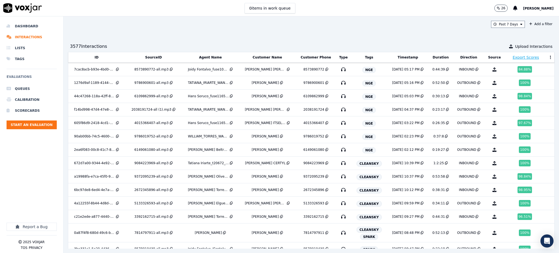
scroll to position [2112, 0]
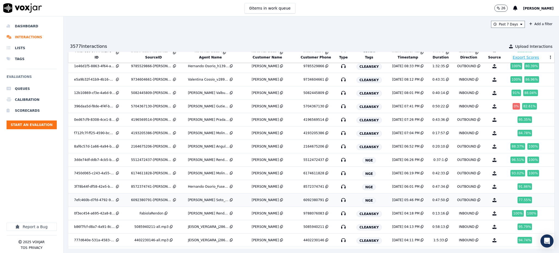
click at [340, 202] on icon "button" at bounding box center [343, 199] width 9 height 9
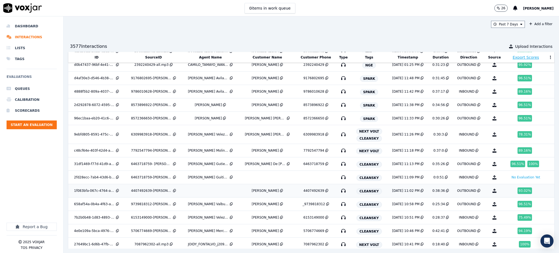
scroll to position [2854, 0]
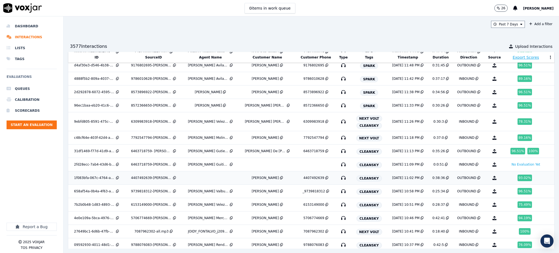
click at [339, 182] on icon "button" at bounding box center [343, 177] width 9 height 9
click at [339, 194] on icon "button" at bounding box center [343, 191] width 9 height 9
click icon "button"
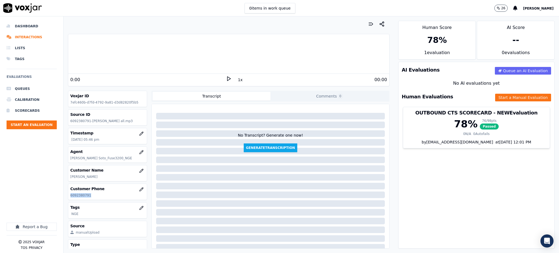
drag, startPoint x: 89, startPoint y: 196, endPoint x: 66, endPoint y: 198, distance: 23.3
click at [66, 198] on div "Your browser does not support the audio element. 0:00 1x 00:00 Voxjar ID 7efc46…" at bounding box center [229, 134] width 330 height 236
copy p "6092380791"
click at [226, 76] on icon at bounding box center [228, 78] width 5 height 5
click at [226, 79] on icon at bounding box center [228, 78] width 5 height 5
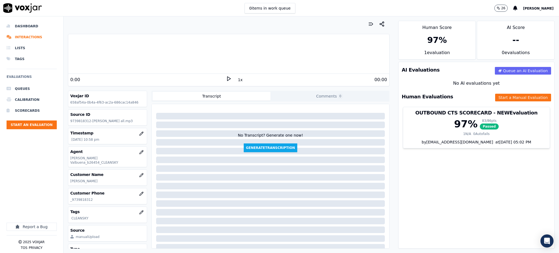
click at [226, 78] on icon at bounding box center [228, 78] width 5 height 5
drag, startPoint x: 89, startPoint y: 195, endPoint x: 72, endPoint y: 196, distance: 17.2
click at [72, 197] on p "_9739818312" at bounding box center [107, 199] width 75 height 4
copy p "9739818312"
click at [114, 60] on div at bounding box center [228, 53] width 321 height 35
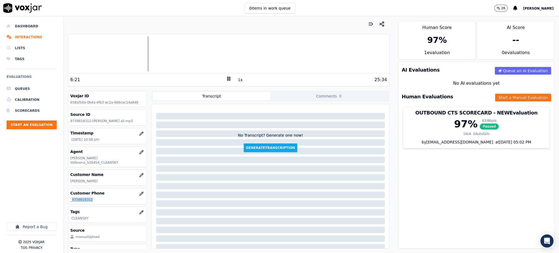
click at [226, 80] on icon at bounding box center [228, 78] width 5 height 5
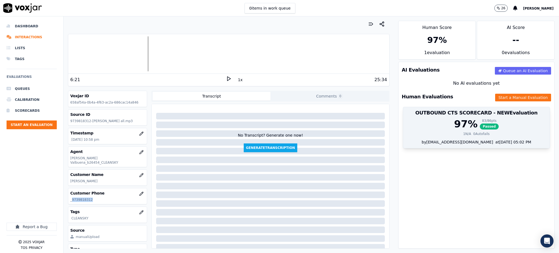
click at [480, 127] on span "Passed" at bounding box center [489, 126] width 19 height 6
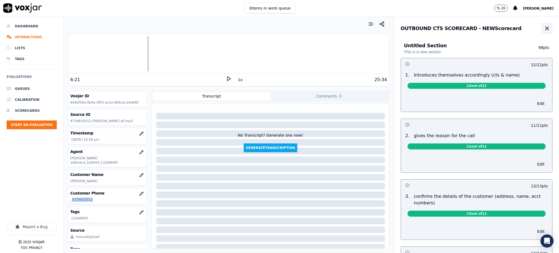
click at [544, 28] on icon "button" at bounding box center [547, 28] width 7 height 7
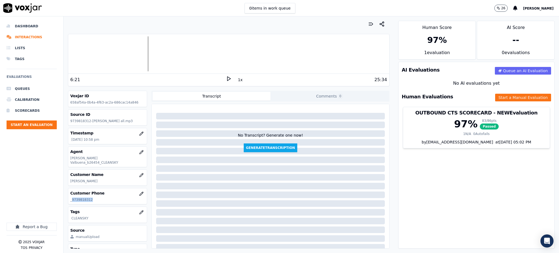
click at [227, 76] on icon at bounding box center [228, 78] width 5 height 5
click at [227, 77] on polygon at bounding box center [228, 79] width 3 height 4
click at [505, 99] on button "Start a Manual Evaluation" at bounding box center [523, 98] width 56 height 8
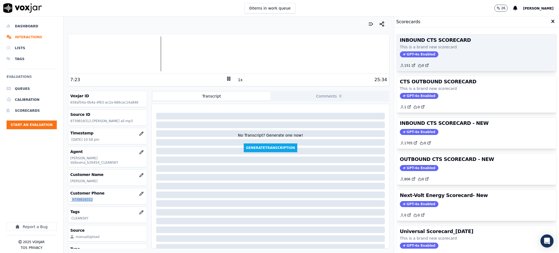
click at [403, 55] on span "GPT-4o Enabled" at bounding box center [419, 54] width 38 height 6
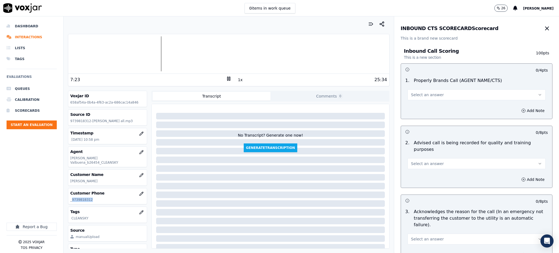
click at [415, 91] on button "Select an answer" at bounding box center [477, 94] width 138 height 11
click at [414, 108] on div "Yes" at bounding box center [465, 107] width 126 height 9
click at [414, 161] on span "Select an answer" at bounding box center [427, 163] width 33 height 5
click at [412, 168] on div "Yes" at bounding box center [465, 169] width 126 height 9
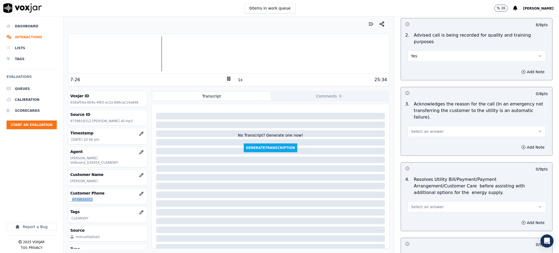
scroll to position [109, 0]
click at [413, 127] on span "Select an answer" at bounding box center [427, 129] width 33 height 5
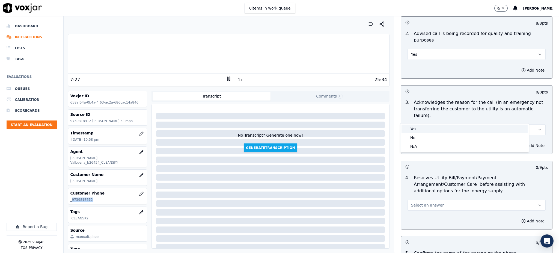
drag, startPoint x: 413, startPoint y: 125, endPoint x: 414, endPoint y: 141, distance: 16.1
click at [414, 127] on div "Yes" at bounding box center [465, 128] width 126 height 9
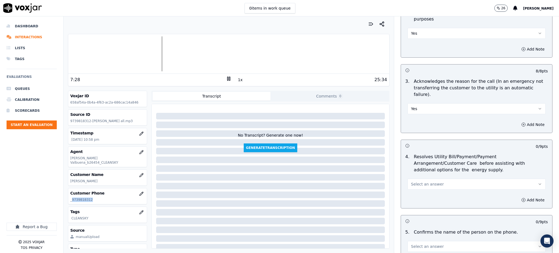
scroll to position [218, 0]
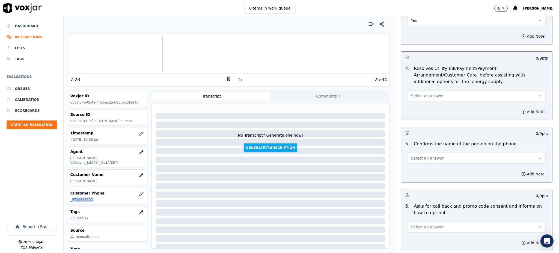
click at [411, 93] on span "Select an answer" at bounding box center [427, 95] width 33 height 5
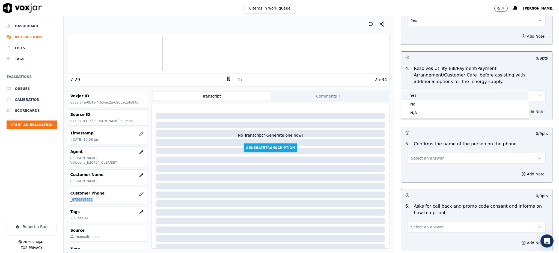
click at [413, 97] on div "Yes" at bounding box center [465, 95] width 126 height 9
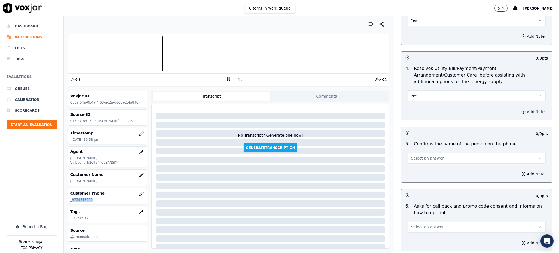
drag, startPoint x: 411, startPoint y: 147, endPoint x: 412, endPoint y: 150, distance: 2.7
click at [412, 155] on span "Select an answer" at bounding box center [427, 157] width 33 height 5
click at [412, 158] on div "Yes" at bounding box center [465, 157] width 126 height 9
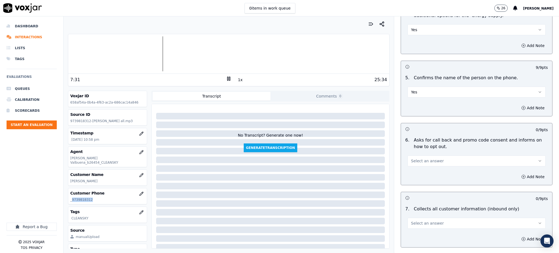
scroll to position [291, 0]
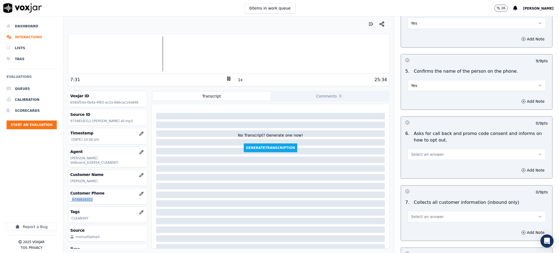
click at [408, 149] on button "Select an answer" at bounding box center [477, 154] width 138 height 11
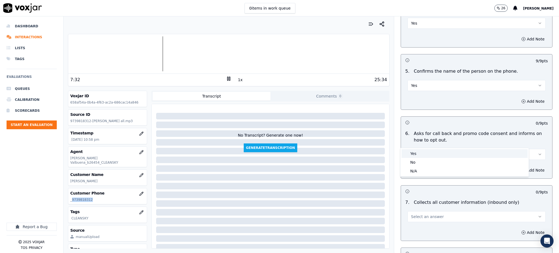
click at [411, 155] on div "Yes" at bounding box center [465, 153] width 126 height 9
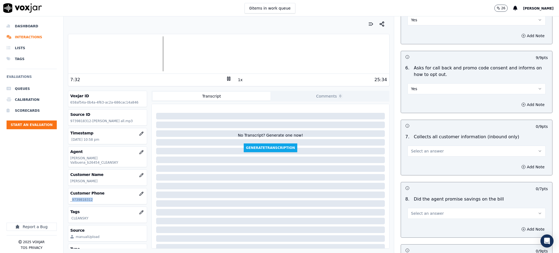
scroll to position [364, 0]
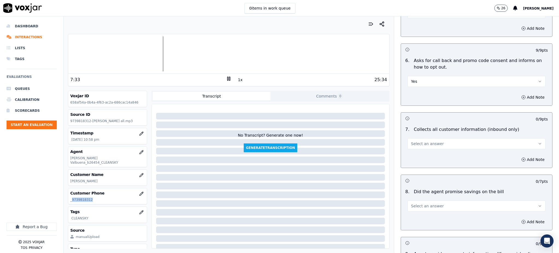
click at [411, 141] on span "Select an answer" at bounding box center [427, 143] width 33 height 5
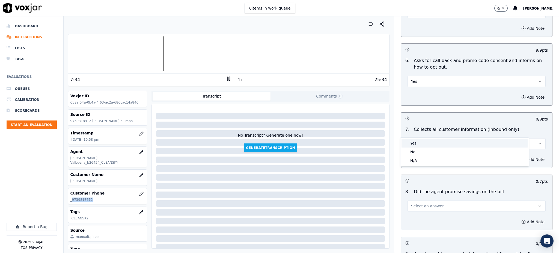
click at [412, 146] on div "Yes" at bounding box center [465, 143] width 126 height 9
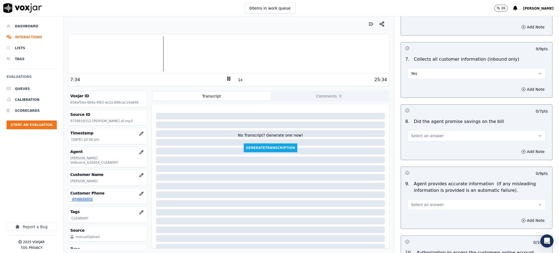
scroll to position [437, 0]
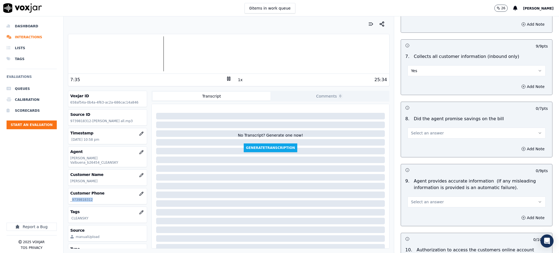
click at [411, 130] on span "Select an answer" at bounding box center [427, 132] width 33 height 5
click at [410, 132] on div "Yes" at bounding box center [465, 132] width 126 height 9
click at [411, 199] on span "Select an answer" at bounding box center [427, 201] width 33 height 5
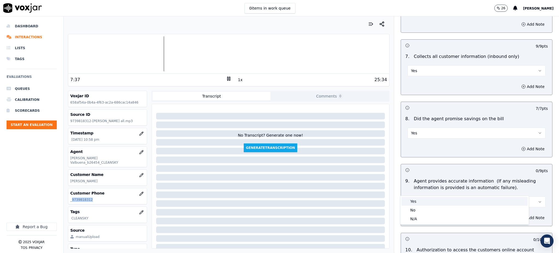
click at [412, 199] on div "Yes" at bounding box center [465, 201] width 126 height 9
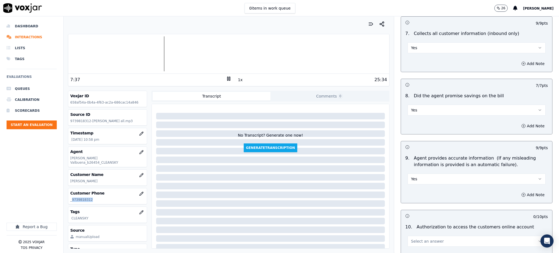
scroll to position [546, 0]
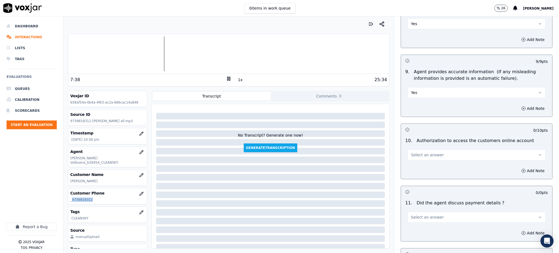
click at [411, 152] on span "Select an answer" at bounding box center [427, 154] width 33 height 5
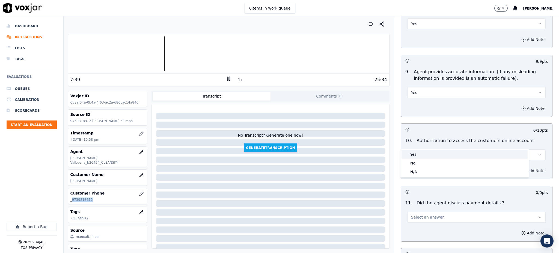
click at [412, 155] on div "Yes" at bounding box center [465, 154] width 126 height 9
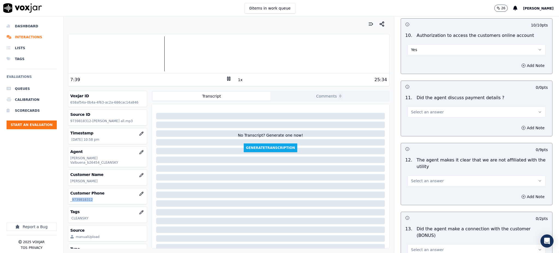
scroll to position [655, 0]
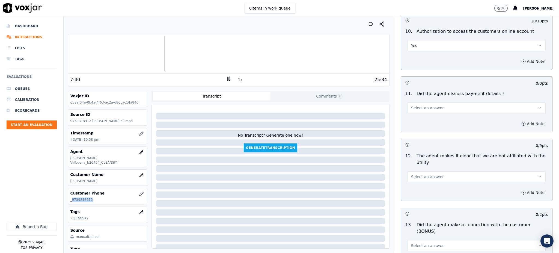
click at [411, 105] on span "Select an answer" at bounding box center [427, 107] width 33 height 5
click at [414, 124] on div "N/A" at bounding box center [465, 124] width 126 height 9
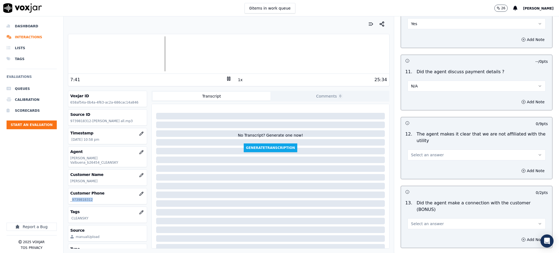
scroll to position [728, 0]
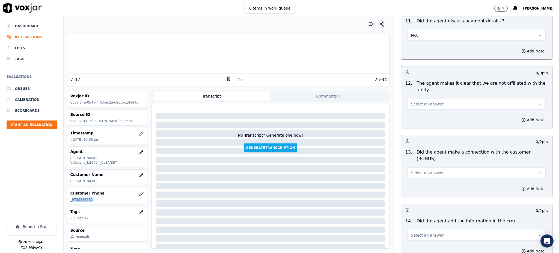
click at [411, 101] on span "Select an answer" at bounding box center [427, 103] width 33 height 5
click at [411, 104] on div "Yes" at bounding box center [465, 103] width 126 height 9
click at [411, 170] on span "Select an answer" at bounding box center [427, 172] width 33 height 5
click at [417, 168] on div "Yes" at bounding box center [465, 165] width 126 height 9
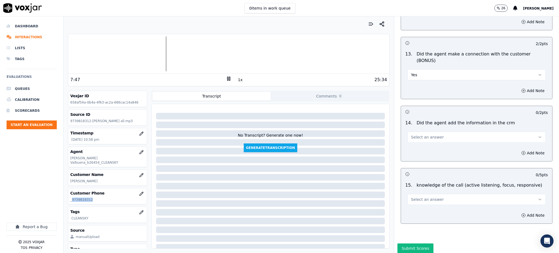
scroll to position [826, 0]
click at [412, 134] on span "Select an answer" at bounding box center [427, 136] width 33 height 5
click at [417, 130] on div "Yes" at bounding box center [465, 129] width 126 height 9
click at [411, 196] on span "Select an answer" at bounding box center [427, 198] width 33 height 5
click at [413, 191] on div "Yes" at bounding box center [465, 192] width 126 height 9
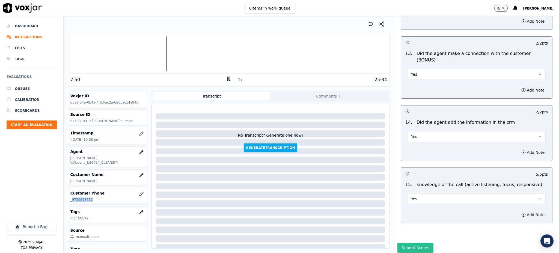
click at [413, 243] on button "Submit Scores" at bounding box center [415, 248] width 36 height 10
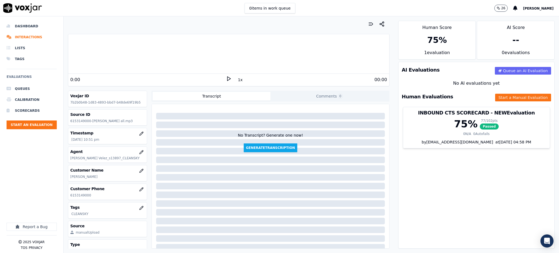
click at [227, 78] on polygon at bounding box center [228, 79] width 3 height 4
click at [226, 76] on icon at bounding box center [228, 78] width 5 height 5
click at [226, 80] on icon at bounding box center [228, 78] width 5 height 5
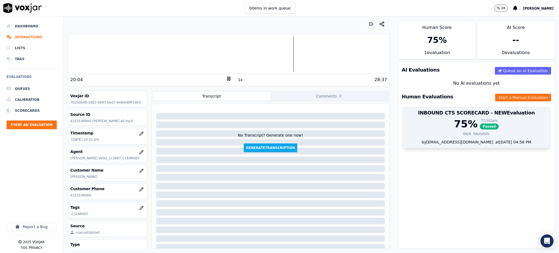
click at [480, 126] on span "Passed" at bounding box center [489, 126] width 19 height 6
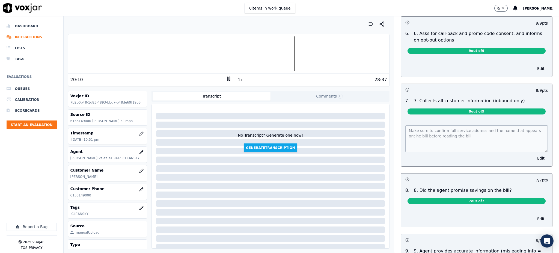
scroll to position [400, 0]
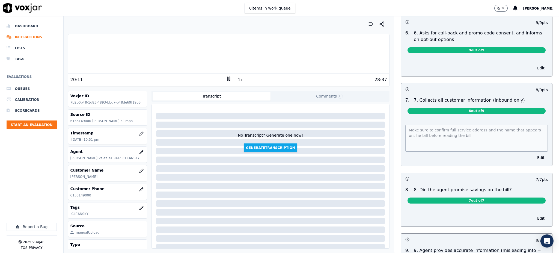
click at [401, 118] on div "Make sure to confirm full service address and the name that appears ont he bill…" at bounding box center [476, 141] width 151 height 47
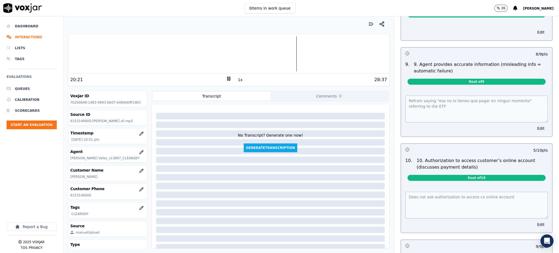
scroll to position [619, 0]
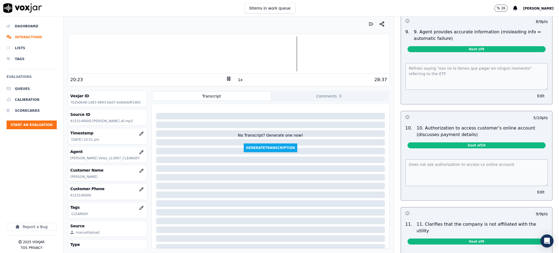
click at [401, 57] on div "Refrain saying "eso no lo tienes que pagar en ningun momento" referring to the …" at bounding box center [476, 80] width 151 height 47
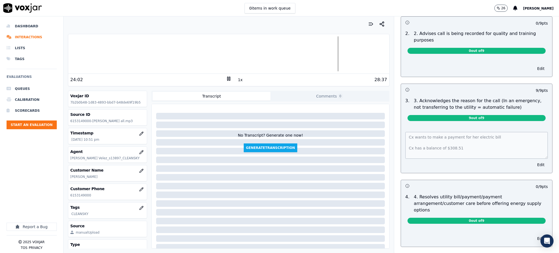
scroll to position [0, 0]
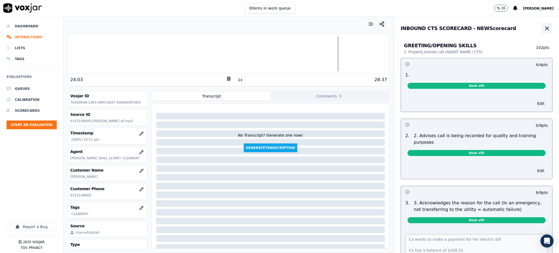
click at [544, 28] on icon "button" at bounding box center [547, 28] width 7 height 7
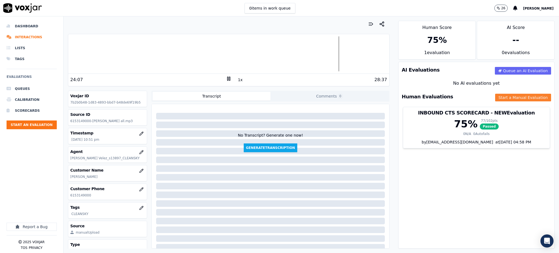
click at [499, 98] on button "Start a Manual Evaluation" at bounding box center [523, 98] width 56 height 8
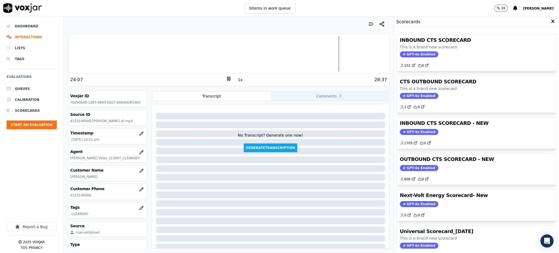
click at [407, 50] on div "INBOUND CTS SCORECARD This is a brand new scorecard GPT-4o Enabled 152 0" at bounding box center [477, 52] width 160 height 37
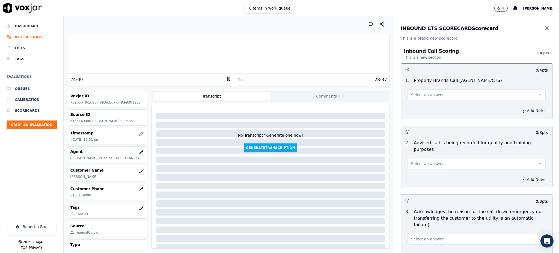
click at [422, 96] on span "Select an answer" at bounding box center [427, 94] width 33 height 5
click at [416, 108] on div "Yes" at bounding box center [465, 107] width 126 height 9
click at [416, 158] on button "Select an answer" at bounding box center [477, 163] width 138 height 11
click at [418, 168] on div "Yes" at bounding box center [465, 169] width 126 height 9
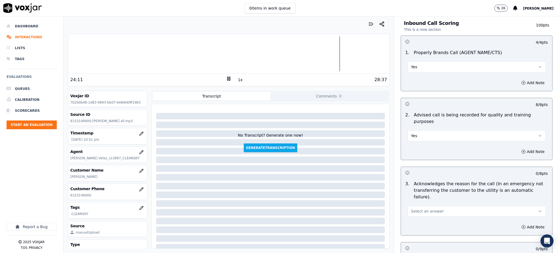
scroll to position [146, 0]
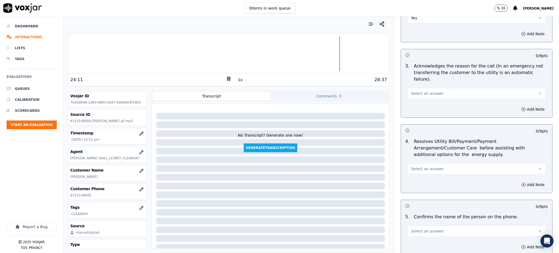
click at [418, 91] on span "Select an answer" at bounding box center [427, 93] width 33 height 5
click at [421, 92] on div "Yes" at bounding box center [465, 92] width 126 height 9
click at [418, 166] on span "Select an answer" at bounding box center [427, 168] width 33 height 5
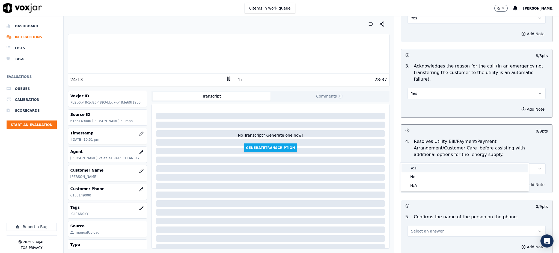
click at [418, 166] on div "Yes" at bounding box center [465, 168] width 126 height 9
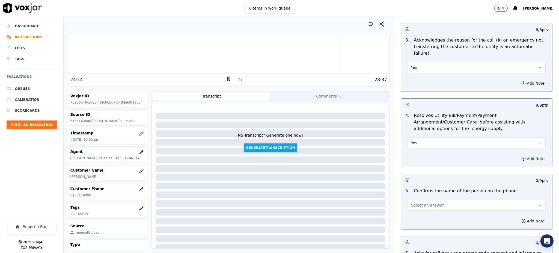
scroll to position [218, 0]
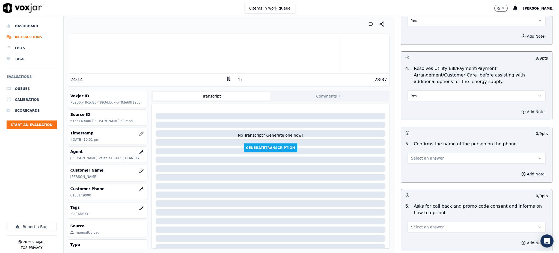
click at [411, 155] on span "Select an answer" at bounding box center [427, 157] width 33 height 5
click at [416, 159] on div "Yes" at bounding box center [465, 157] width 126 height 9
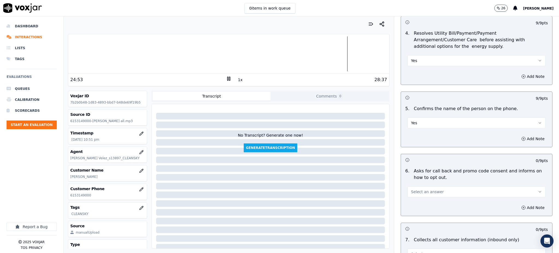
scroll to position [255, 0]
click at [411, 188] on span "Select an answer" at bounding box center [427, 190] width 33 height 5
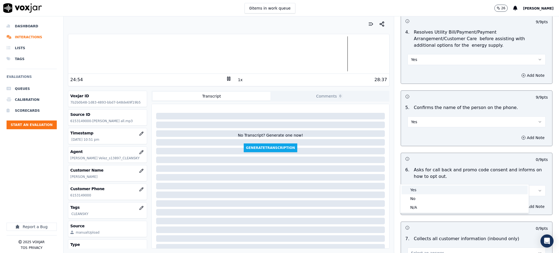
click at [408, 188] on div "Yes" at bounding box center [465, 189] width 126 height 9
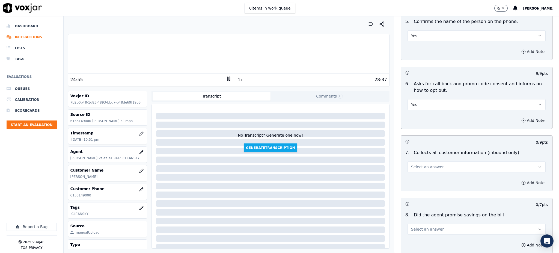
scroll to position [364, 0]
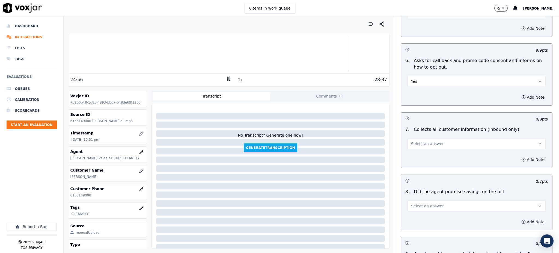
click at [411, 141] on span "Select an answer" at bounding box center [427, 143] width 33 height 5
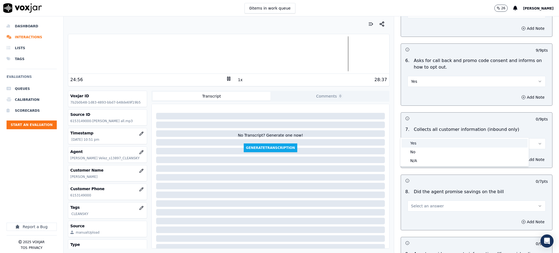
click at [410, 143] on div "Yes" at bounding box center [465, 143] width 126 height 9
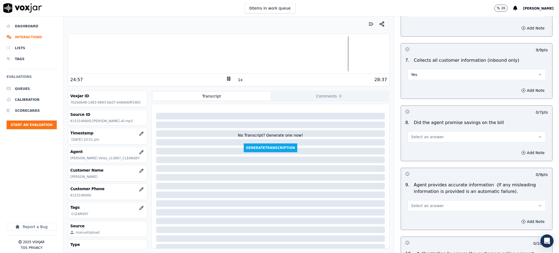
scroll to position [437, 0]
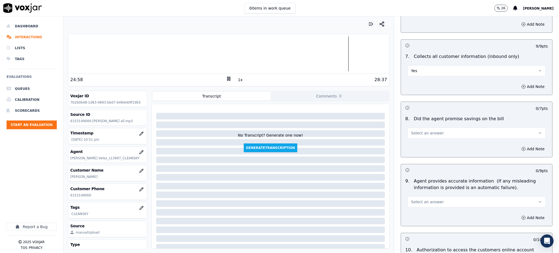
click at [414, 130] on span "Select an answer" at bounding box center [427, 132] width 33 height 5
click at [414, 135] on div "Yes" at bounding box center [465, 132] width 126 height 9
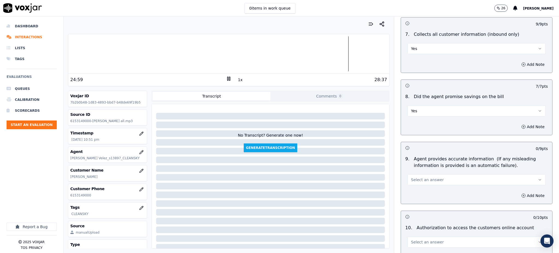
scroll to position [509, 0]
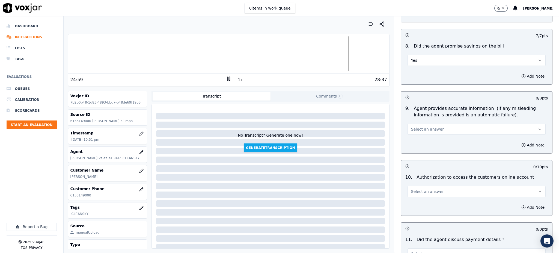
click at [412, 126] on span "Select an answer" at bounding box center [427, 128] width 33 height 5
click at [413, 127] on div "Yes" at bounding box center [465, 128] width 126 height 9
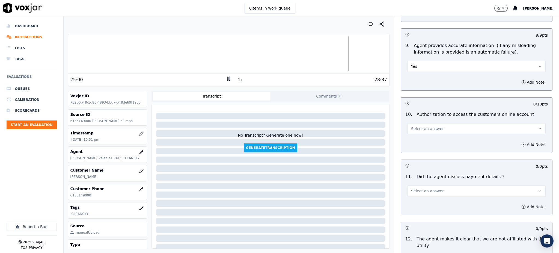
scroll to position [582, 0]
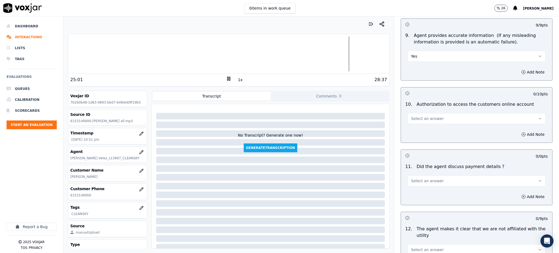
click at [413, 116] on span "Select an answer" at bounding box center [427, 118] width 33 height 5
click at [421, 128] on div "No" at bounding box center [465, 126] width 126 height 9
click at [518, 130] on button "Add Note" at bounding box center [533, 134] width 30 height 8
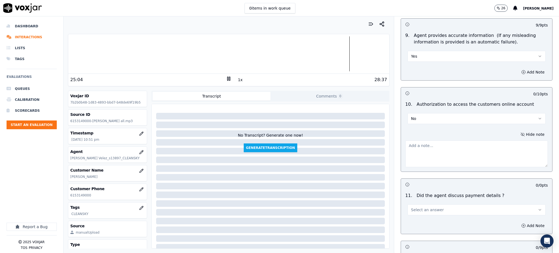
click at [424, 140] on textarea at bounding box center [476, 153] width 142 height 27
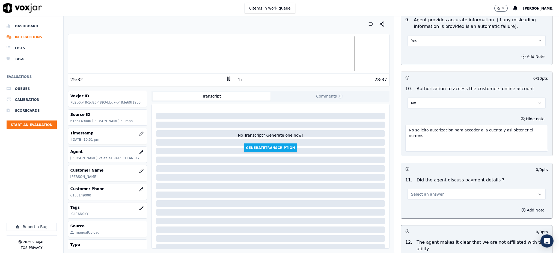
scroll to position [619, 0]
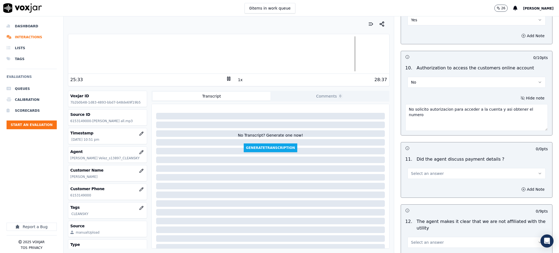
type textarea "No solicito autorizacion para acceder a la cuenta y asi obtener el numero"
drag, startPoint x: 522, startPoint y: 161, endPoint x: 515, endPoint y: 165, distance: 9.1
click at [538, 171] on icon "button" at bounding box center [540, 173] width 4 height 4
click at [427, 192] on div "N/A" at bounding box center [465, 190] width 126 height 9
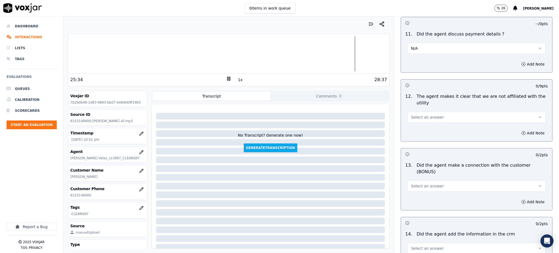
scroll to position [764, 0]
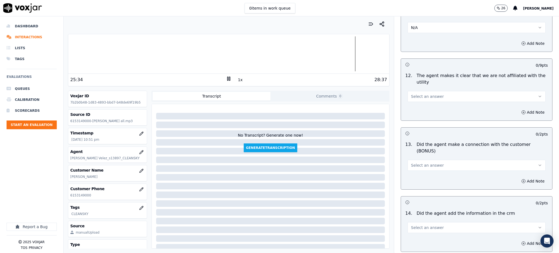
click at [420, 94] on span "Select an answer" at bounding box center [427, 96] width 33 height 5
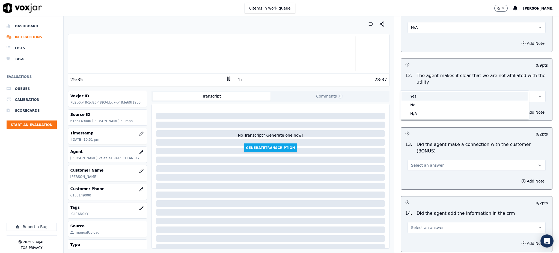
click at [420, 98] on div "Yes" at bounding box center [465, 96] width 126 height 9
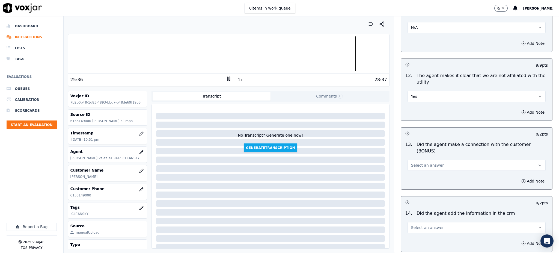
drag, startPoint x: 418, startPoint y: 146, endPoint x: 417, endPoint y: 152, distance: 6.4
click at [419, 162] on span "Select an answer" at bounding box center [427, 164] width 33 height 5
click at [416, 158] on div "Yes" at bounding box center [465, 158] width 126 height 9
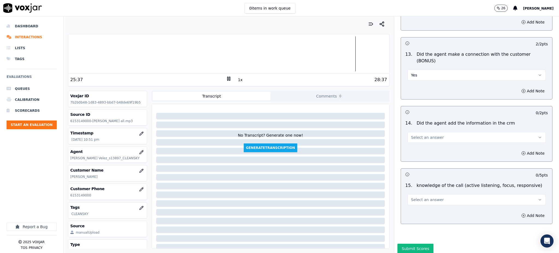
scroll to position [855, 0]
click at [421, 134] on span "Select an answer" at bounding box center [427, 136] width 33 height 5
click at [417, 130] on div "Yes" at bounding box center [465, 129] width 126 height 9
click at [414, 196] on span "Select an answer" at bounding box center [427, 198] width 33 height 5
click at [413, 190] on div "Yes" at bounding box center [465, 191] width 126 height 9
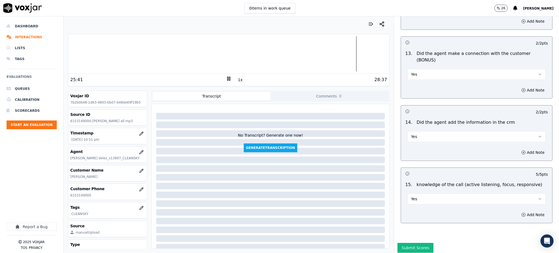
drag, startPoint x: 404, startPoint y: 230, endPoint x: 405, endPoint y: 225, distance: 5.0
click at [404, 243] on button "Submit Scores" at bounding box center [415, 248] width 36 height 10
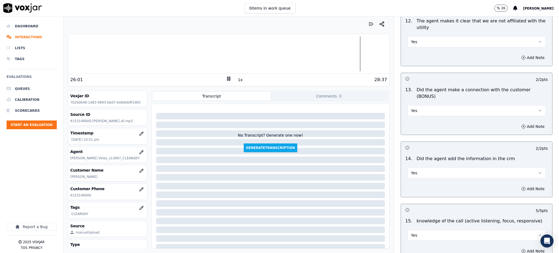
scroll to position [837, 0]
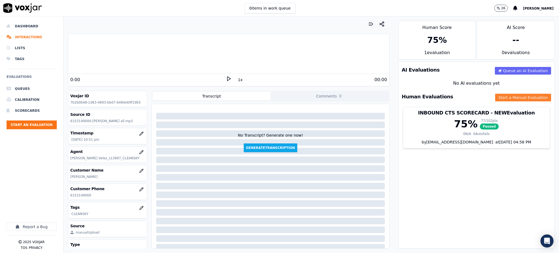
click at [506, 98] on button "Start a Manual Evaluation" at bounding box center [523, 98] width 56 height 8
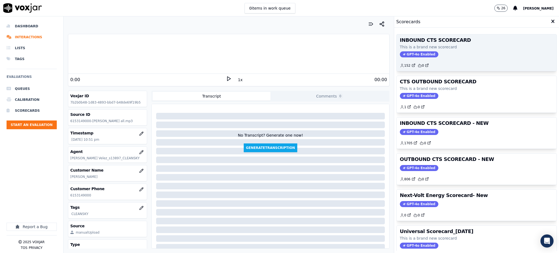
click at [416, 56] on span "GPT-4o Enabled" at bounding box center [419, 54] width 38 height 6
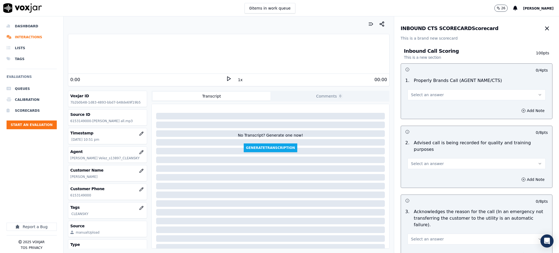
click at [417, 90] on button "Select an answer" at bounding box center [477, 94] width 138 height 11
click at [413, 105] on div "Yes" at bounding box center [465, 107] width 126 height 9
click at [412, 161] on span "Select an answer" at bounding box center [427, 163] width 33 height 5
click at [414, 171] on div "Yes" at bounding box center [465, 169] width 126 height 9
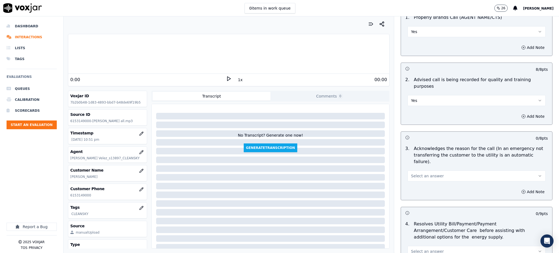
scroll to position [73, 0]
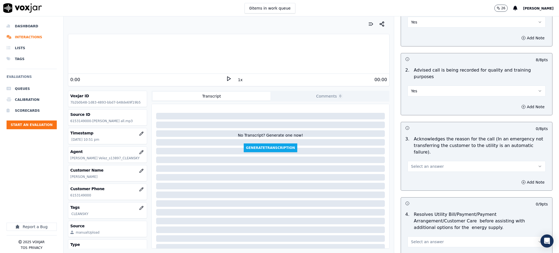
click at [412, 164] on span "Select an answer" at bounding box center [427, 166] width 33 height 5
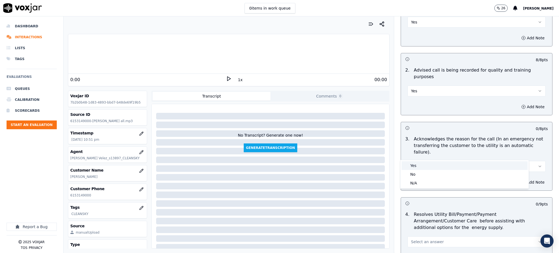
click at [413, 163] on div "Yes" at bounding box center [465, 165] width 126 height 9
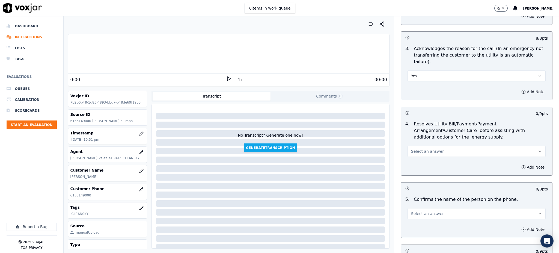
scroll to position [182, 0]
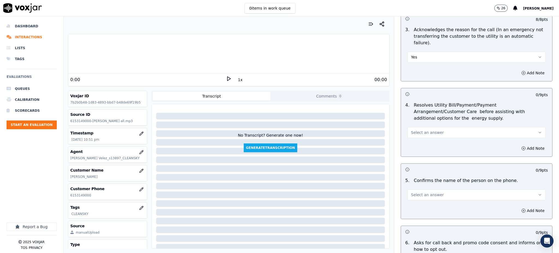
click at [416, 130] on span "Select an answer" at bounding box center [427, 132] width 33 height 5
click at [413, 134] on div "Yes" at bounding box center [465, 131] width 126 height 9
drag, startPoint x: 412, startPoint y: 177, endPoint x: 412, endPoint y: 180, distance: 3.3
click at [412, 189] on button "Select an answer" at bounding box center [477, 194] width 138 height 11
click at [413, 191] on div "Yes" at bounding box center [465, 193] width 126 height 9
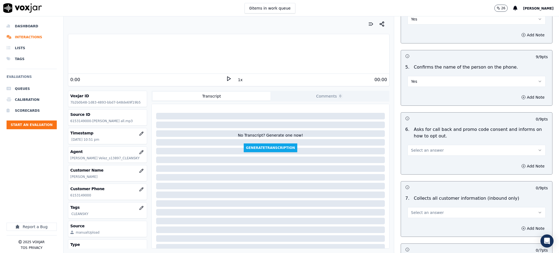
scroll to position [328, 0]
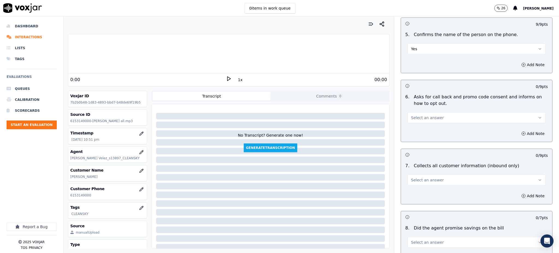
click at [420, 115] on span "Select an answer" at bounding box center [427, 117] width 33 height 5
click at [418, 117] on div "Yes" at bounding box center [465, 117] width 126 height 9
click at [416, 177] on span "Select an answer" at bounding box center [427, 179] width 33 height 5
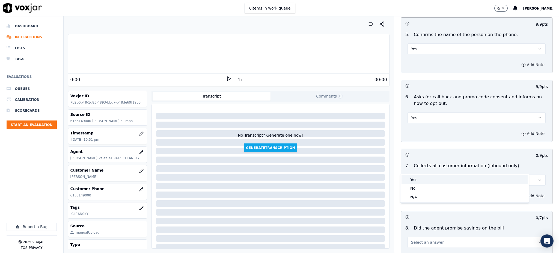
click at [421, 179] on div "Yes" at bounding box center [465, 179] width 126 height 9
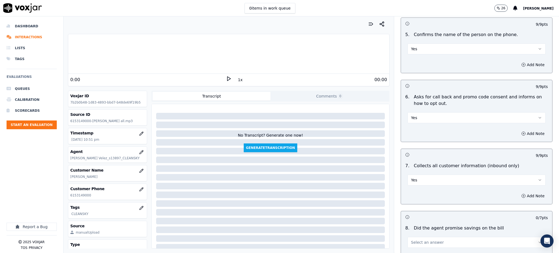
scroll to position [473, 0]
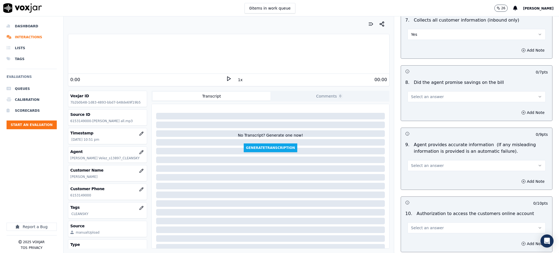
click at [424, 91] on button "Select an answer" at bounding box center [477, 96] width 138 height 11
click at [422, 95] on div "Yes" at bounding box center [465, 96] width 126 height 9
click at [416, 163] on span "Select an answer" at bounding box center [427, 165] width 33 height 5
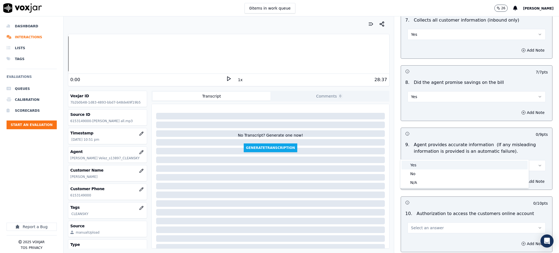
click at [418, 162] on div "Yes" at bounding box center [465, 165] width 126 height 9
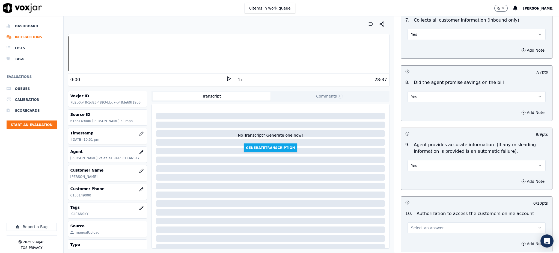
click at [411, 225] on span "Select an answer" at bounding box center [427, 227] width 33 height 5
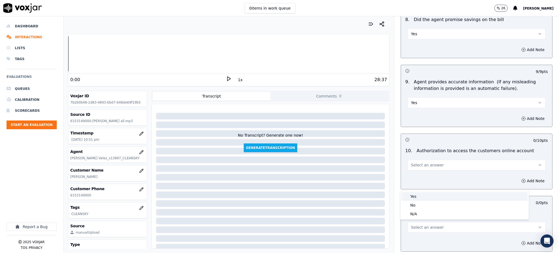
scroll to position [546, 0]
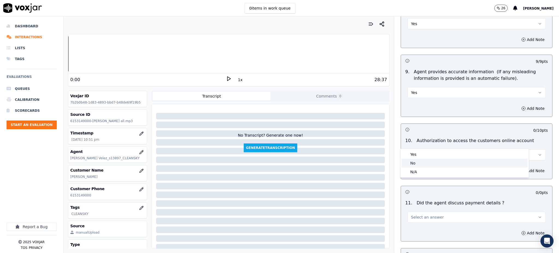
click at [416, 164] on div "No" at bounding box center [465, 163] width 126 height 9
click at [518, 167] on button "Add Note" at bounding box center [533, 171] width 30 height 8
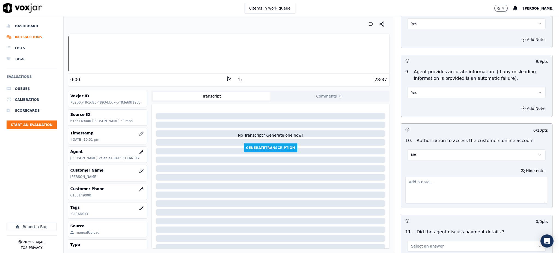
click at [425, 177] on textarea at bounding box center [476, 190] width 142 height 27
type textarea "No pidio autorizacion para acceder y obtener el numero de cuenta"
click at [541, 178] on div "Inbound Call Scoring This is a new section 100 pts 4 / 4 pts 1 . Properly Brand…" at bounding box center [476, 23] width 165 height 1057
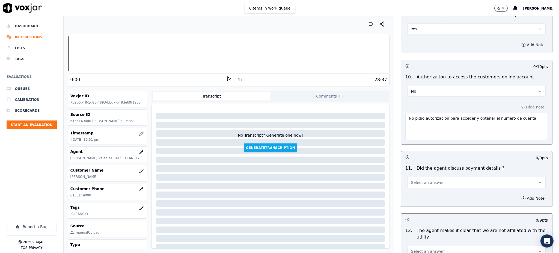
scroll to position [655, 0]
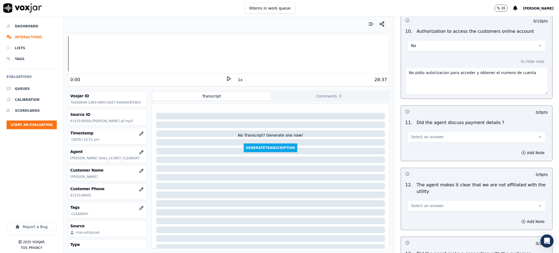
click at [538, 135] on icon "button" at bounding box center [540, 137] width 4 height 4
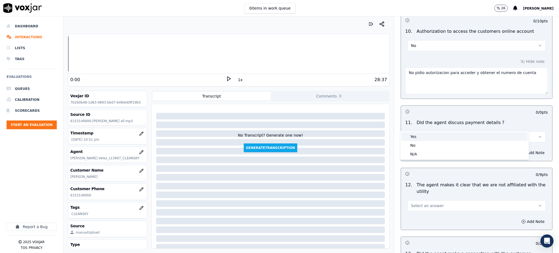
click at [416, 136] on div "Yes" at bounding box center [465, 136] width 126 height 9
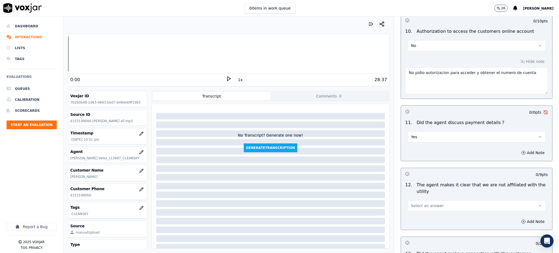
click at [425, 203] on span "Select an answer" at bounding box center [427, 205] width 33 height 5
click at [421, 201] on div "Yes" at bounding box center [465, 205] width 126 height 9
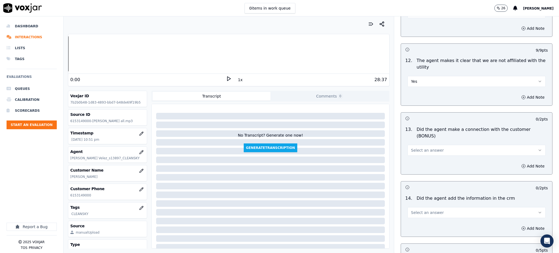
scroll to position [801, 0]
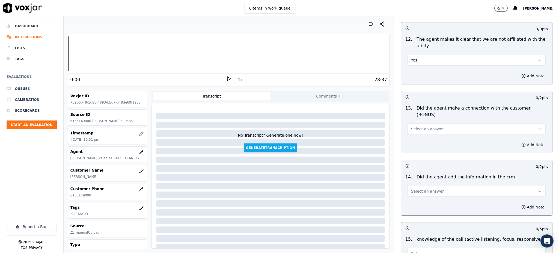
click at [417, 126] on span "Select an answer" at bounding box center [427, 128] width 33 height 5
click at [417, 121] on div "Yes" at bounding box center [465, 122] width 126 height 9
click at [414, 186] on button "Select an answer" at bounding box center [477, 191] width 138 height 11
click at [414, 183] on div "Yes" at bounding box center [465, 184] width 126 height 9
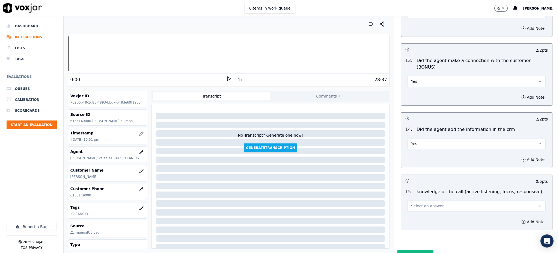
scroll to position [855, 0]
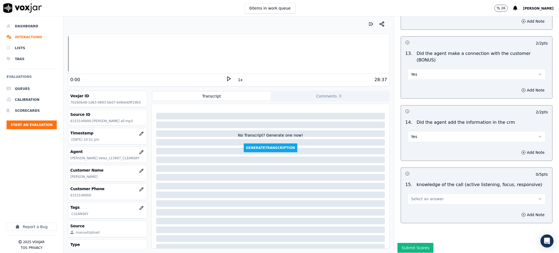
click at [421, 196] on span "Select an answer" at bounding box center [427, 198] width 33 height 5
click at [414, 193] on div "Yes" at bounding box center [465, 191] width 126 height 9
click at [403, 243] on button "Submit Scores" at bounding box center [415, 248] width 36 height 10
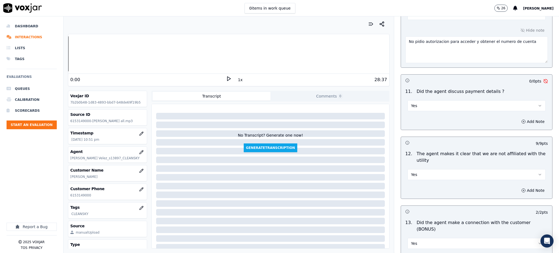
scroll to position [673, 0]
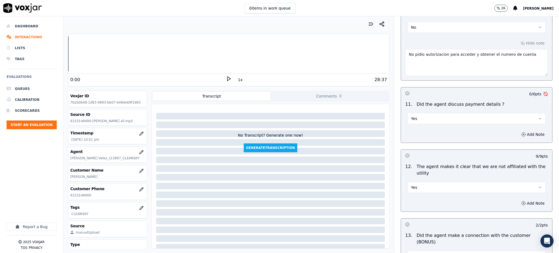
drag, startPoint x: 523, startPoint y: 104, endPoint x: 514, endPoint y: 111, distance: 11.5
click at [538, 116] on icon "button" at bounding box center [540, 118] width 4 height 4
click at [418, 133] on div "N/A" at bounding box center [465, 135] width 126 height 9
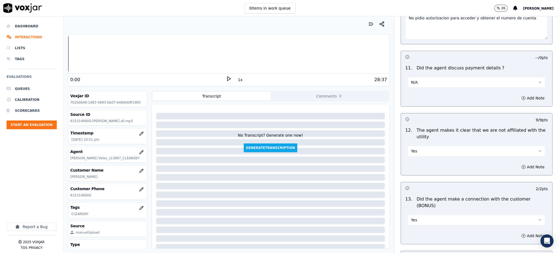
scroll to position [855, 0]
